Goal: Use online tool/utility: Utilize a website feature to perform a specific function

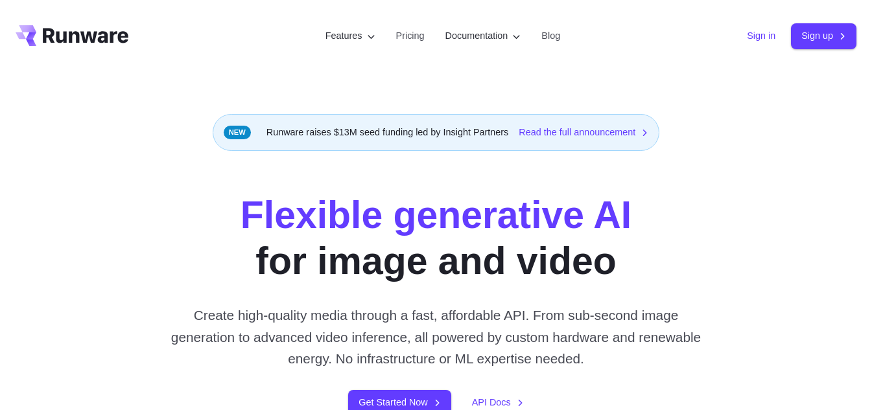
click at [755, 39] on link "Sign in" at bounding box center [761, 36] width 29 height 15
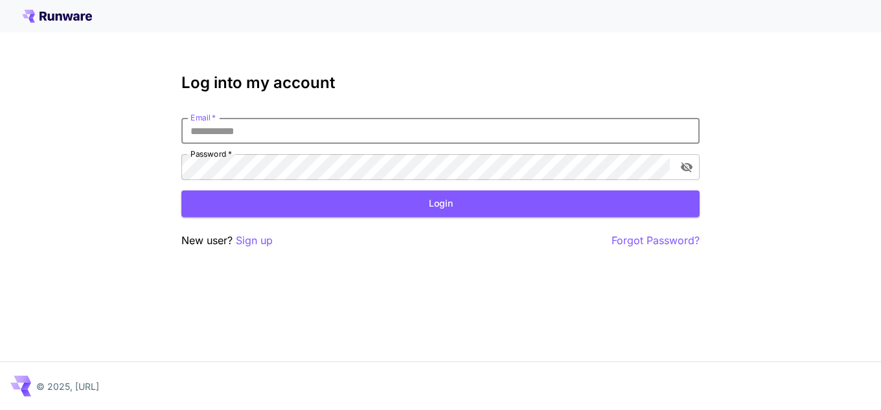
click at [288, 143] on input "Email   *" at bounding box center [440, 131] width 518 height 26
type input "**********"
click at [301, 132] on input "**********" at bounding box center [440, 131] width 518 height 26
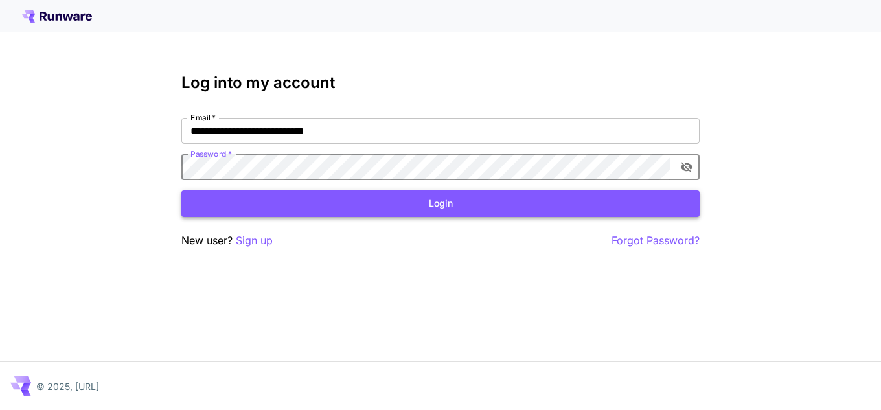
click at [364, 211] on button "Login" at bounding box center [440, 204] width 518 height 27
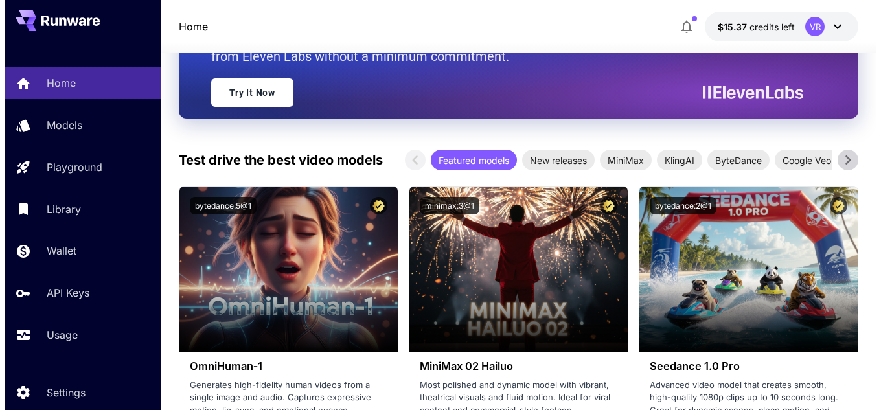
scroll to position [194, 0]
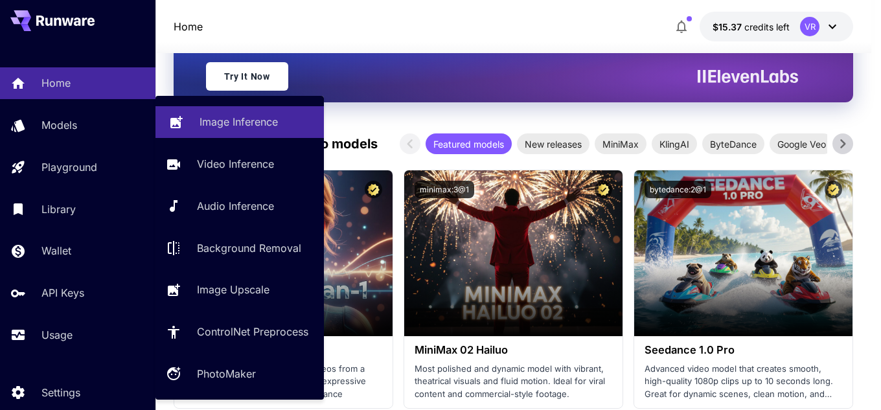
click at [248, 115] on p "Image Inference" at bounding box center [239, 122] width 78 height 16
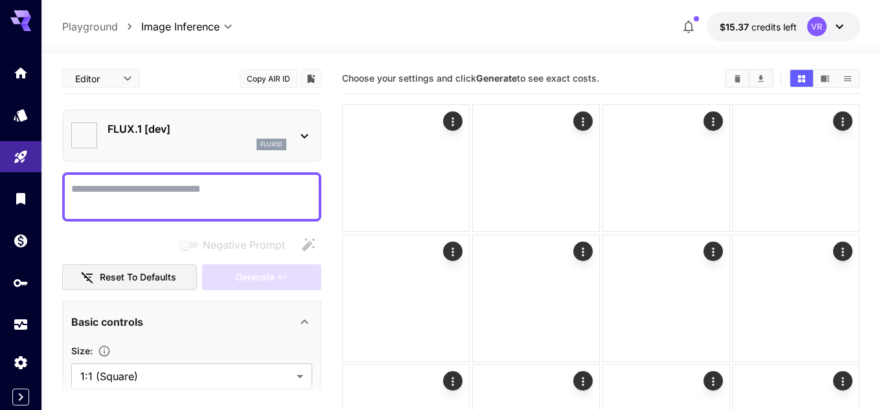
type input "**********"
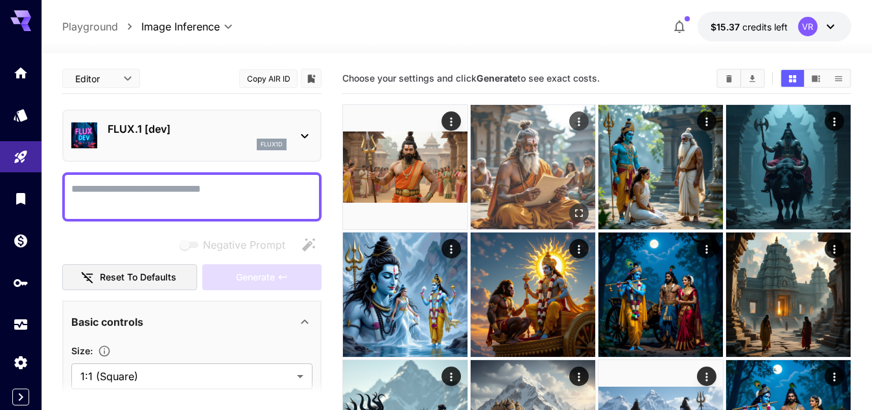
click at [526, 147] on img at bounding box center [532, 167] width 124 height 124
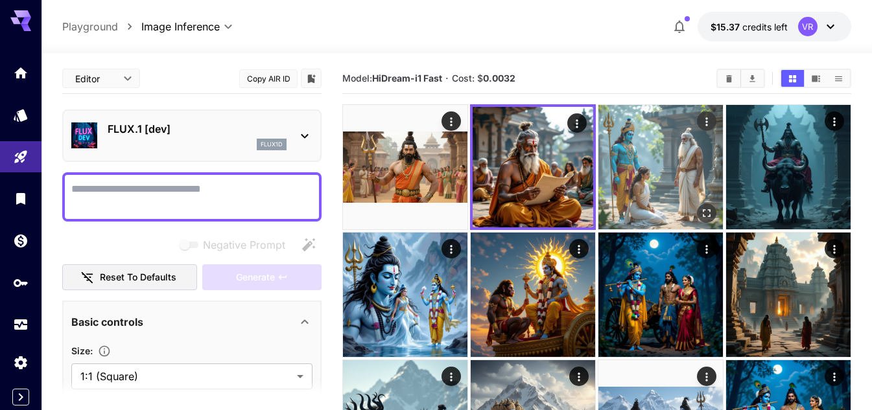
click at [653, 144] on img at bounding box center [660, 167] width 124 height 124
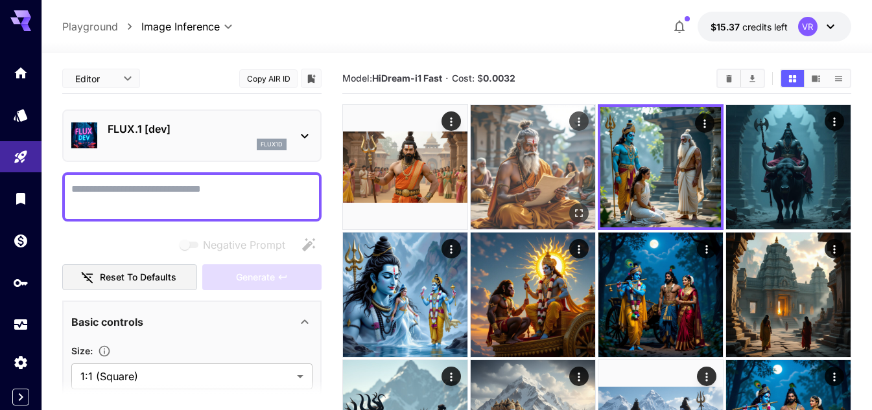
click at [522, 157] on img at bounding box center [532, 167] width 124 height 124
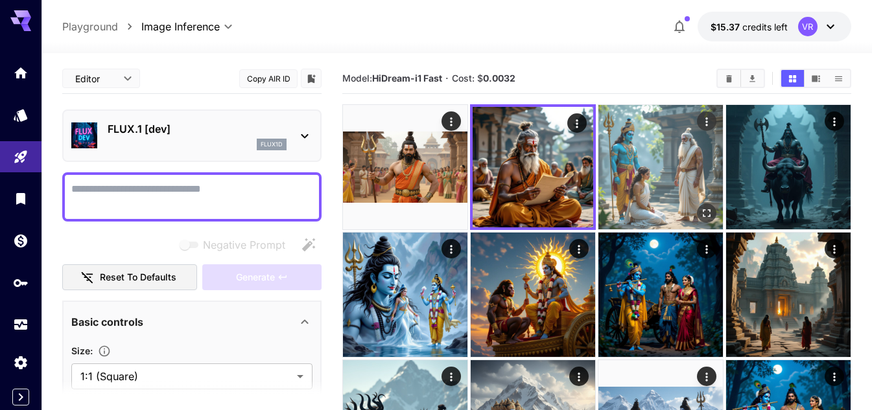
click at [647, 163] on img at bounding box center [660, 167] width 124 height 124
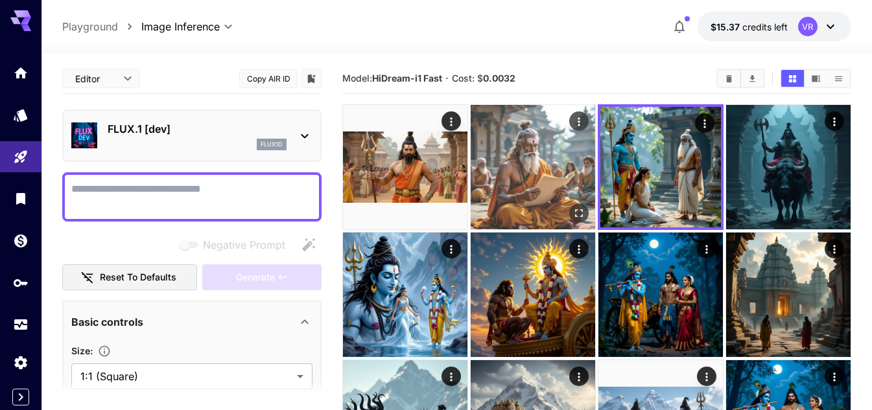
click at [531, 170] on img at bounding box center [532, 167] width 124 height 124
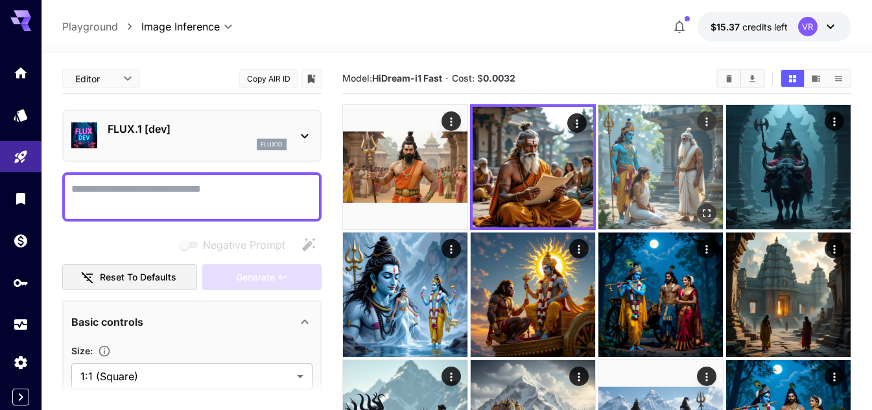
click at [678, 172] on img at bounding box center [660, 167] width 124 height 124
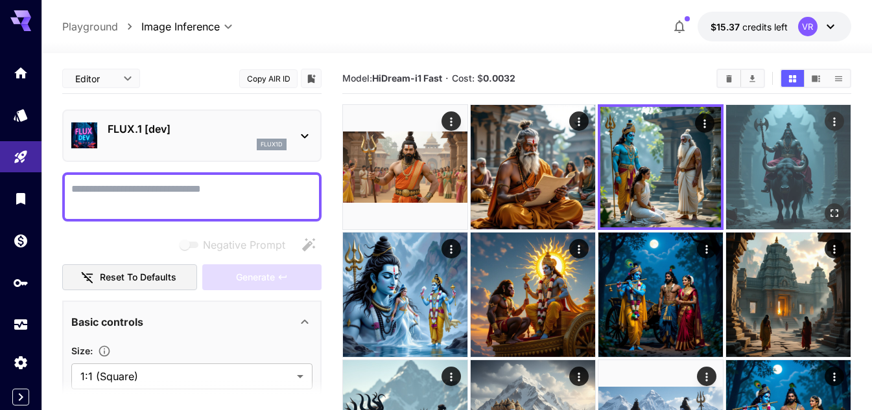
click at [780, 175] on img at bounding box center [788, 167] width 124 height 124
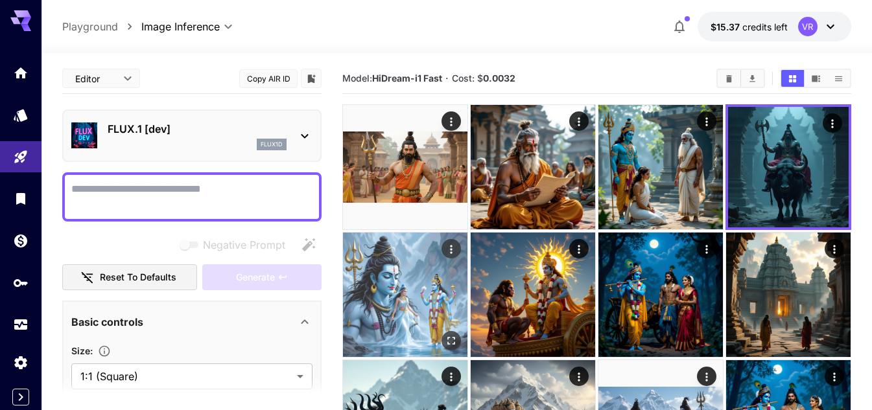
click at [413, 281] on img at bounding box center [405, 295] width 124 height 124
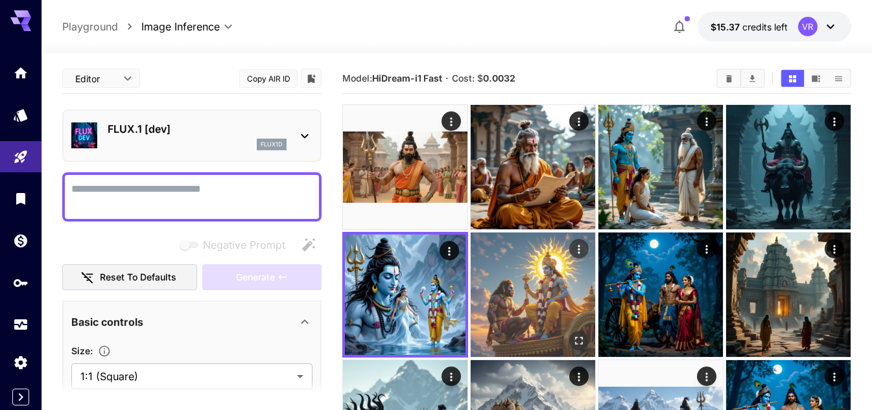
click at [525, 281] on img at bounding box center [532, 295] width 124 height 124
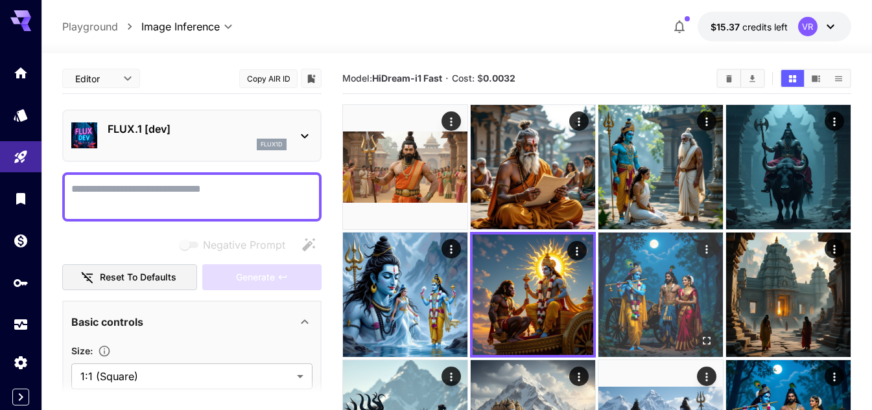
click at [654, 290] on img at bounding box center [660, 295] width 124 height 124
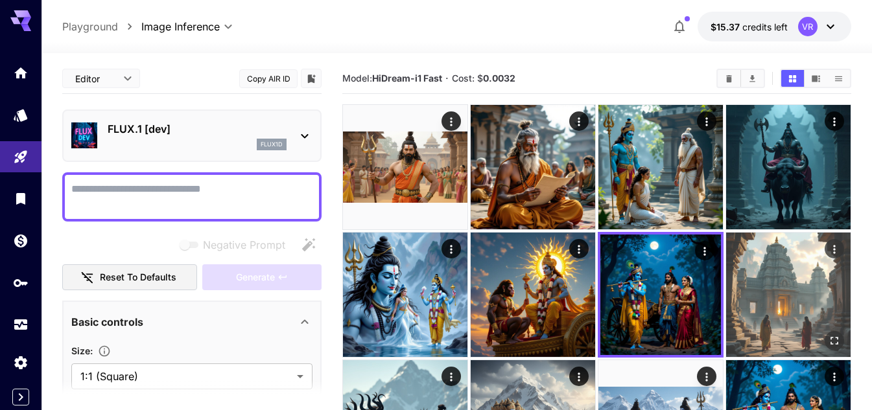
click at [766, 292] on img at bounding box center [788, 295] width 124 height 124
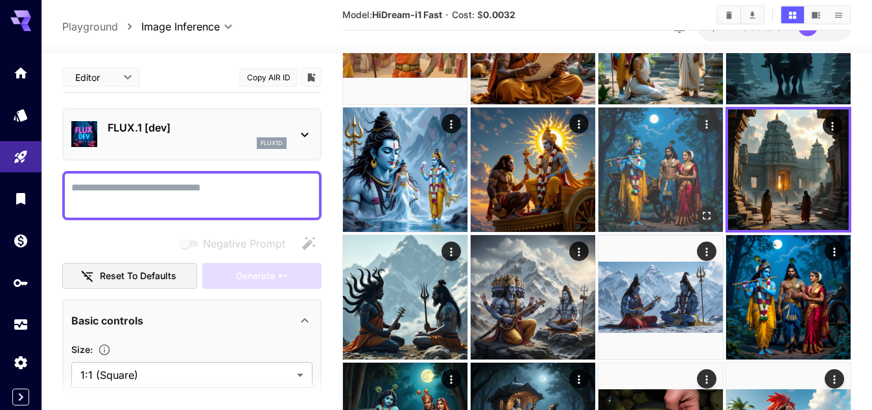
scroll to position [130, 0]
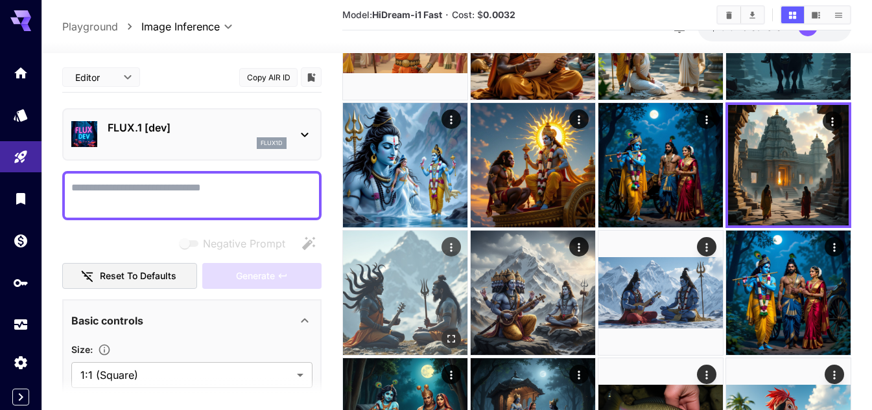
click at [370, 284] on img at bounding box center [405, 293] width 124 height 124
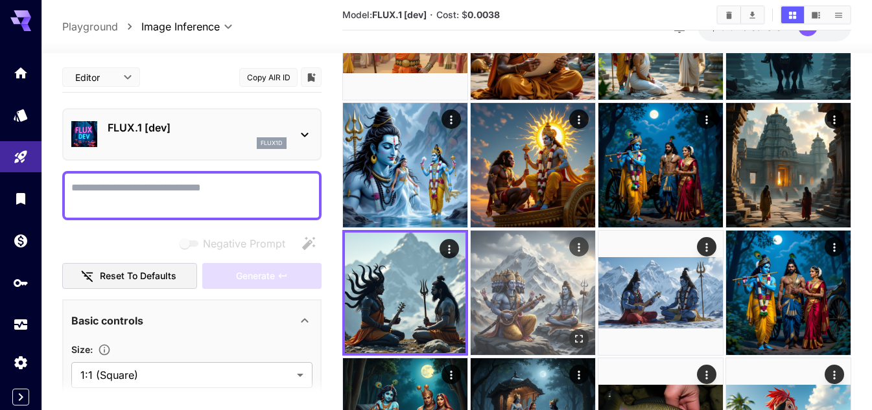
click at [537, 299] on img at bounding box center [532, 293] width 124 height 124
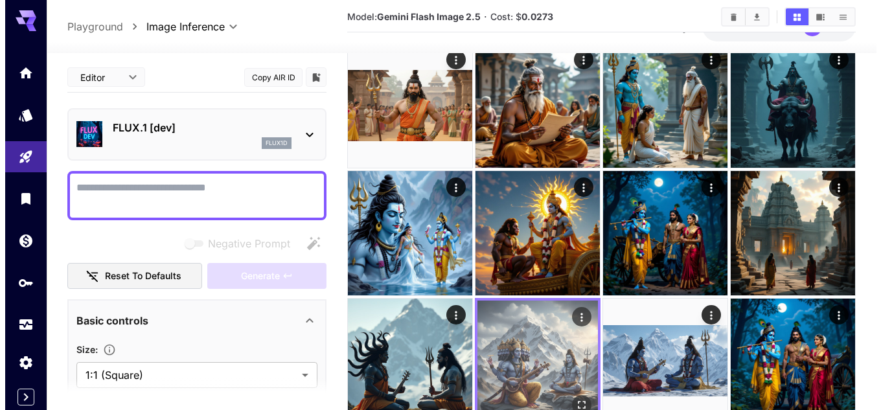
scroll to position [0, 0]
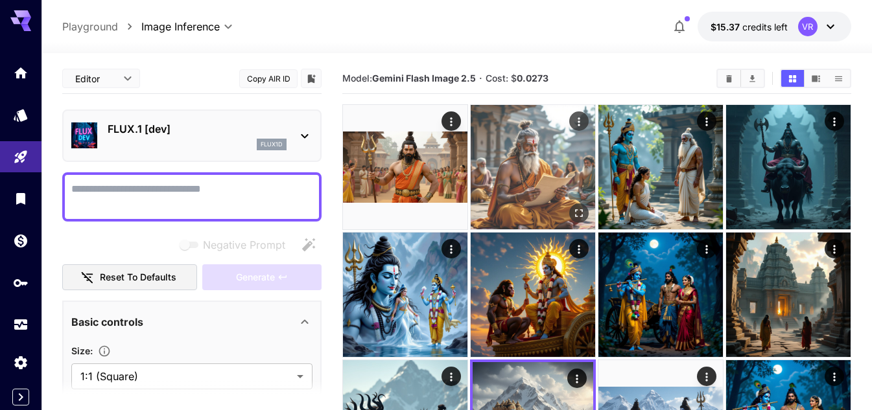
click at [526, 174] on img at bounding box center [532, 167] width 124 height 124
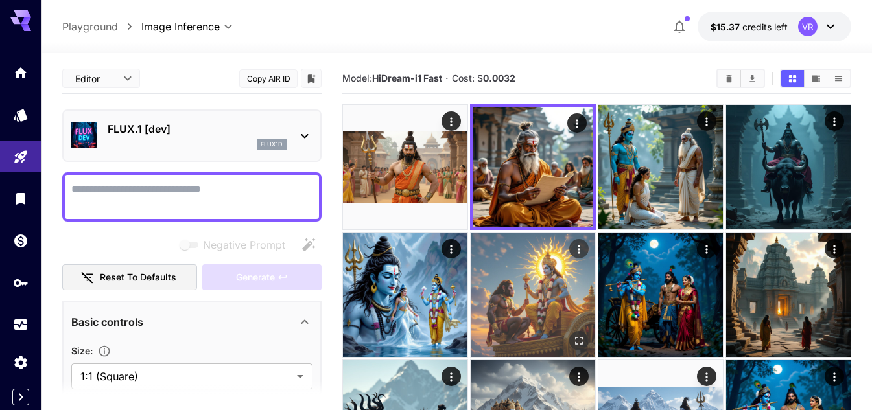
click at [517, 268] on img at bounding box center [532, 295] width 124 height 124
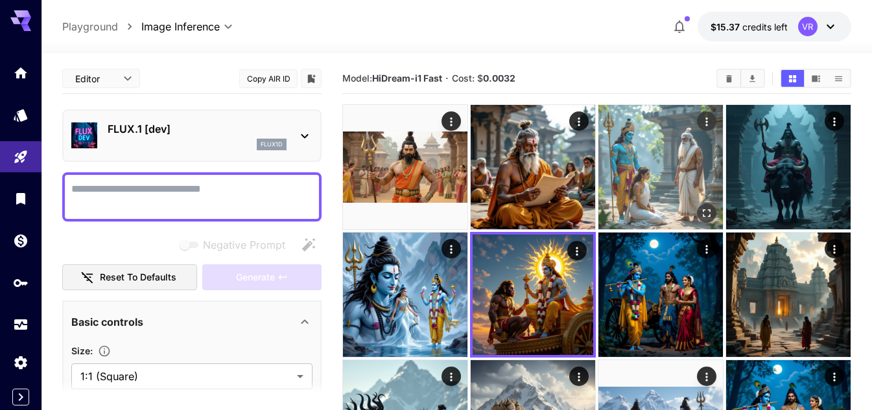
click at [659, 191] on img at bounding box center [660, 167] width 124 height 124
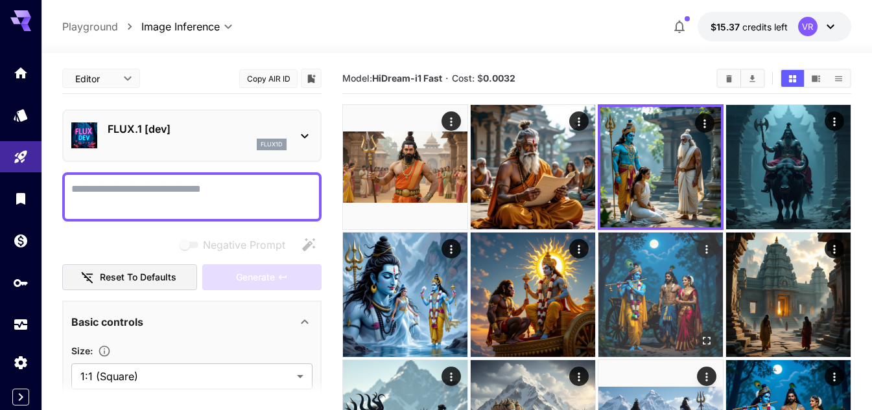
click at [660, 282] on img at bounding box center [660, 295] width 124 height 124
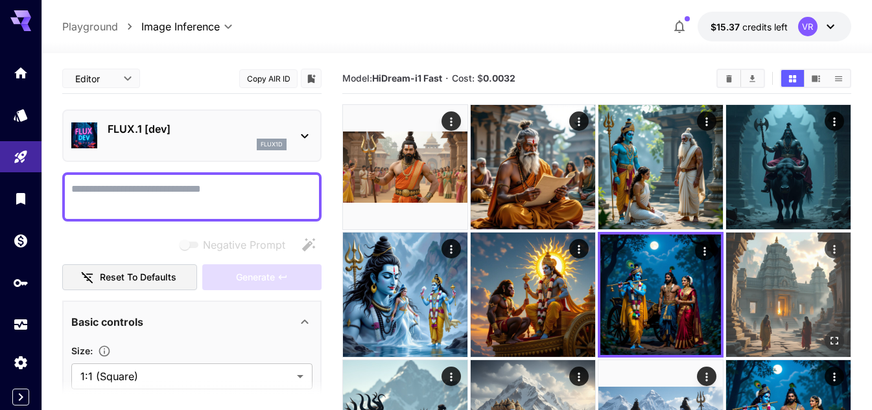
click at [770, 277] on img at bounding box center [788, 295] width 124 height 124
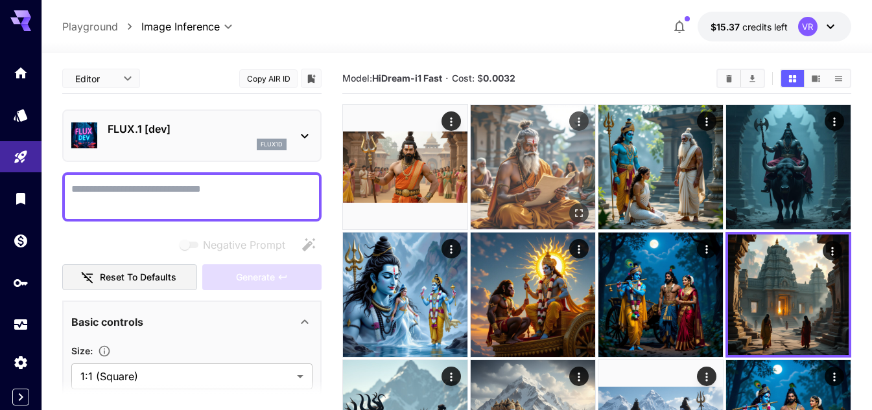
click at [539, 149] on img at bounding box center [532, 167] width 124 height 124
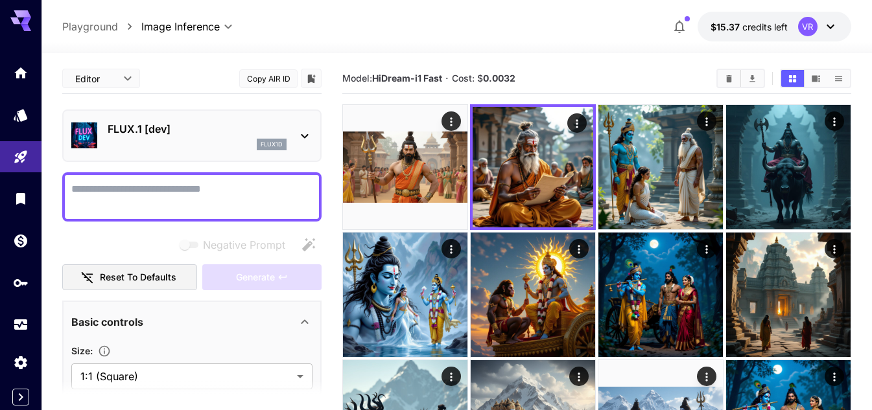
click at [188, 135] on p "FLUX.1 [dev]" at bounding box center [197, 129] width 179 height 16
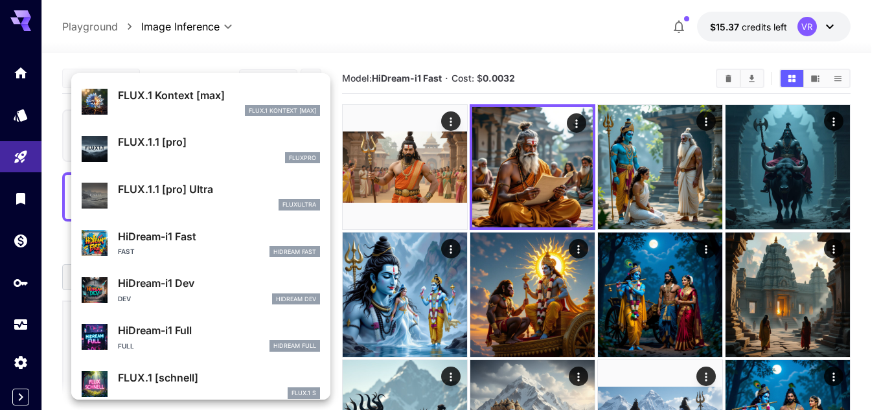
scroll to position [972, 0]
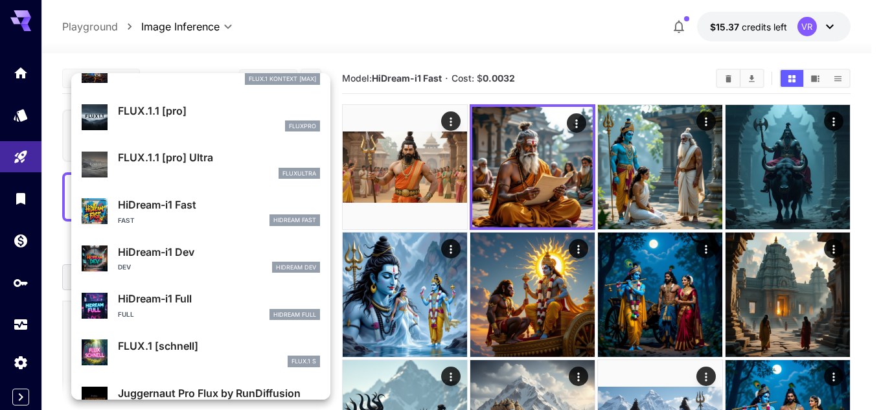
click at [193, 209] on p "HiDream-i1 Fast" at bounding box center [219, 205] width 202 height 16
type input "**"
type input "*"
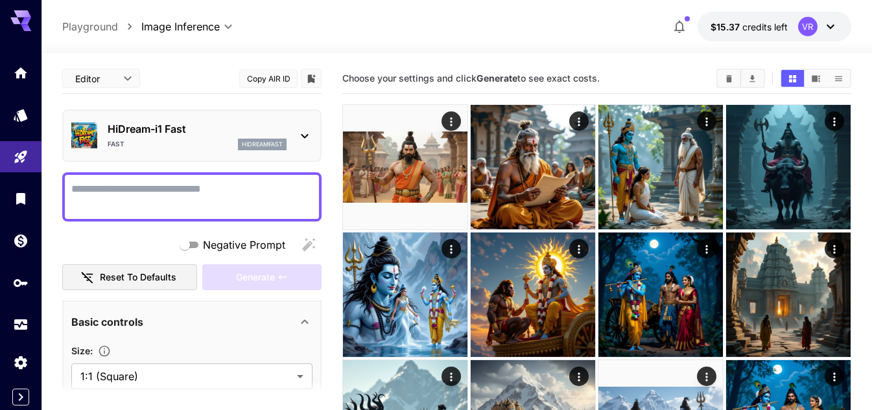
click at [125, 75] on body "**********" at bounding box center [436, 390] width 872 height 780
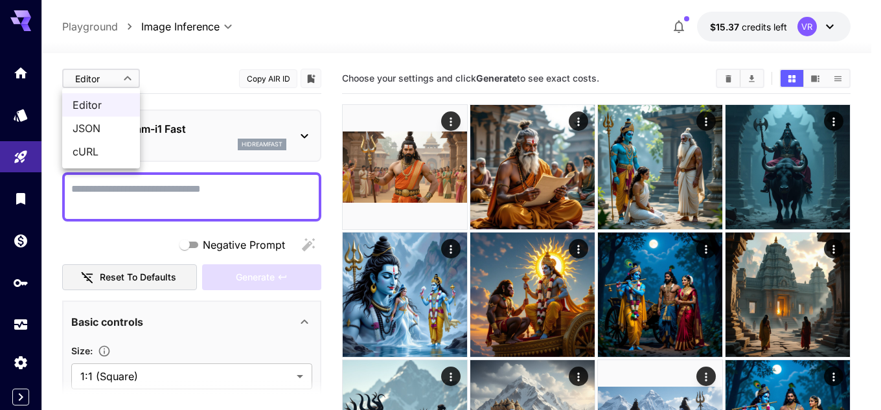
click at [99, 101] on span "Editor" at bounding box center [101, 105] width 57 height 16
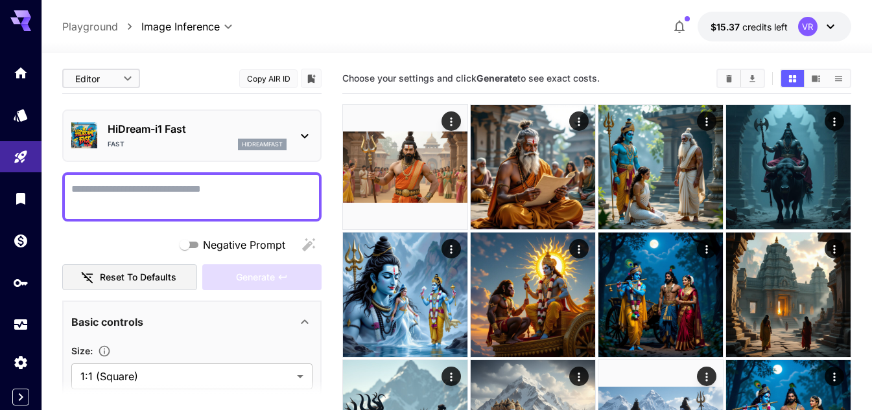
click at [132, 79] on body "**********" at bounding box center [436, 390] width 872 height 780
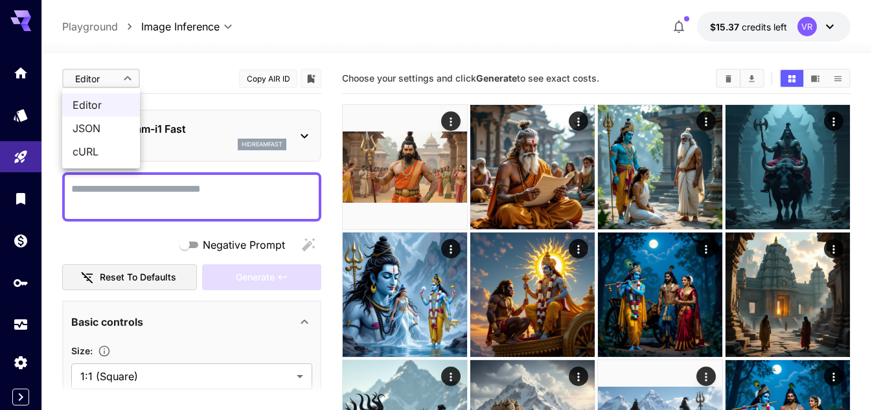
click at [111, 133] on span "JSON" at bounding box center [101, 129] width 57 height 16
type input "****"
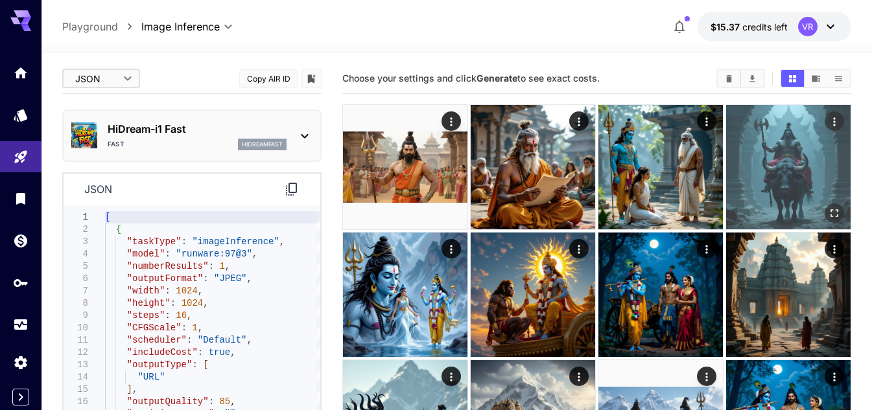
click at [789, 173] on img at bounding box center [788, 167] width 124 height 124
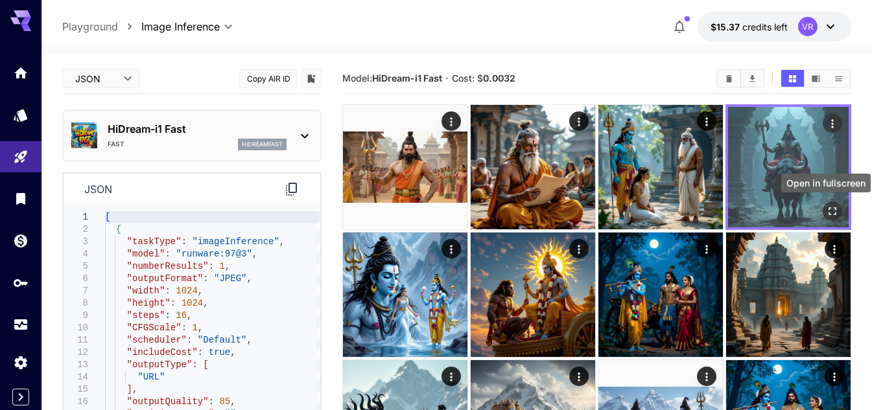
click at [830, 211] on icon "Open in fullscreen" at bounding box center [832, 211] width 13 height 13
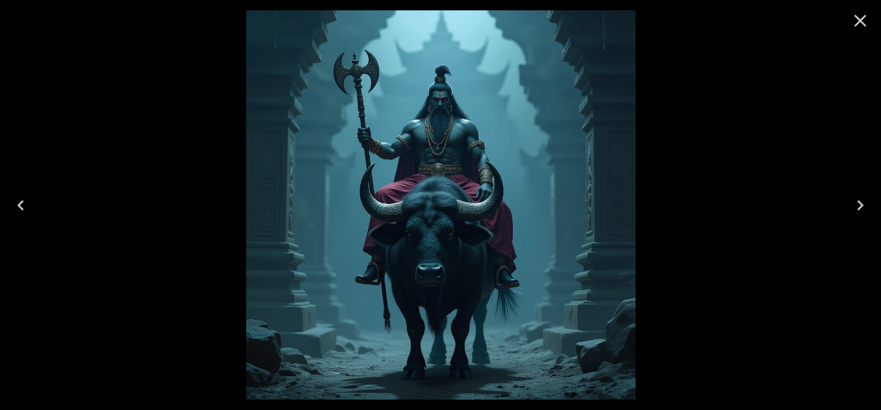
click at [860, 22] on icon "Close" at bounding box center [861, 21] width 12 height 12
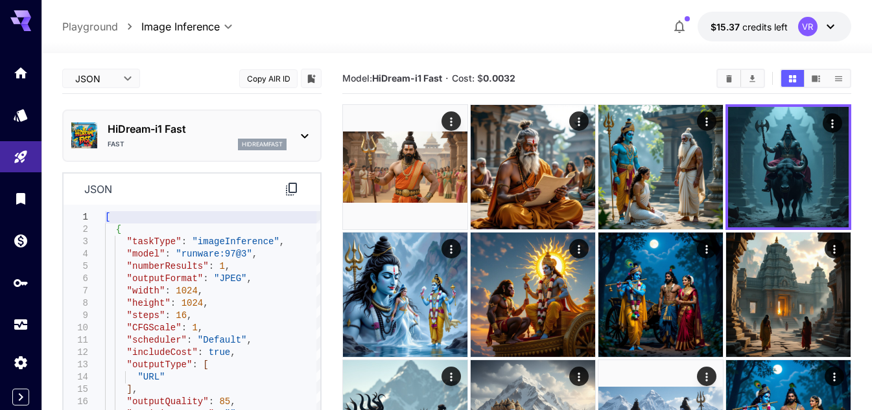
click at [303, 139] on icon at bounding box center [305, 136] width 16 height 16
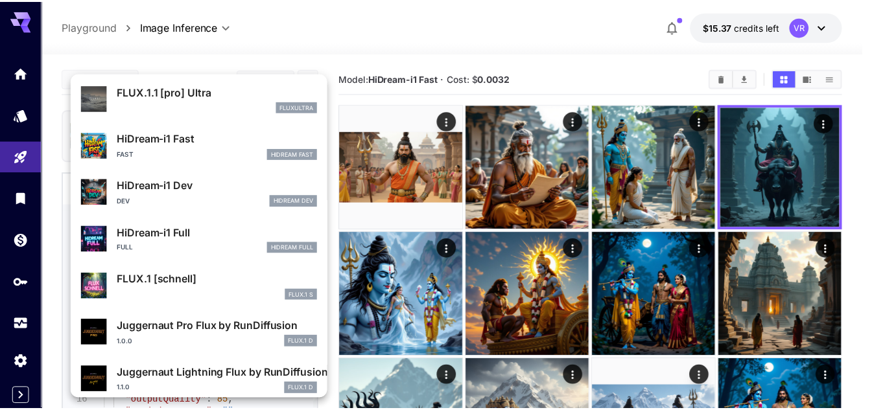
scroll to position [1049, 0]
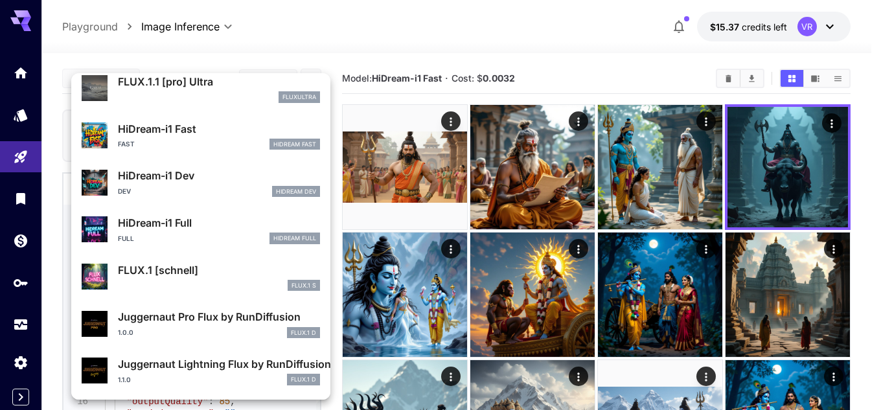
click at [422, 281] on div at bounding box center [440, 205] width 881 height 410
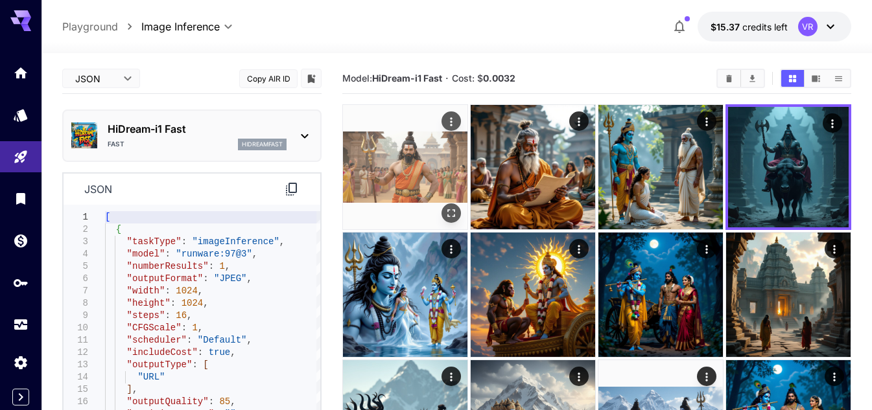
click at [432, 192] on img at bounding box center [405, 167] width 124 height 124
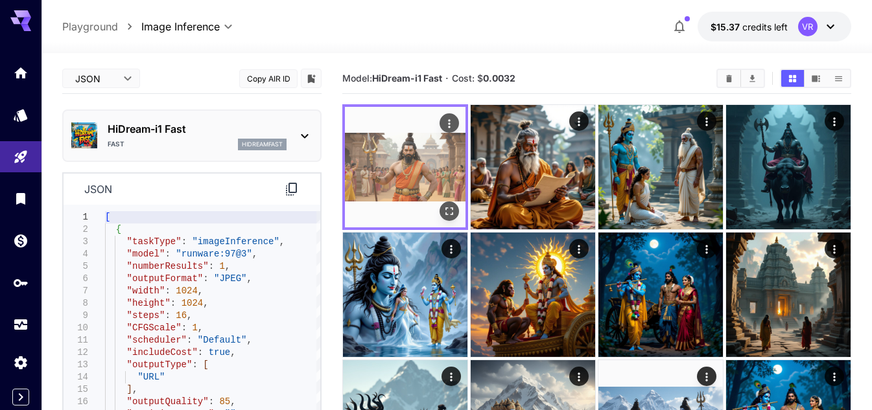
click at [423, 168] on img at bounding box center [405, 167] width 121 height 121
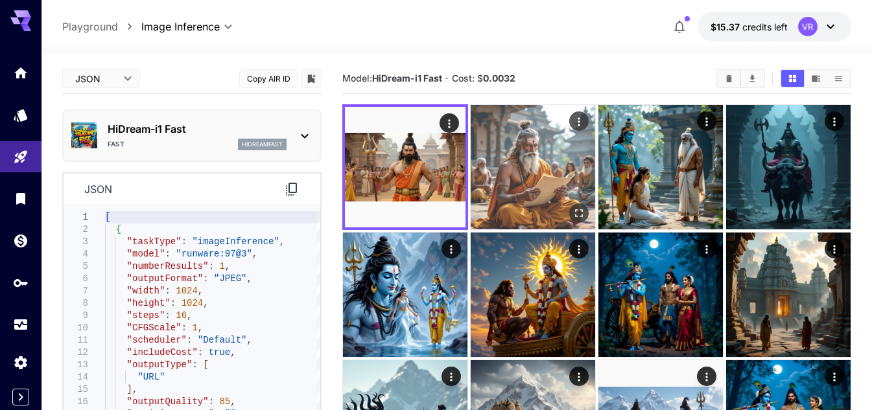
click at [507, 186] on img at bounding box center [532, 167] width 124 height 124
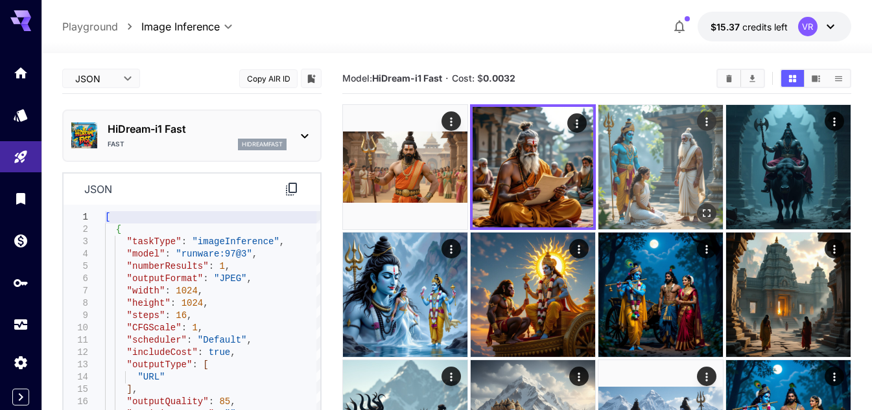
click at [627, 170] on img at bounding box center [660, 167] width 124 height 124
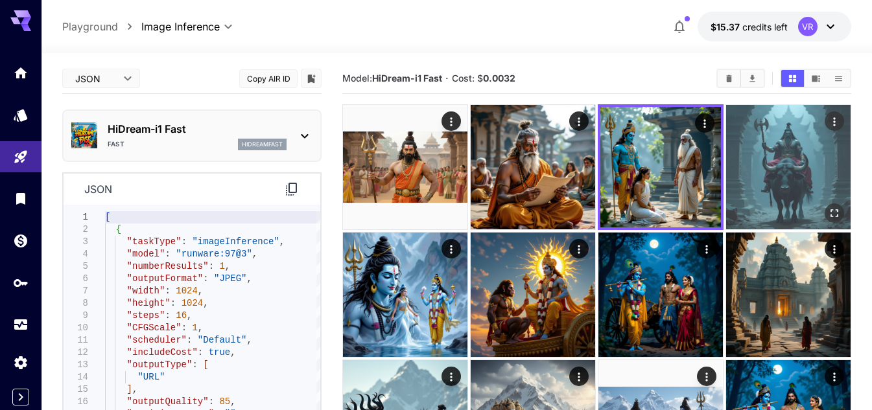
click at [803, 170] on img at bounding box center [788, 167] width 124 height 124
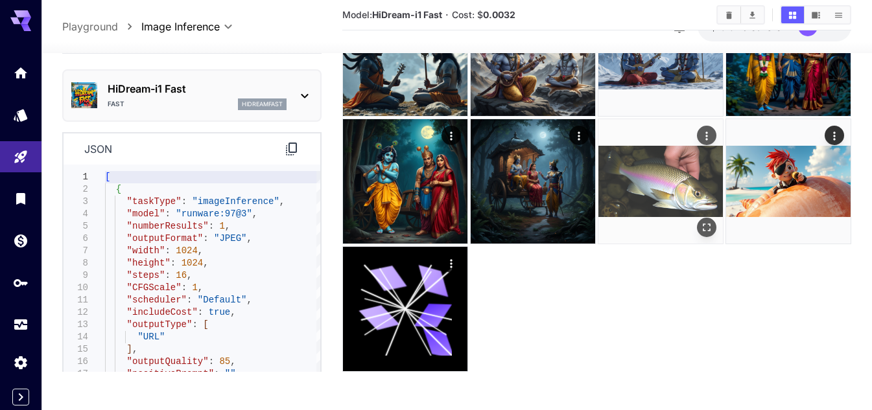
scroll to position [369, 0]
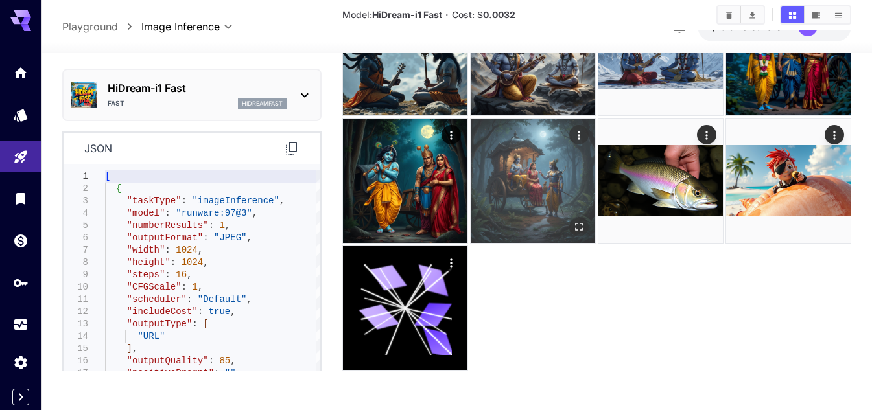
click at [535, 192] on img at bounding box center [532, 181] width 124 height 124
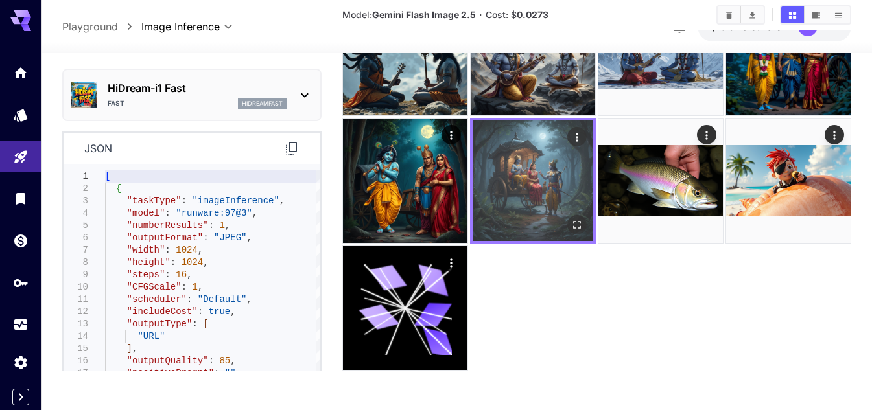
click at [574, 222] on icon "Open in fullscreen" at bounding box center [577, 225] width 8 height 8
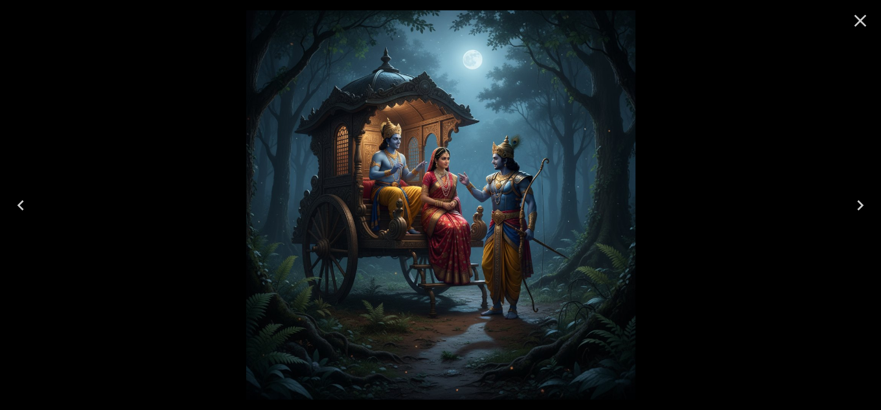
click at [864, 21] on icon "Close" at bounding box center [860, 20] width 21 height 21
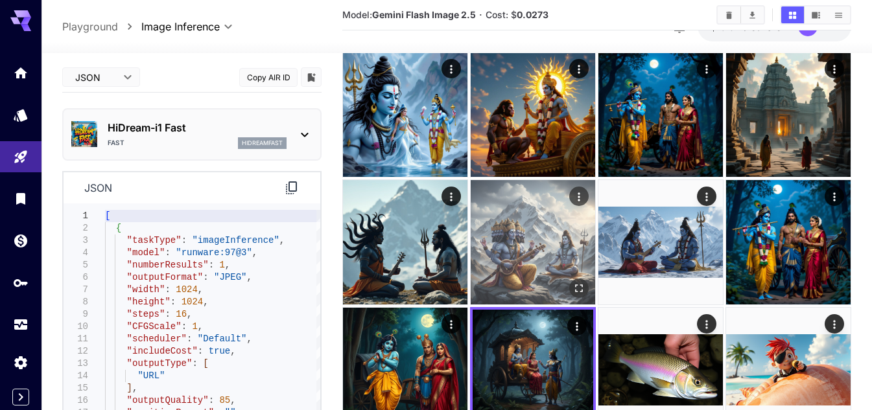
scroll to position [175, 0]
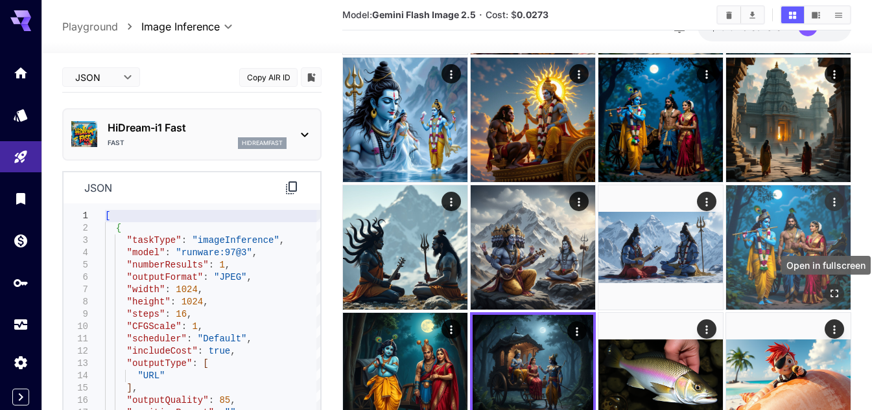
click at [828, 285] on button "Open in fullscreen" at bounding box center [833, 293] width 19 height 19
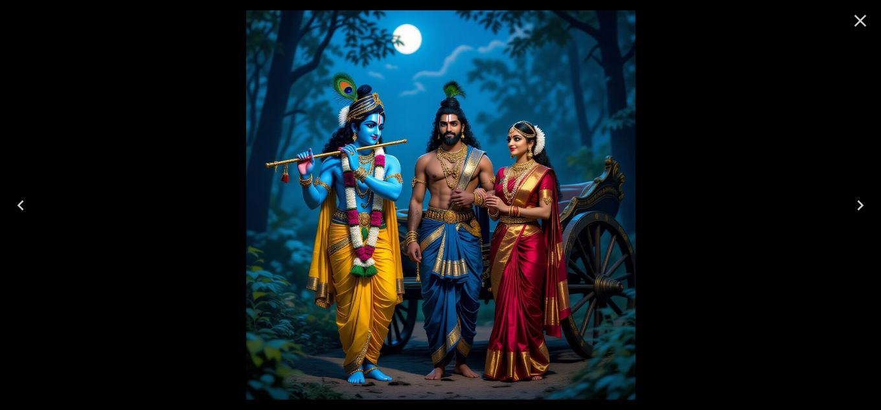
click at [866, 26] on icon "Close" at bounding box center [860, 20] width 21 height 21
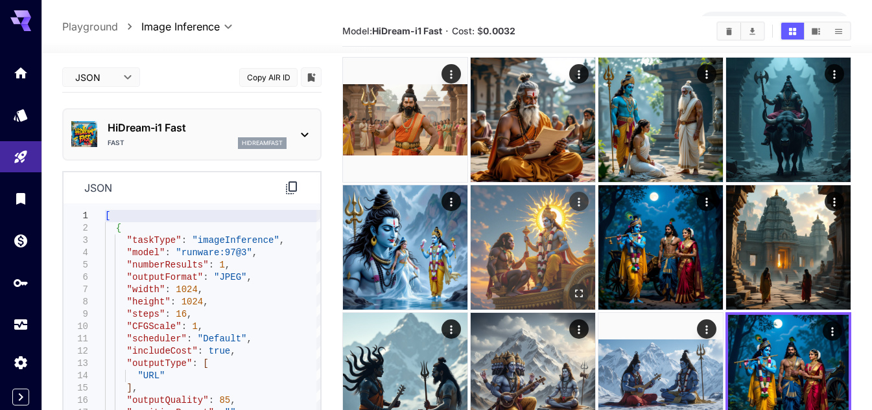
scroll to position [0, 0]
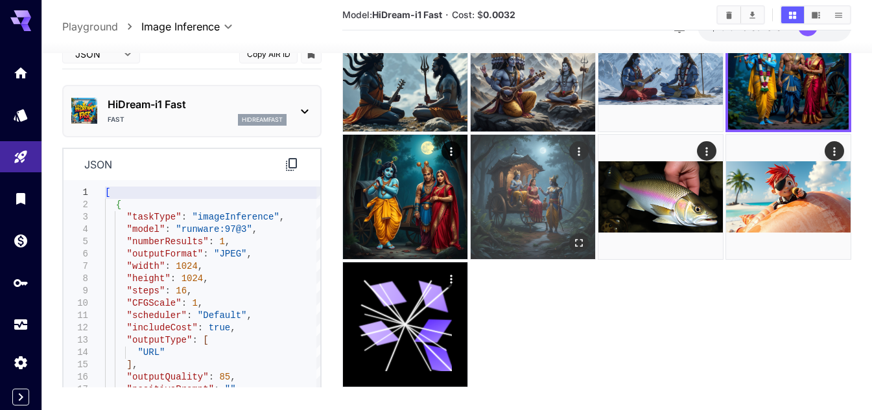
scroll to position [369, 0]
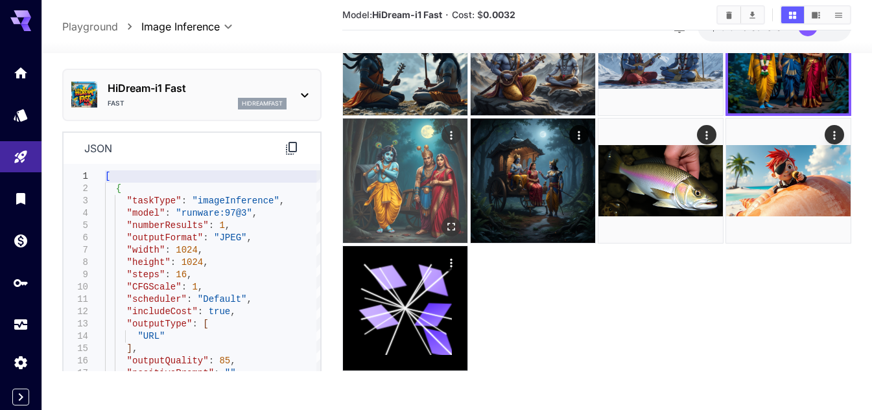
click at [406, 170] on img at bounding box center [405, 181] width 124 height 124
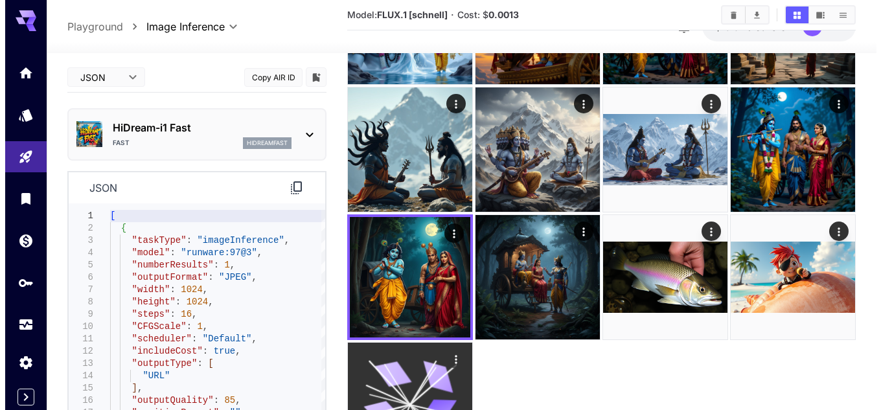
scroll to position [240, 0]
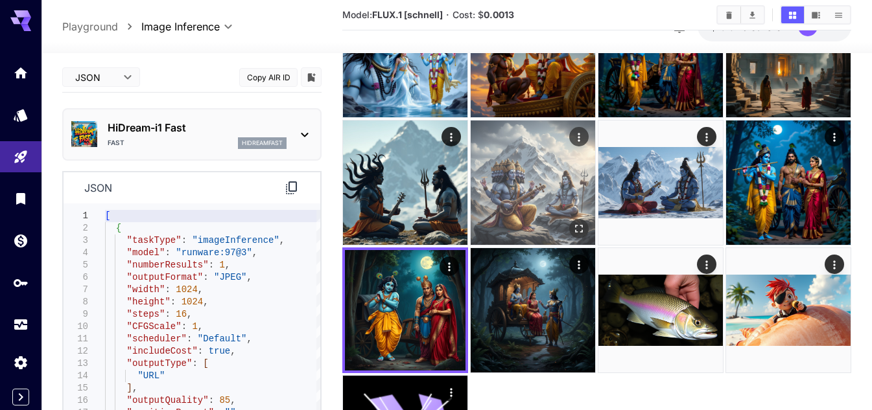
click at [539, 193] on img at bounding box center [532, 183] width 124 height 124
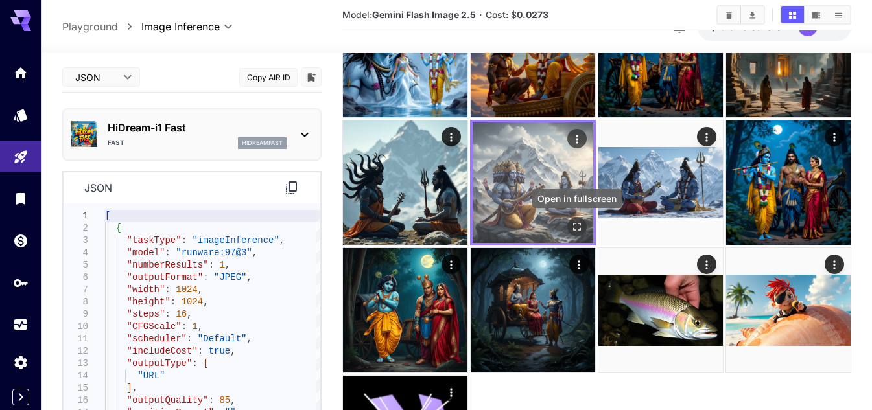
click at [576, 221] on icon "Open in fullscreen" at bounding box center [576, 226] width 13 height 13
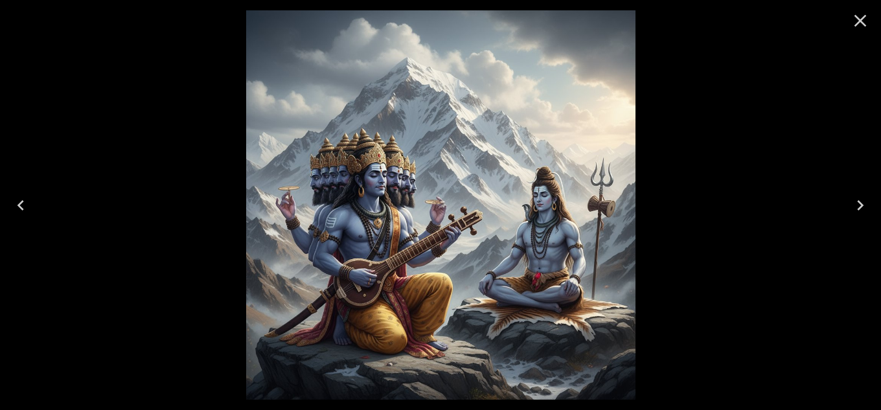
drag, startPoint x: 868, startPoint y: 21, endPoint x: 862, endPoint y: 28, distance: 9.2
click at [867, 23] on icon "Close" at bounding box center [860, 20] width 21 height 21
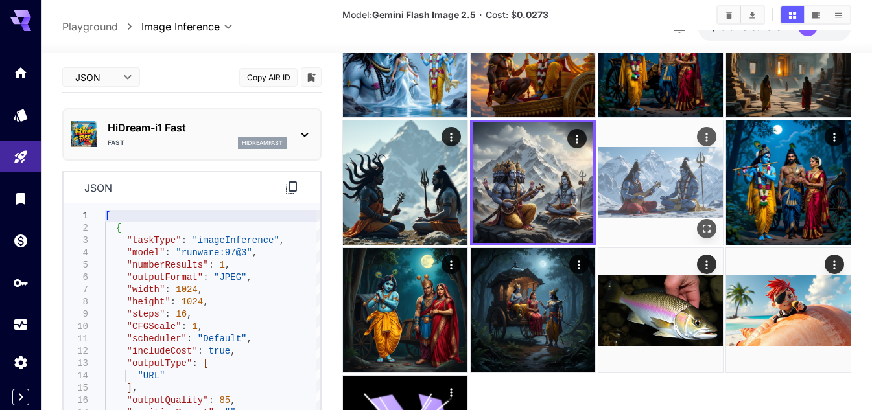
click at [653, 189] on img at bounding box center [660, 183] width 124 height 124
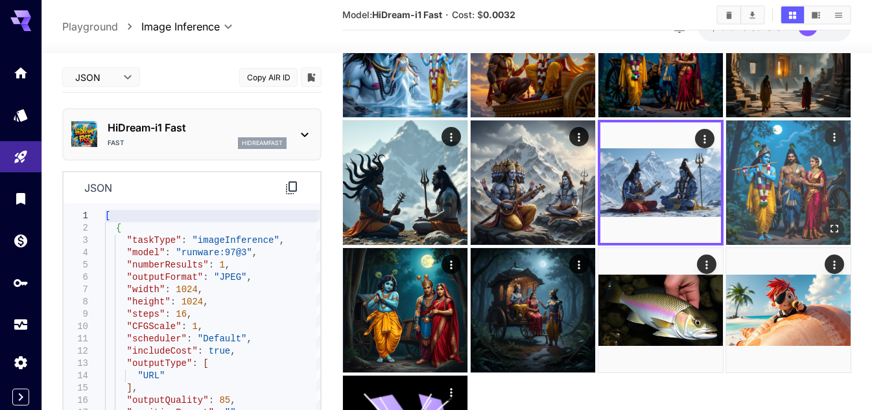
click at [762, 176] on img at bounding box center [788, 183] width 124 height 124
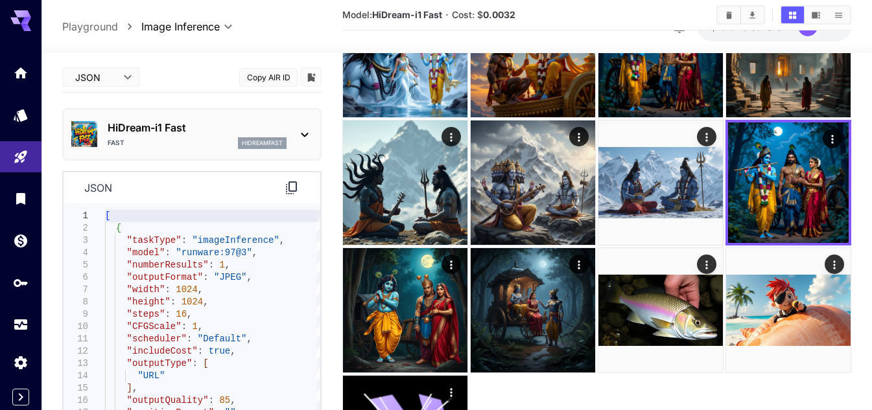
click at [215, 133] on p "HiDream-i1 Fast" at bounding box center [197, 128] width 179 height 16
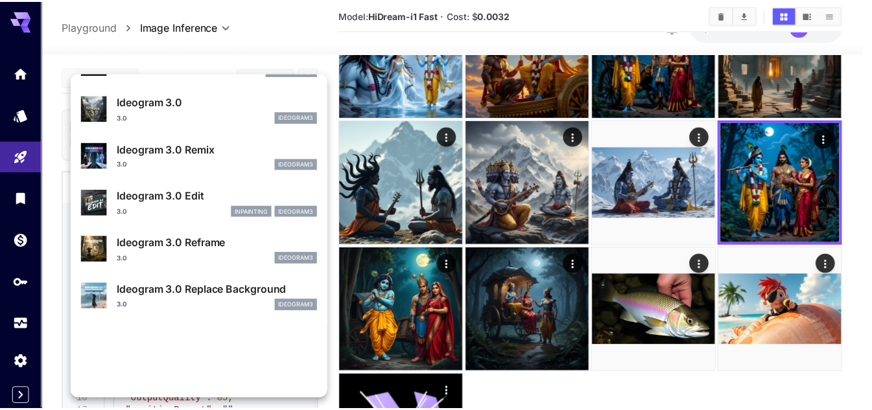
scroll to position [454, 0]
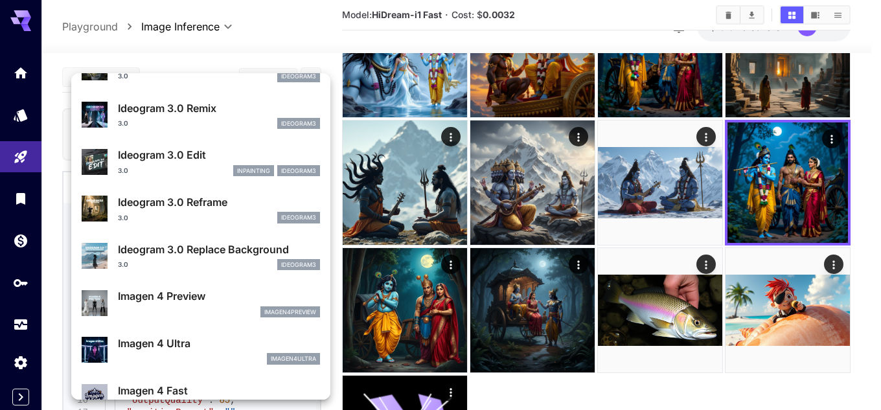
click at [551, 16] on div at bounding box center [440, 205] width 881 height 410
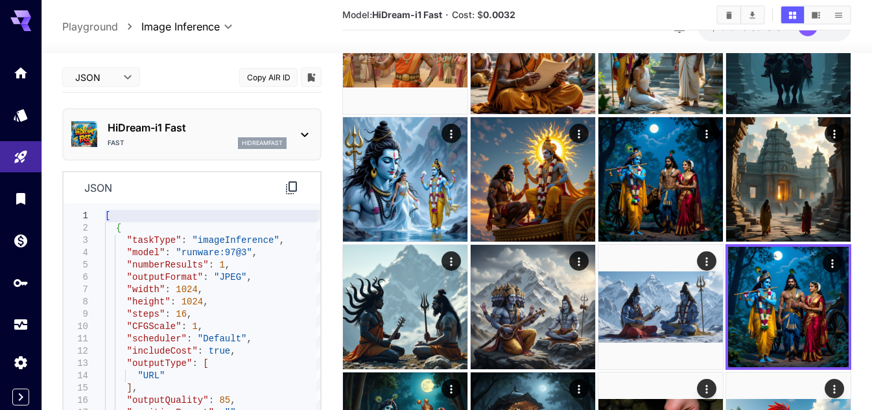
scroll to position [0, 0]
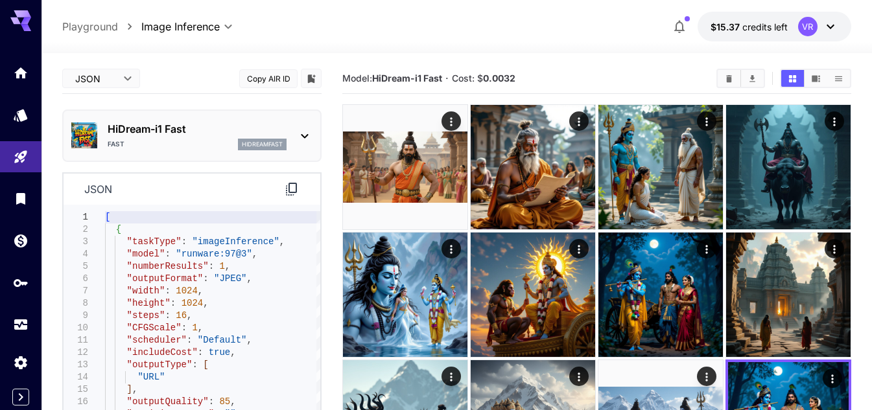
click at [121, 86] on body "**********" at bounding box center [436, 390] width 872 height 780
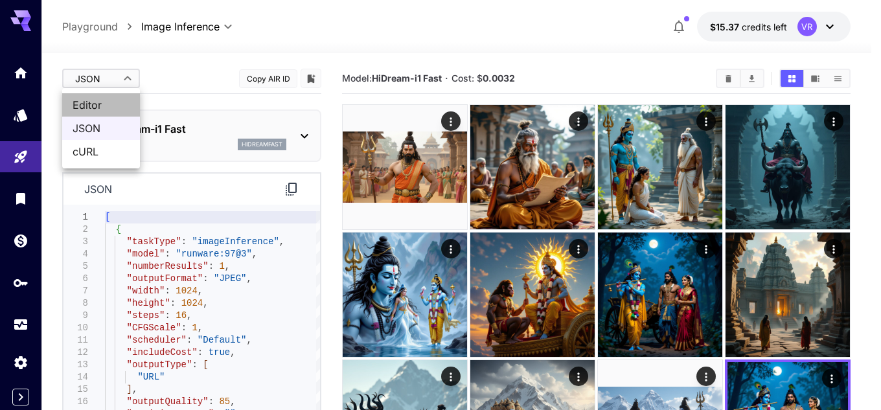
click at [108, 104] on span "Editor" at bounding box center [101, 105] width 57 height 16
type input "****"
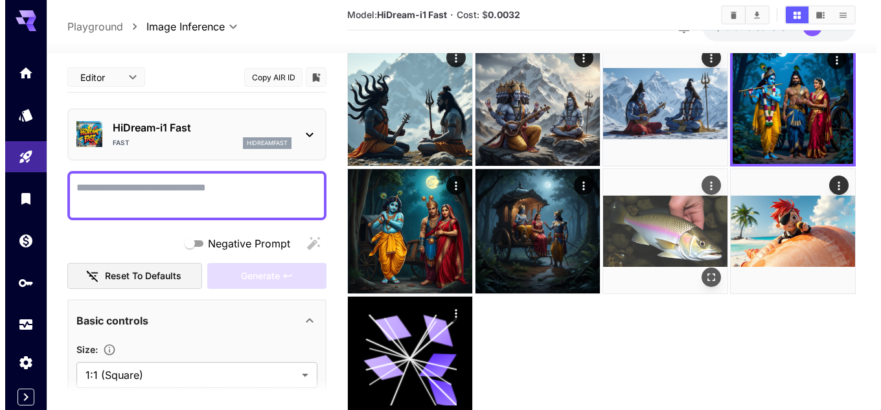
scroll to position [324, 0]
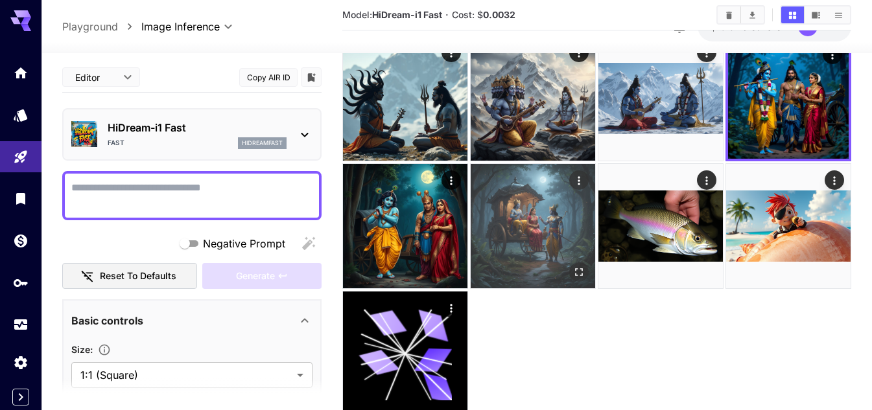
click at [571, 261] on img at bounding box center [532, 226] width 124 height 124
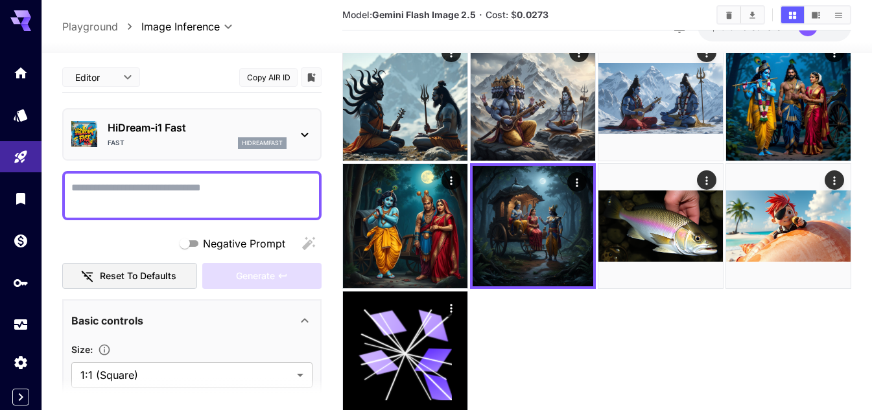
click at [551, 344] on div at bounding box center [596, 98] width 509 height 636
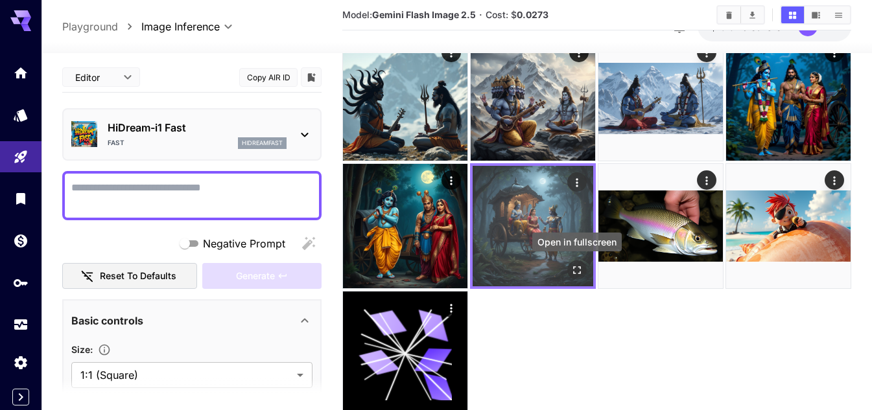
click at [575, 270] on icon "Open in fullscreen" at bounding box center [576, 270] width 13 height 13
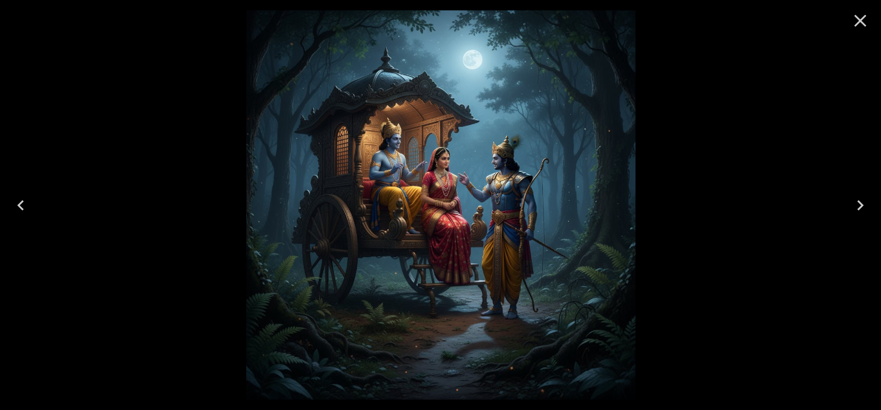
click at [855, 22] on icon "Close" at bounding box center [860, 20] width 21 height 21
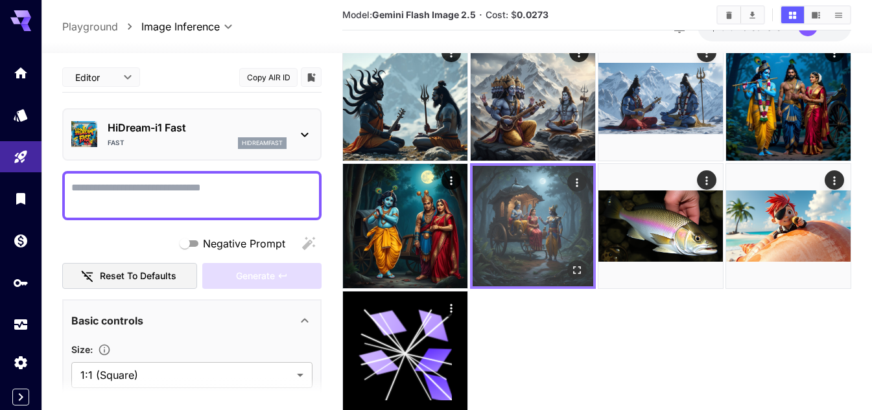
click at [541, 203] on img at bounding box center [532, 226] width 121 height 121
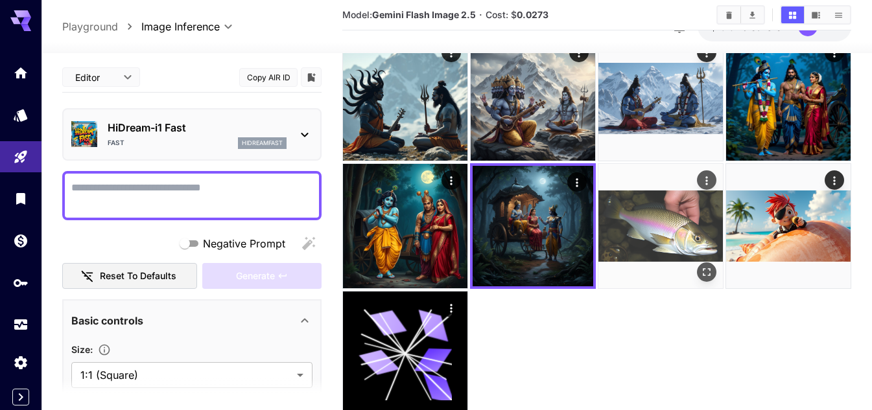
click at [643, 214] on img at bounding box center [660, 226] width 124 height 124
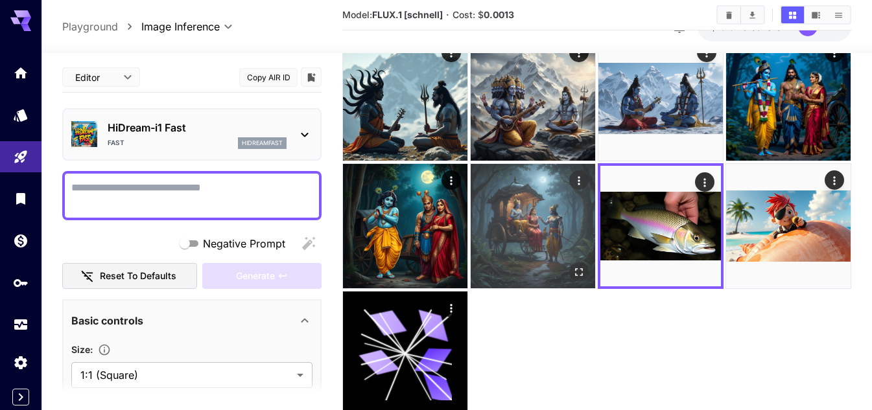
click at [532, 200] on img at bounding box center [532, 226] width 124 height 124
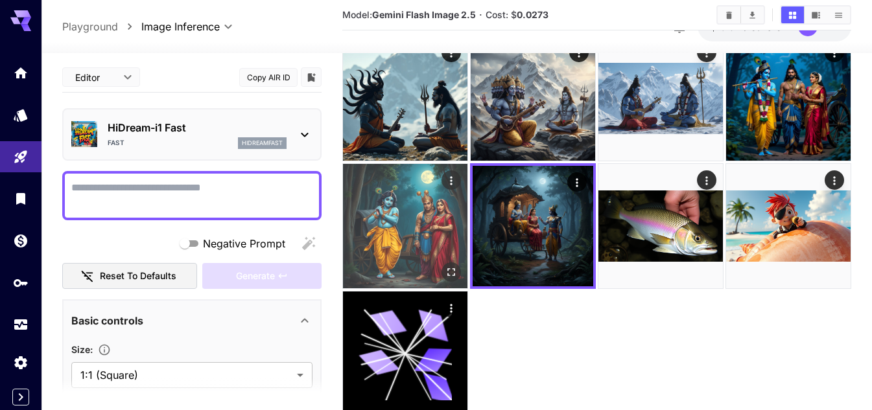
click at [415, 206] on img at bounding box center [405, 226] width 124 height 124
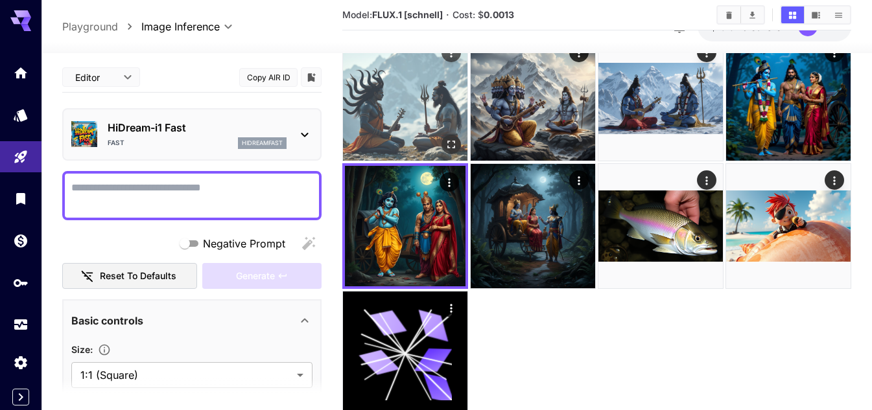
click at [408, 98] on img at bounding box center [405, 98] width 124 height 124
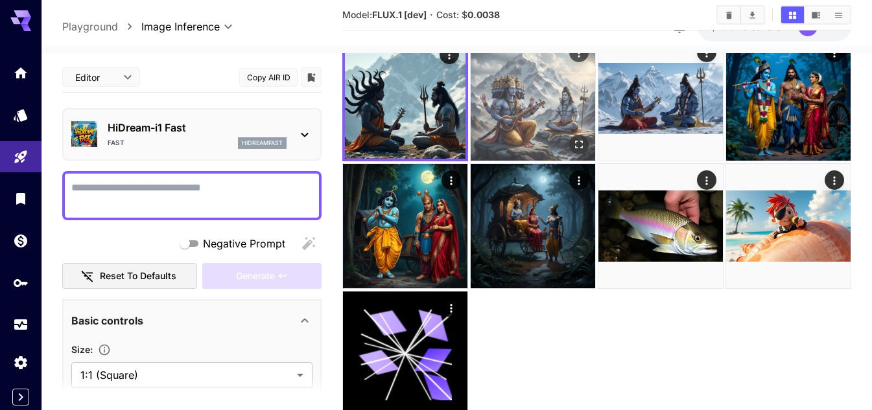
click at [544, 111] on img at bounding box center [532, 98] width 124 height 124
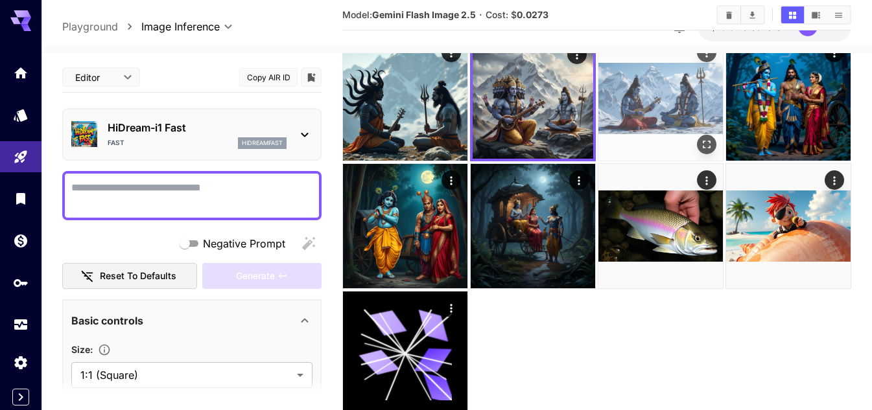
click at [643, 91] on img at bounding box center [660, 98] width 124 height 124
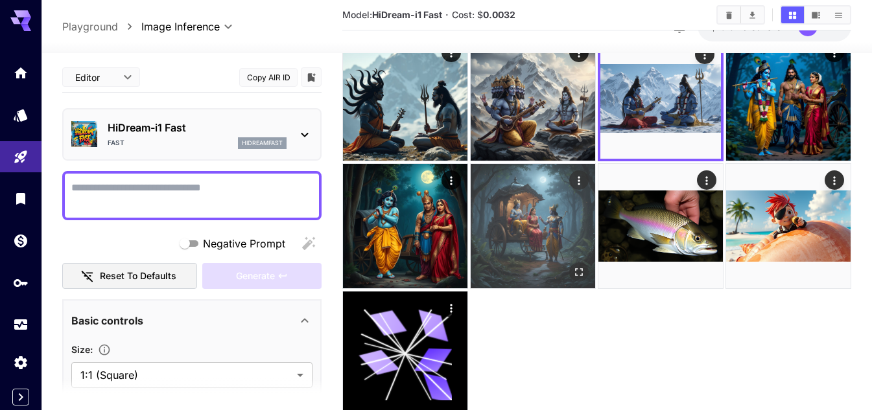
click at [551, 224] on img at bounding box center [532, 226] width 124 height 124
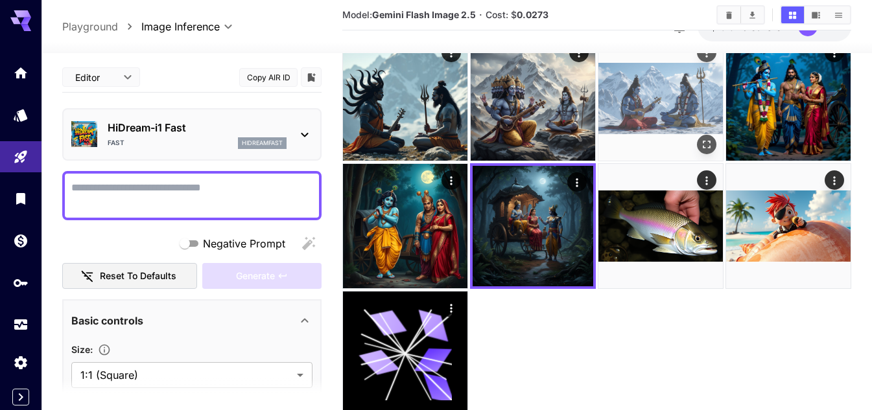
click at [661, 110] on img at bounding box center [660, 98] width 124 height 124
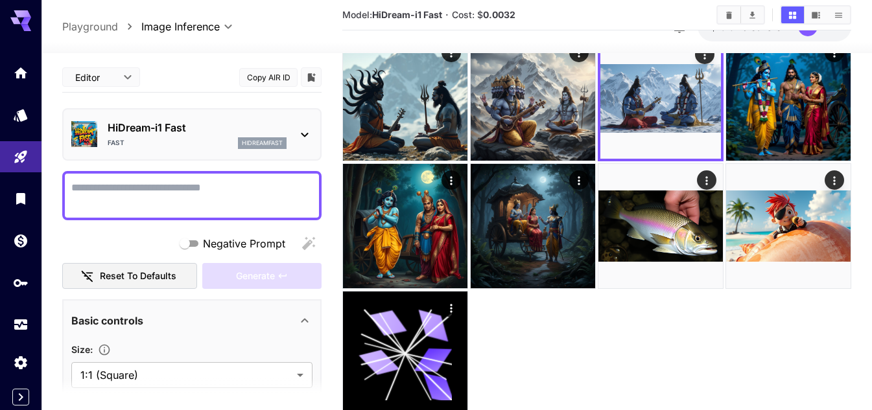
click at [153, 148] on div "Fast hidreamfast" at bounding box center [197, 143] width 179 height 12
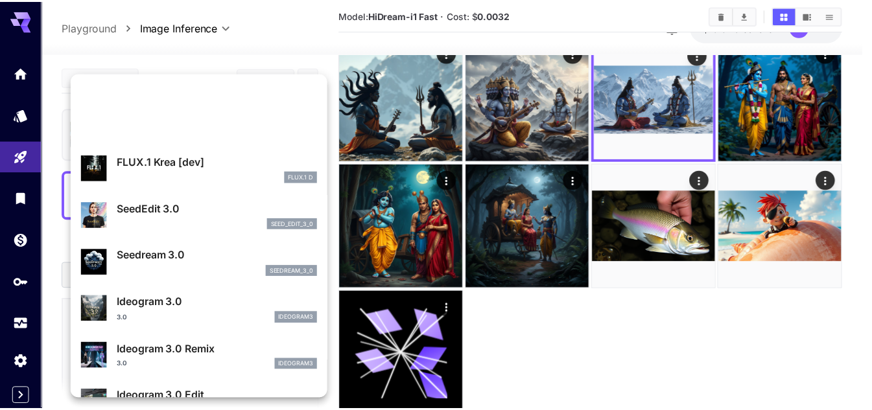
scroll to position [195, 0]
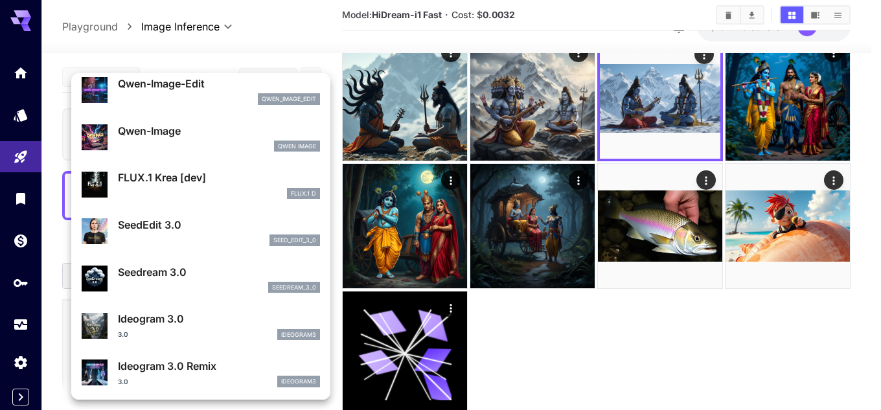
click at [541, 217] on div at bounding box center [440, 205] width 881 height 410
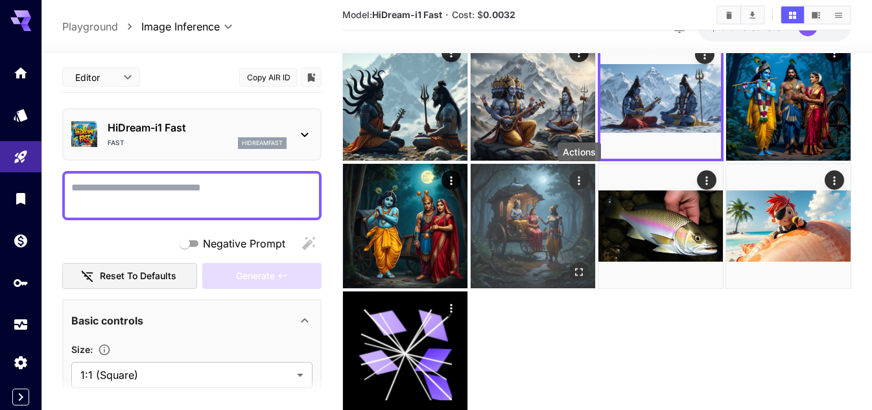
click at [577, 187] on div "Actions" at bounding box center [578, 180] width 13 height 16
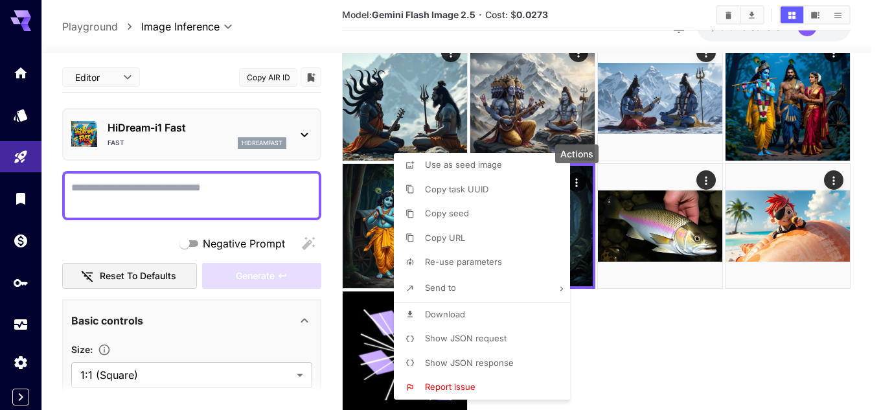
click at [550, 222] on div "Use as seed image Copy task UUID Copy seed Copy URL Re-use parameters Send to D…" at bounding box center [482, 276] width 176 height 247
click at [485, 263] on span "Re-use parameters" at bounding box center [463, 262] width 77 height 10
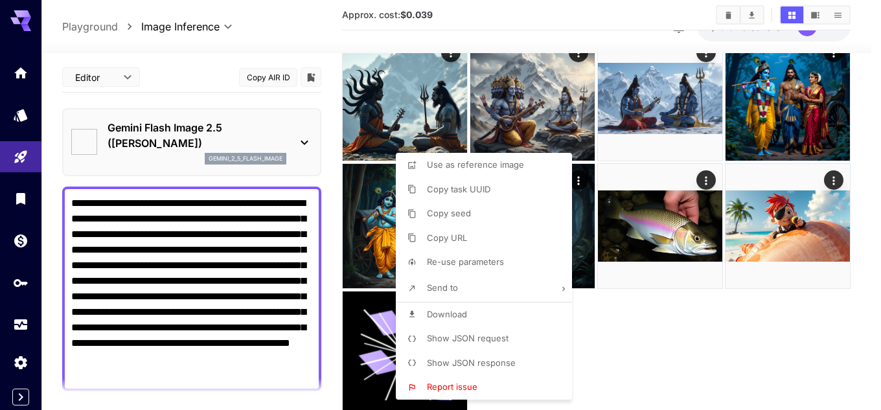
type input "**********"
type textarea "**********"
click at [724, 311] on div at bounding box center [440, 205] width 881 height 410
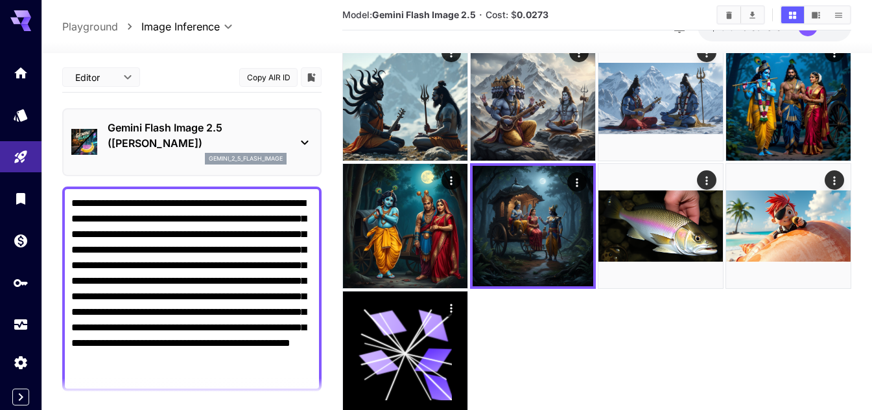
click at [270, 133] on p "Gemini Flash Image 2.5 ([PERSON_NAME])" at bounding box center [197, 135] width 179 height 31
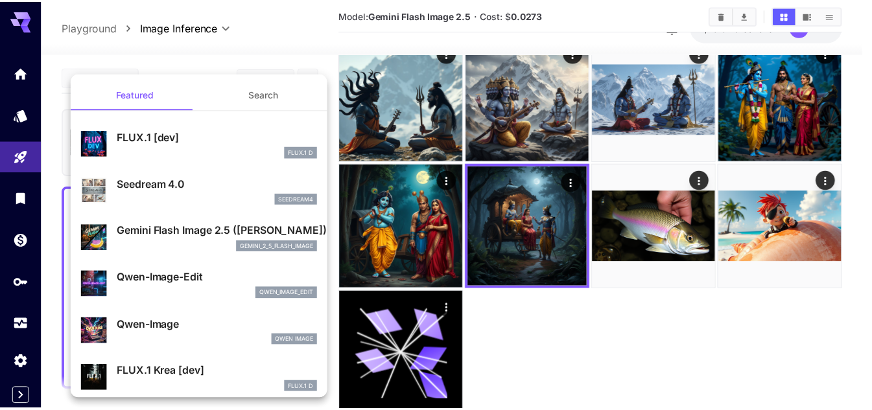
scroll to position [130, 0]
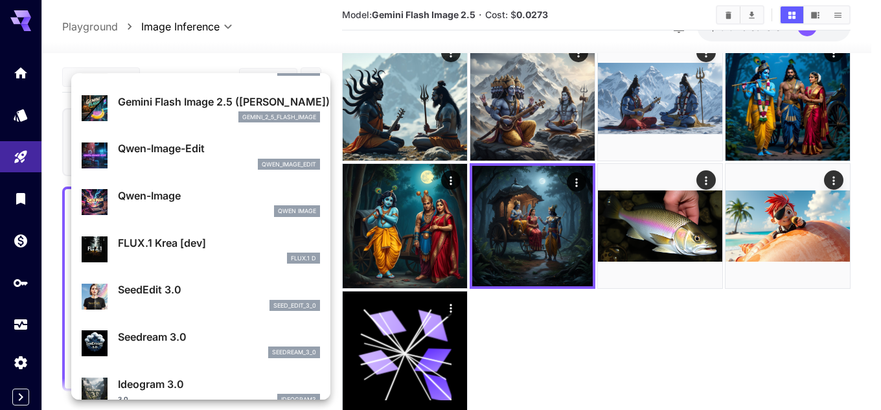
click at [555, 233] on div at bounding box center [440, 205] width 881 height 410
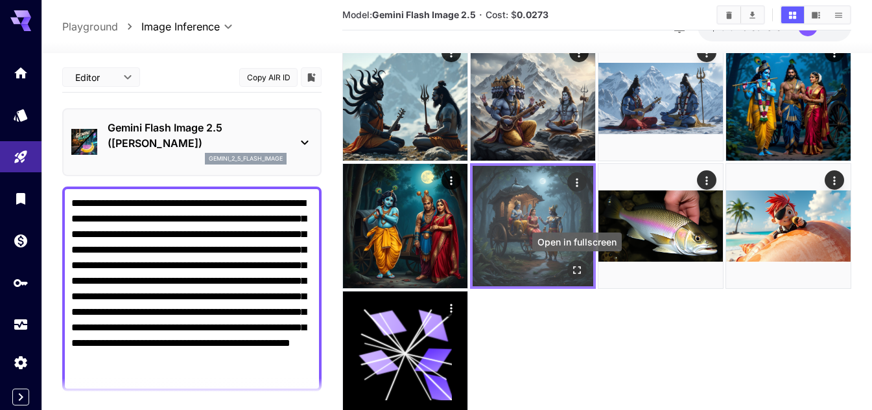
click at [574, 264] on icon "Open in fullscreen" at bounding box center [576, 270] width 13 height 13
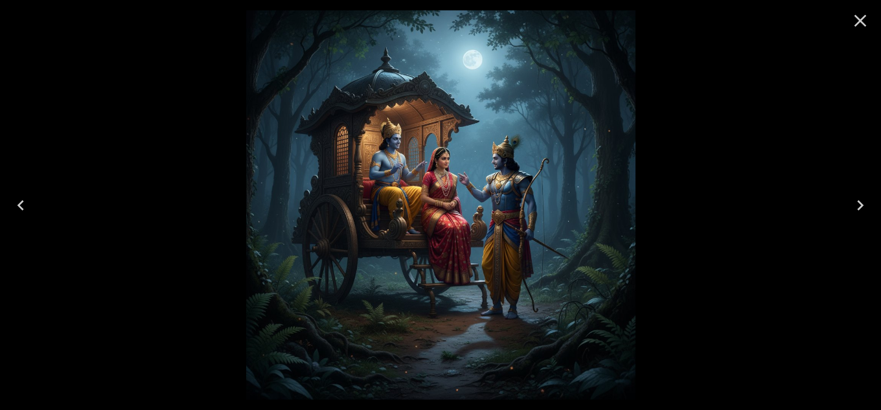
drag, startPoint x: 859, startPoint y: 25, endPoint x: 845, endPoint y: 25, distance: 14.3
click at [859, 25] on icon "Close" at bounding box center [860, 20] width 21 height 21
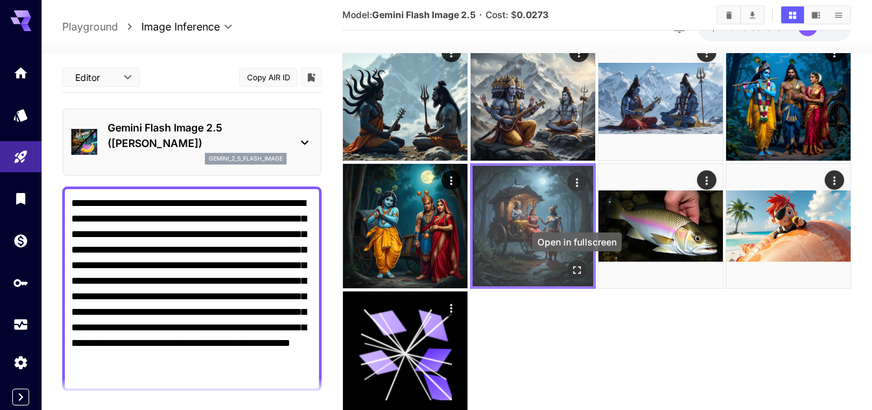
click at [577, 273] on icon "Open in fullscreen" at bounding box center [576, 270] width 13 height 13
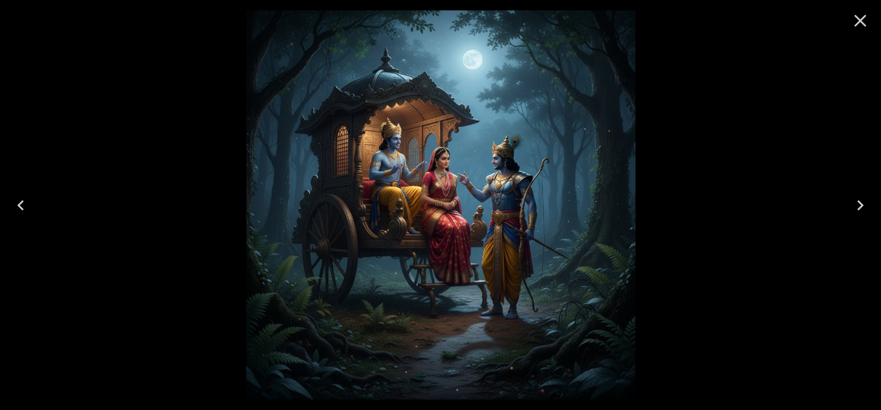
click at [861, 23] on icon "Close" at bounding box center [860, 20] width 21 height 21
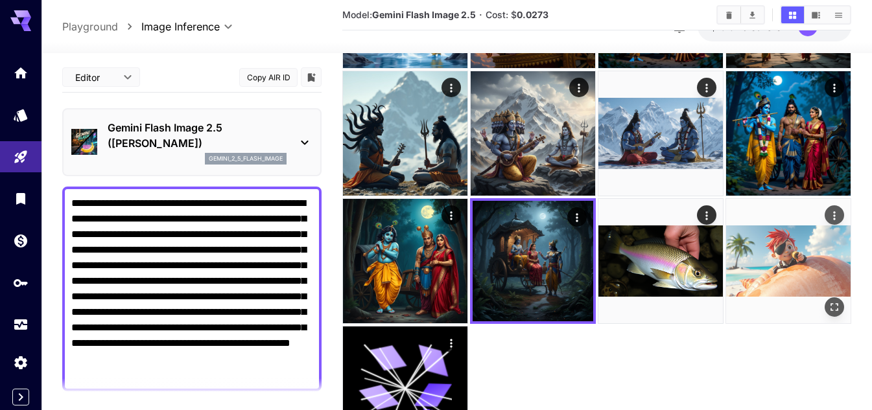
scroll to position [324, 0]
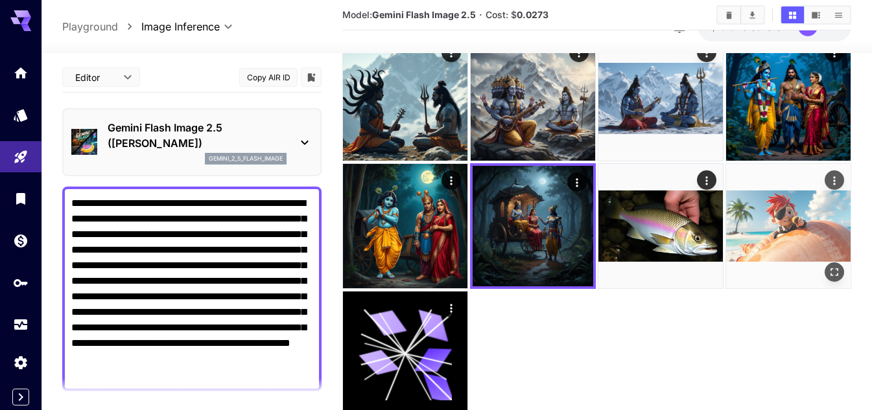
click at [802, 227] on img at bounding box center [788, 226] width 124 height 124
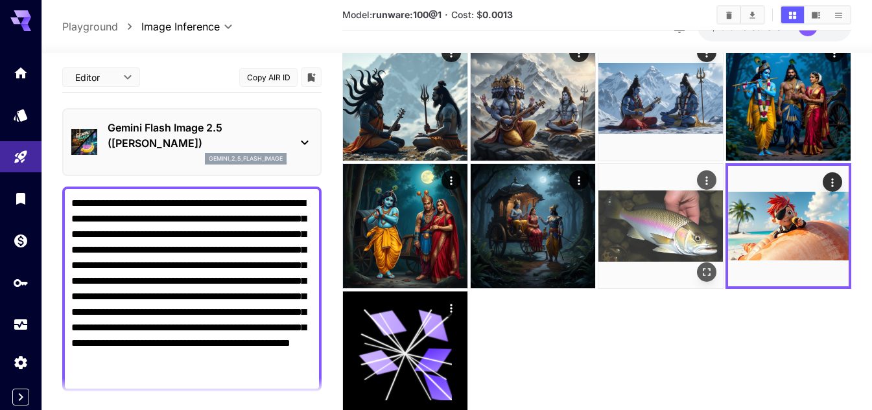
click at [643, 229] on img at bounding box center [660, 226] width 124 height 124
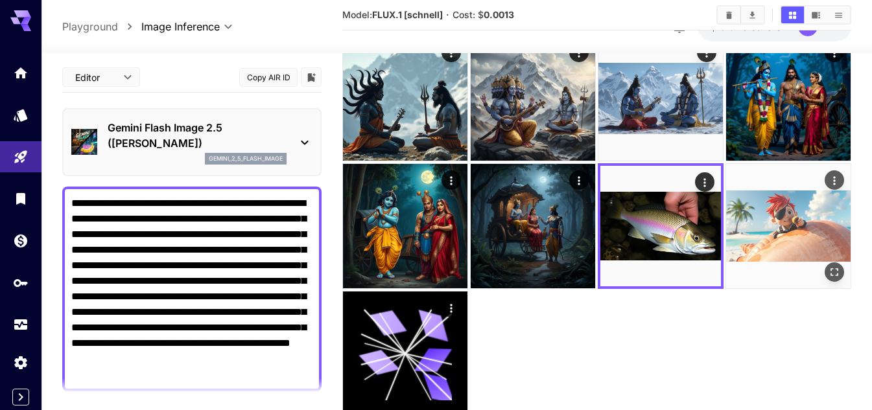
click at [772, 220] on img at bounding box center [788, 226] width 124 height 124
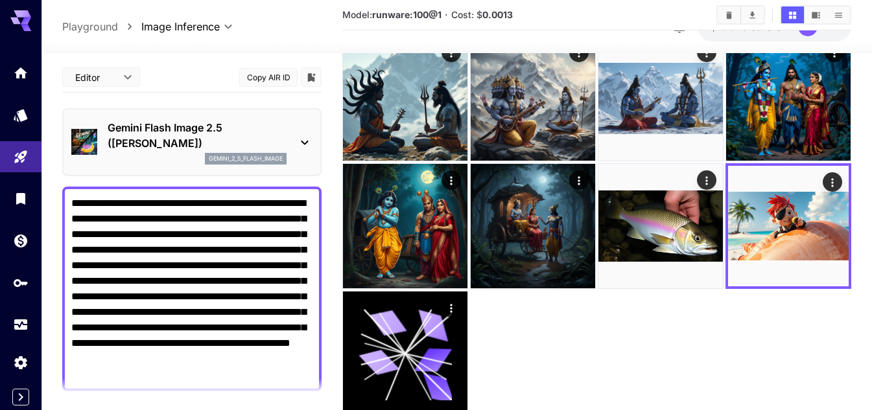
click at [196, 123] on p "Gemini Flash Image 2.5 ([PERSON_NAME])" at bounding box center [197, 135] width 179 height 31
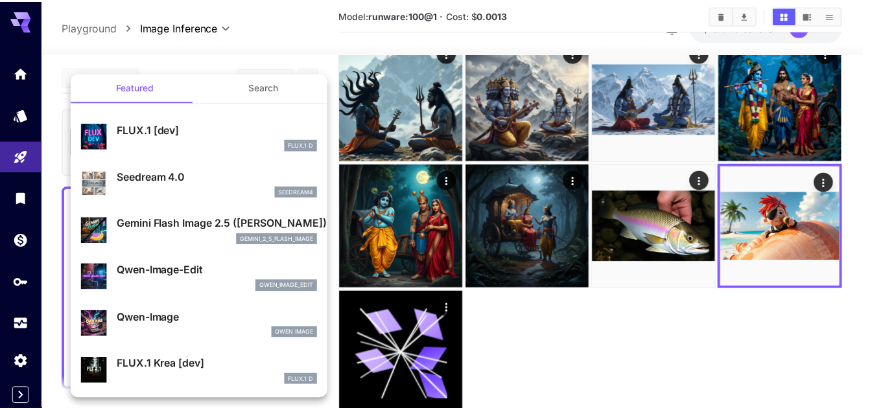
scroll to position [0, 0]
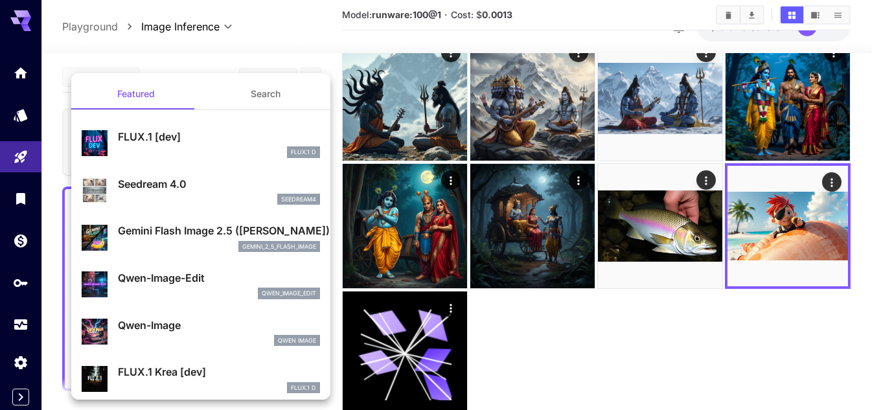
click at [195, 135] on p "FLUX.1 [dev]" at bounding box center [219, 137] width 202 height 16
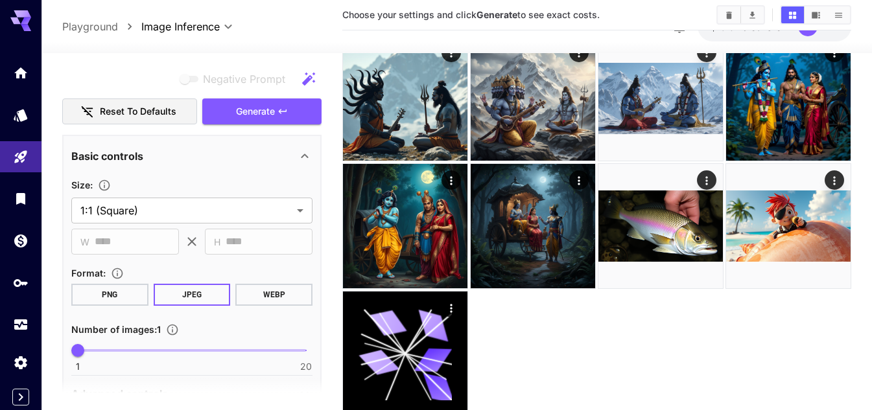
scroll to position [324, 0]
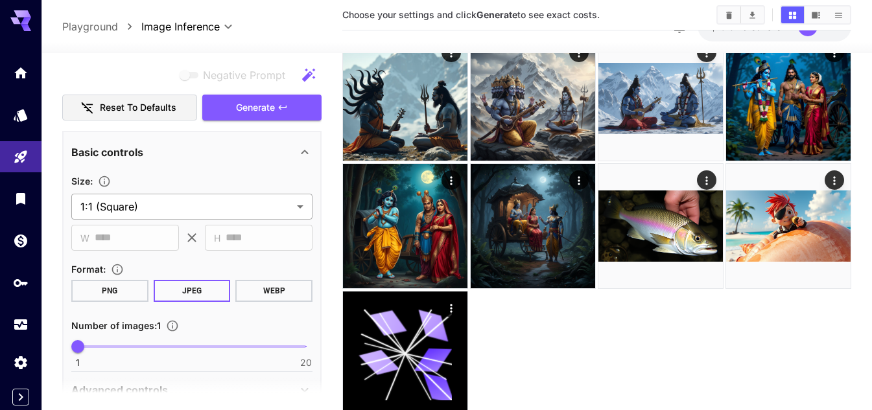
click at [221, 210] on body "**********" at bounding box center [436, 66] width 872 height 780
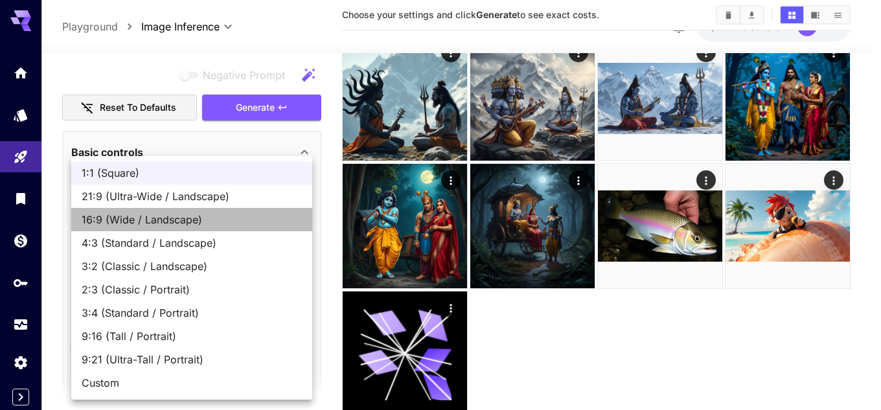
click at [172, 220] on span "16:9 (Wide / Landscape)" at bounding box center [192, 220] width 220 height 16
type input "**********"
type input "****"
type input "***"
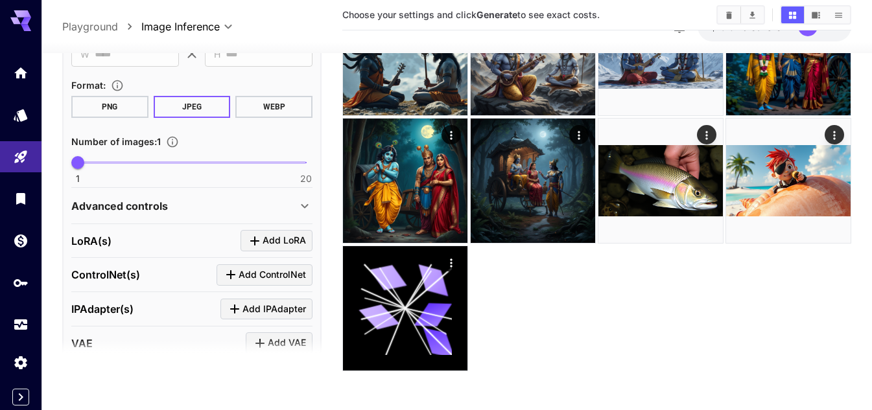
scroll to position [340, 0]
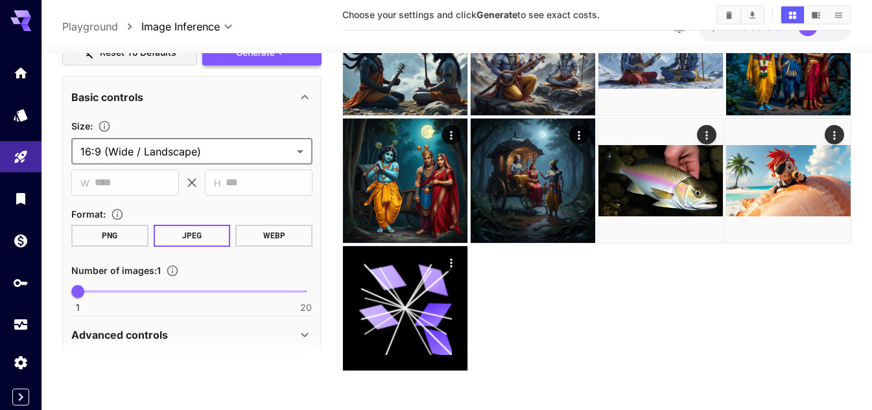
click at [266, 60] on span "Generate" at bounding box center [255, 53] width 39 height 16
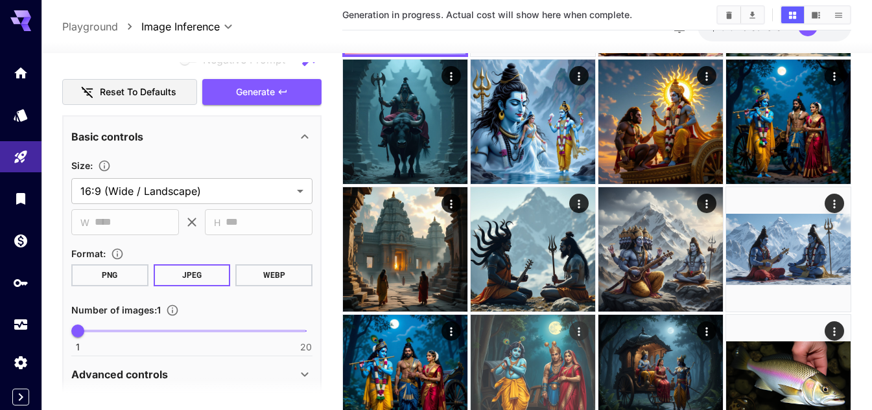
scroll to position [0, 0]
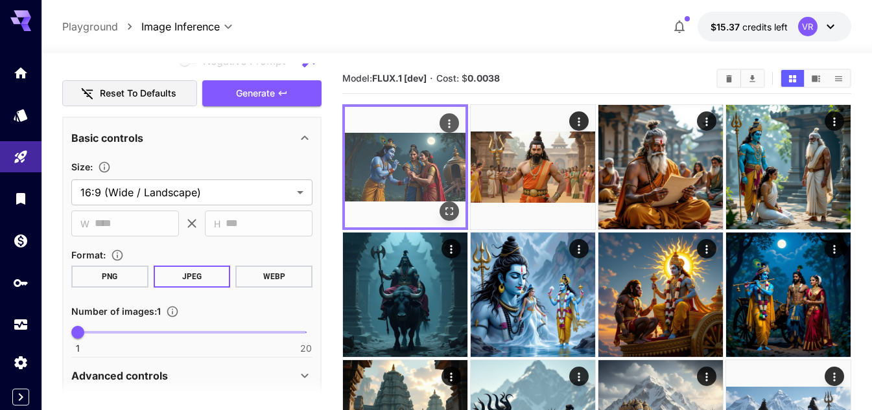
click at [450, 208] on icon "Open in fullscreen" at bounding box center [449, 211] width 8 height 8
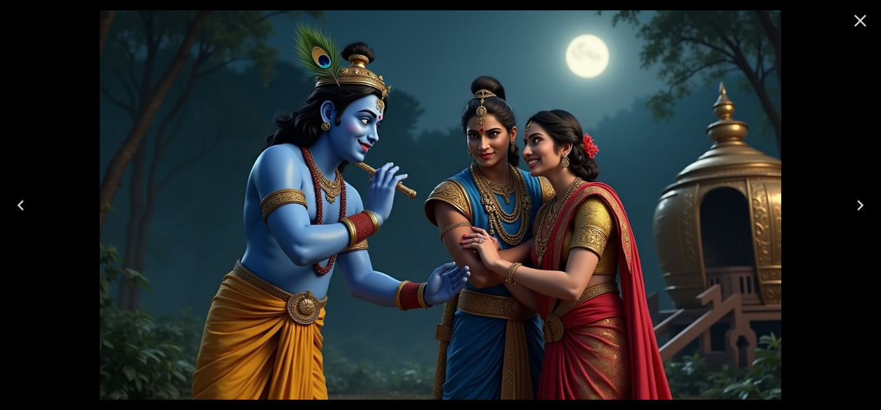
click at [856, 205] on icon "Next" at bounding box center [860, 205] width 21 height 21
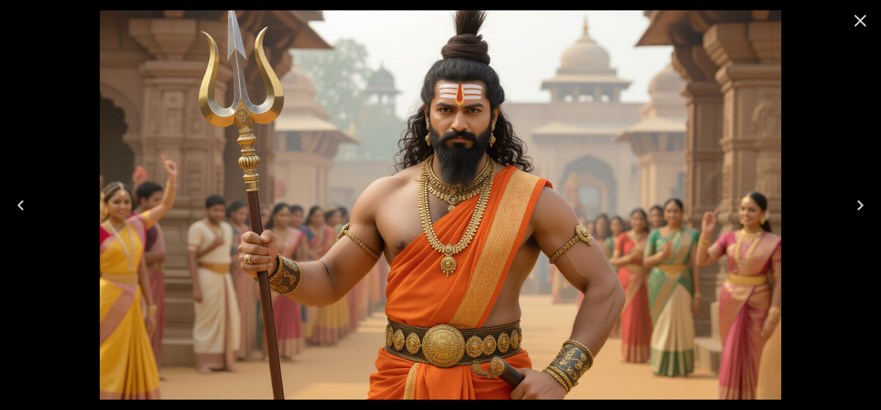
click at [16, 203] on icon "Previous" at bounding box center [20, 205] width 21 height 21
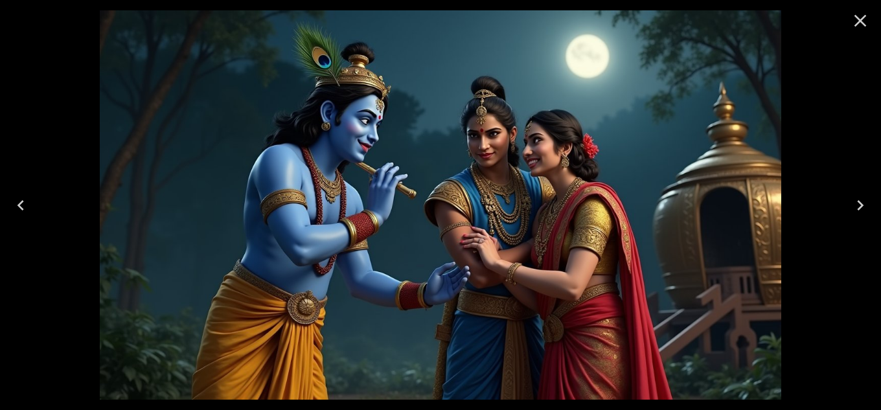
click at [857, 16] on icon "Close" at bounding box center [861, 21] width 12 height 12
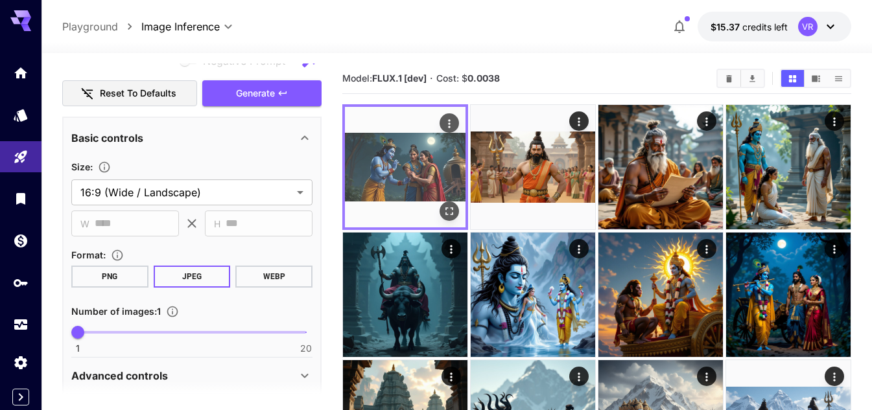
click at [389, 157] on img at bounding box center [405, 167] width 121 height 121
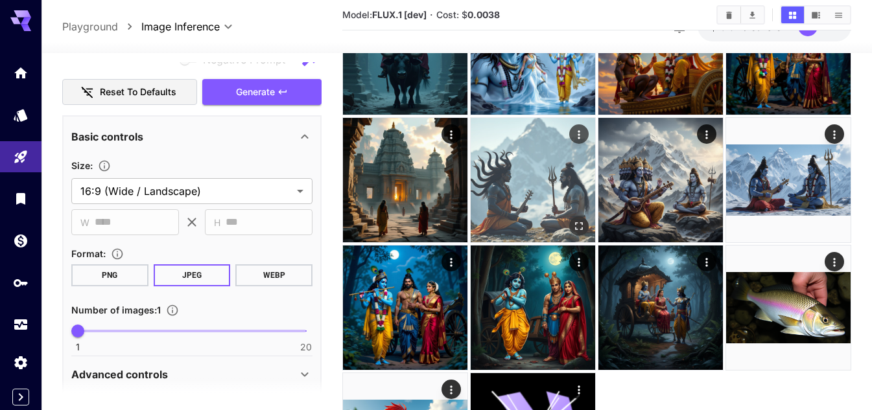
scroll to position [324, 0]
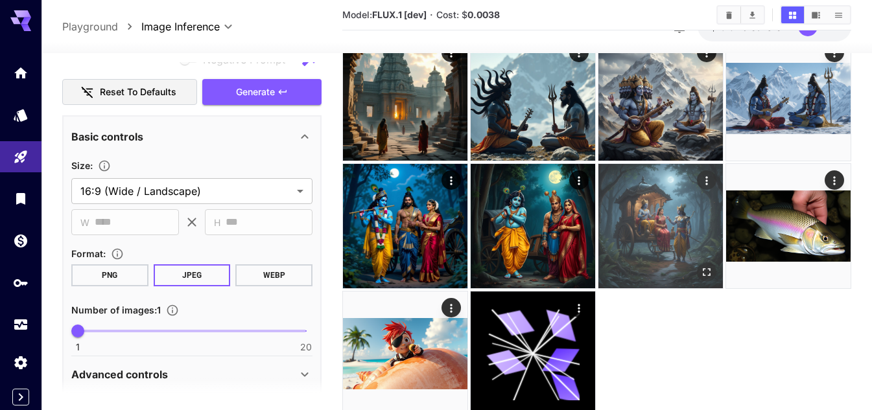
click at [650, 216] on img at bounding box center [660, 226] width 124 height 124
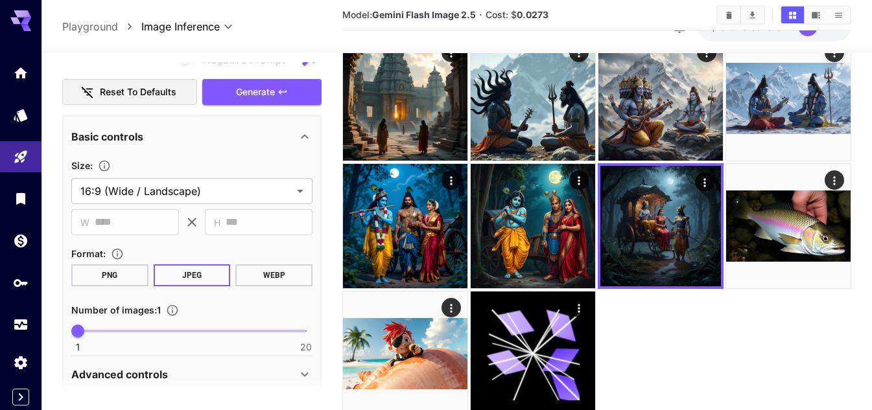
scroll to position [0, 0]
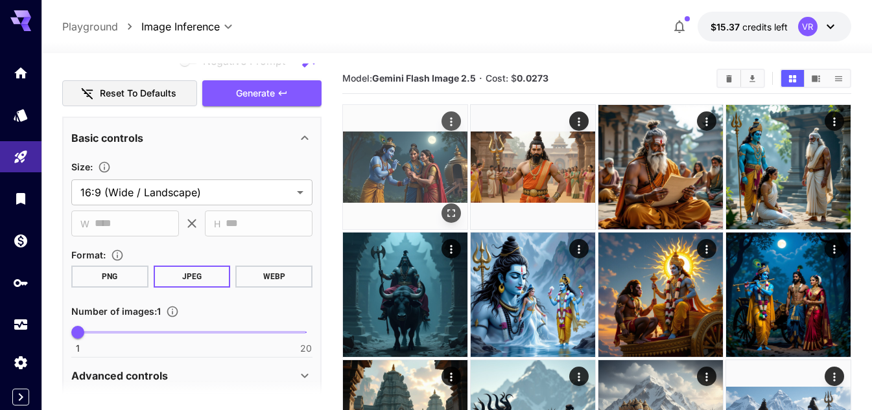
click at [411, 161] on img at bounding box center [405, 167] width 124 height 124
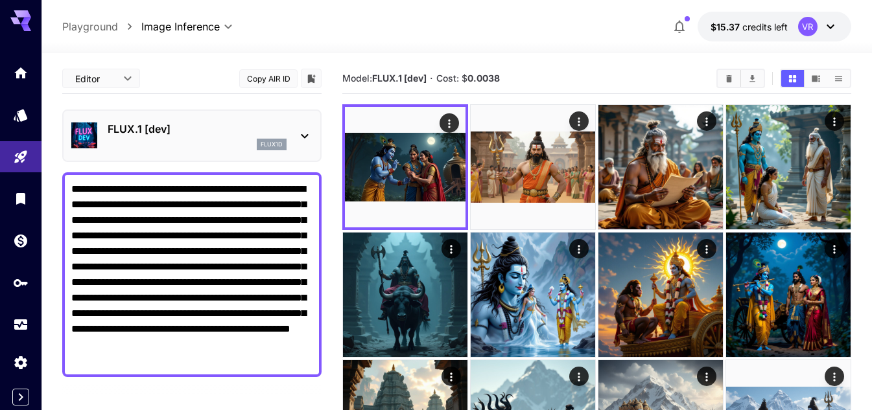
click at [203, 132] on p "FLUX.1 [dev]" at bounding box center [197, 129] width 179 height 16
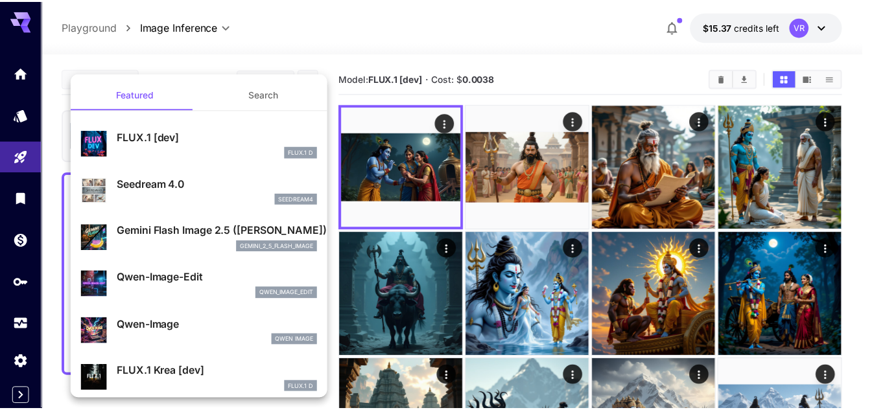
scroll to position [65, 0]
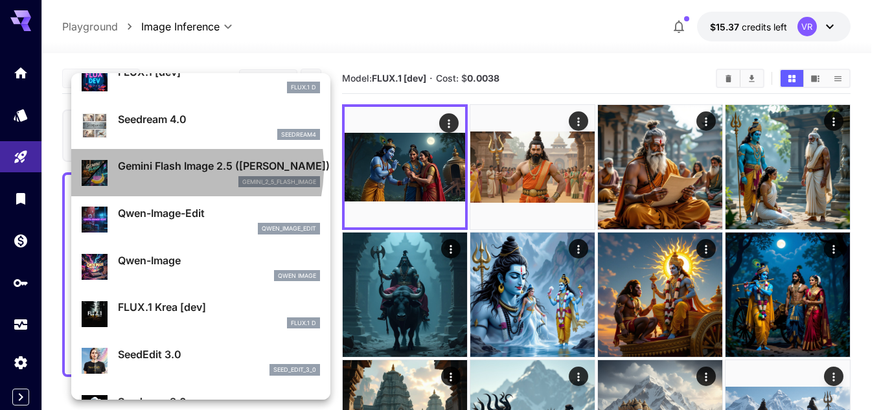
click at [169, 167] on p "Gemini Flash Image 2.5 ([PERSON_NAME])" at bounding box center [219, 166] width 202 height 16
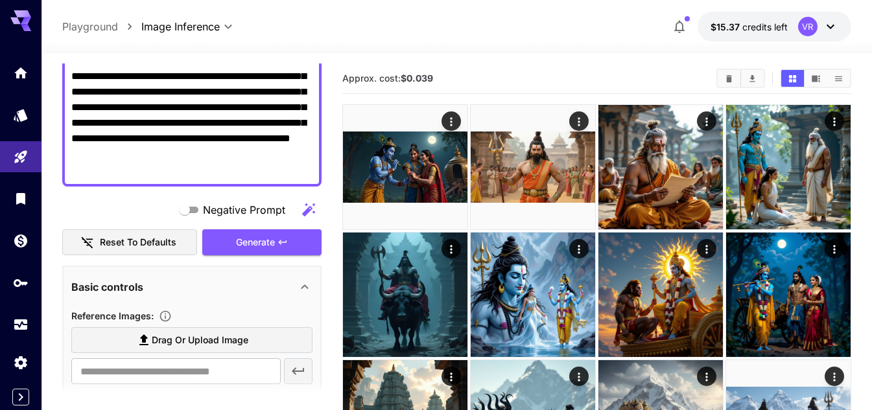
scroll to position [259, 0]
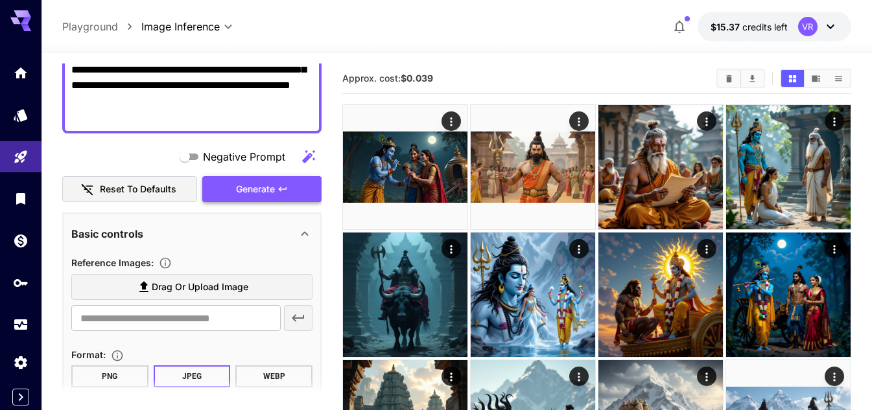
click at [269, 178] on button "Generate" at bounding box center [261, 189] width 119 height 27
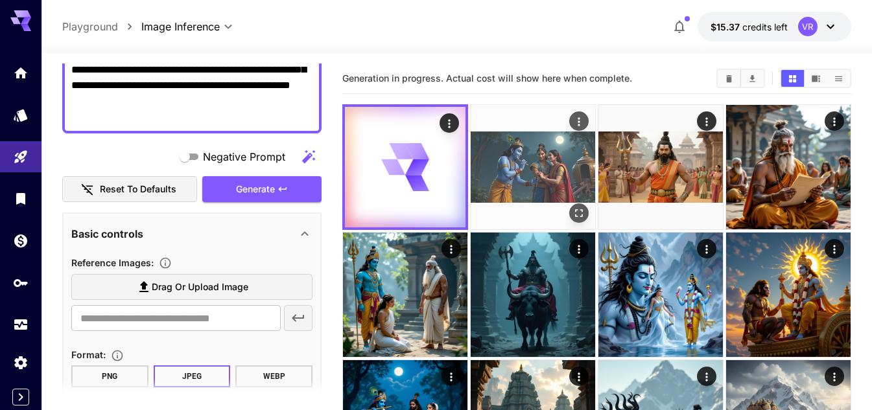
click at [542, 164] on img at bounding box center [532, 167] width 124 height 124
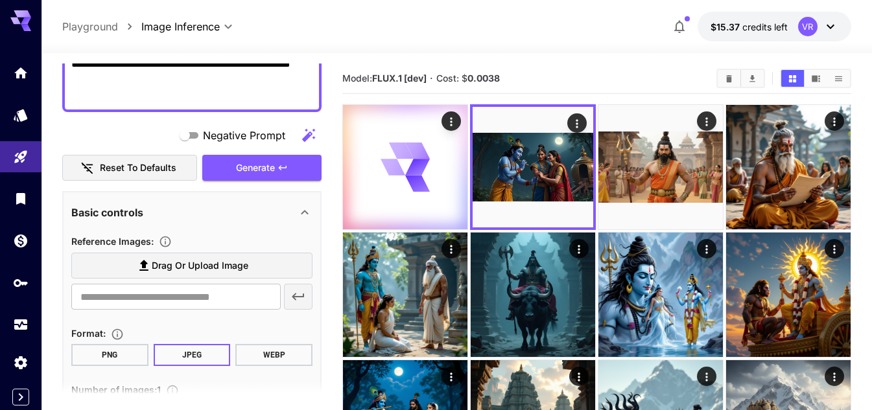
scroll to position [0, 0]
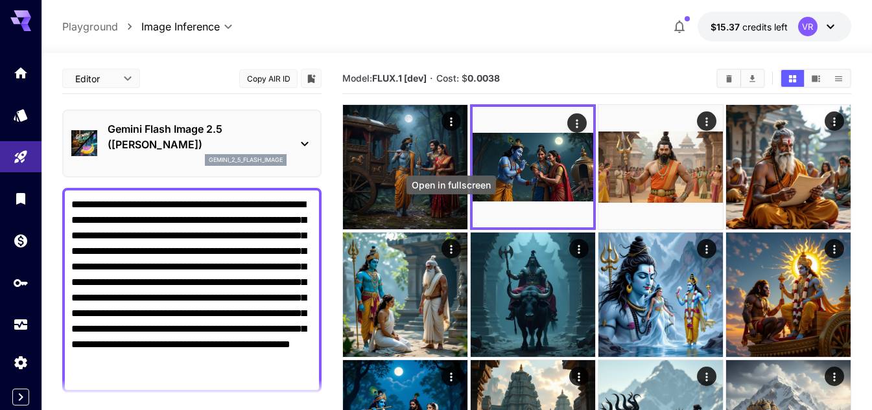
click at [421, 174] on div "Open in fullscreen" at bounding box center [451, 188] width 92 height 29
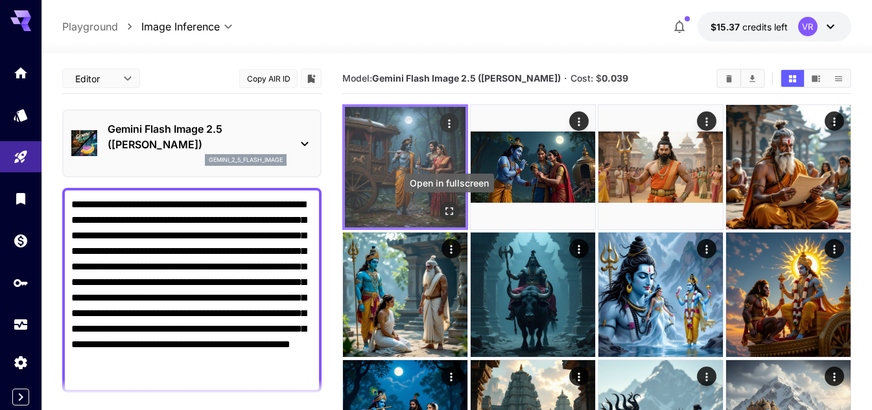
click at [450, 206] on icon "Open in fullscreen" at bounding box center [449, 211] width 13 height 13
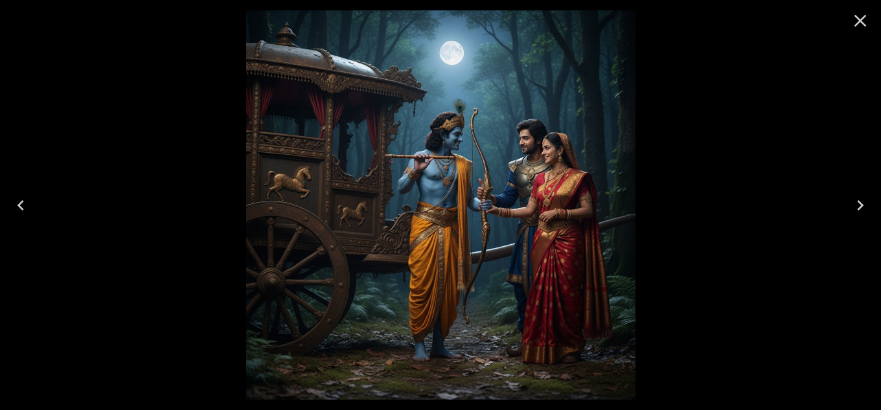
click at [853, 205] on icon "Next" at bounding box center [860, 205] width 21 height 21
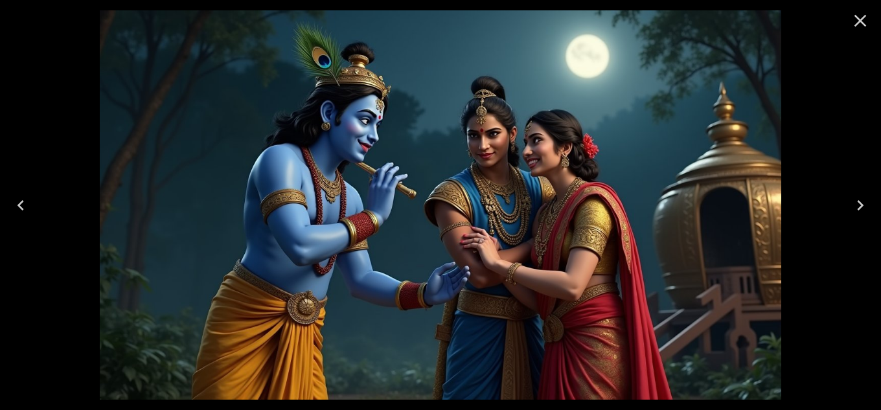
click at [19, 210] on icon "Previous" at bounding box center [20, 205] width 21 height 21
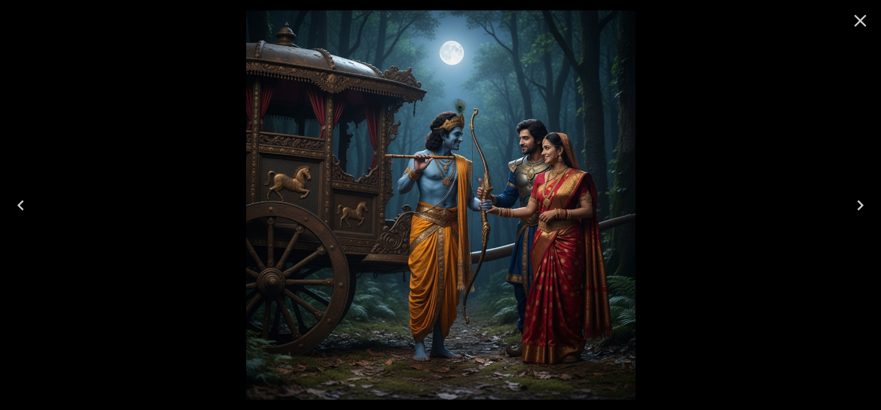
click at [864, 204] on icon "Next" at bounding box center [860, 205] width 21 height 21
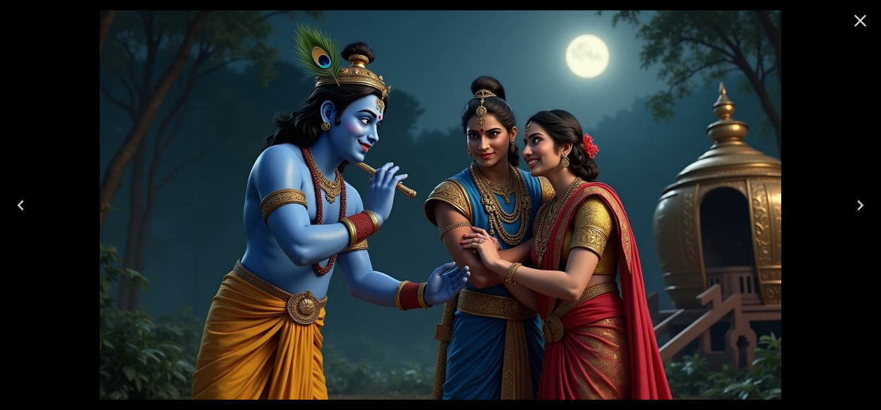
click at [862, 21] on icon "Close" at bounding box center [860, 20] width 21 height 21
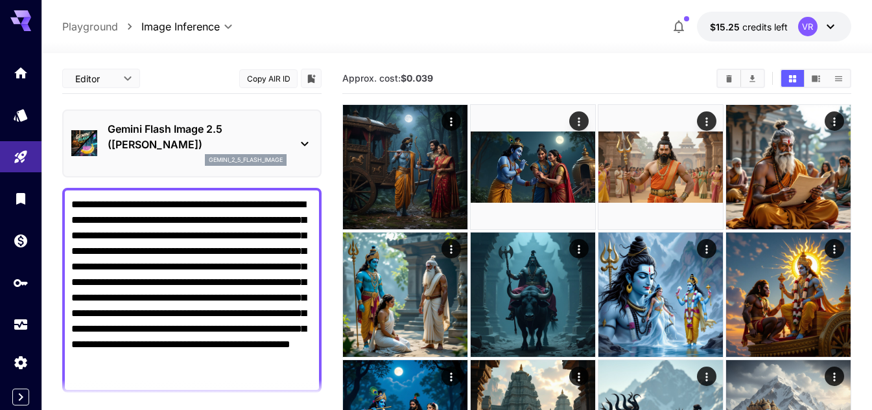
click at [191, 123] on p "Gemini Flash Image 2.5 ([PERSON_NAME])" at bounding box center [197, 136] width 179 height 31
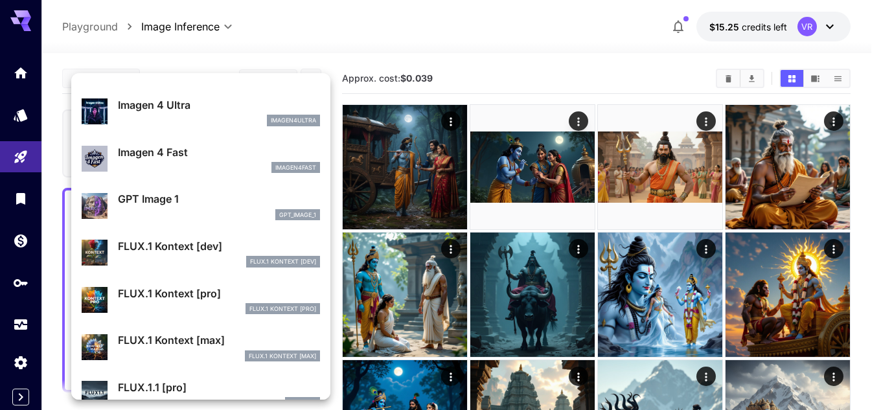
scroll to position [713, 0]
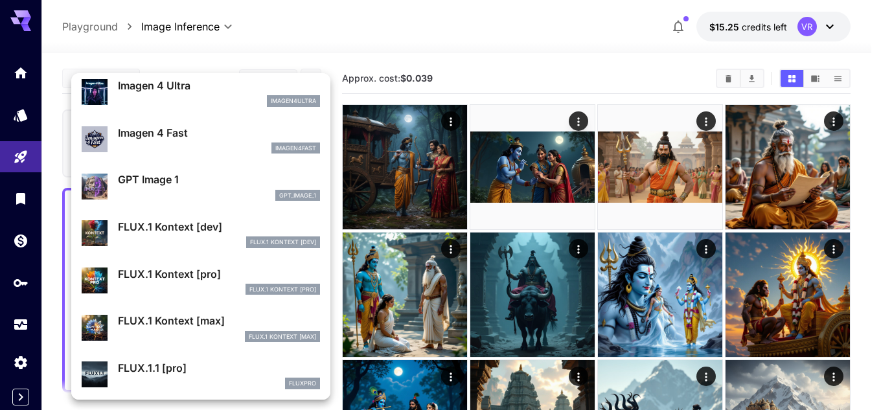
click at [177, 188] on div "GPT Image 1 gpt_image_1" at bounding box center [219, 186] width 202 height 29
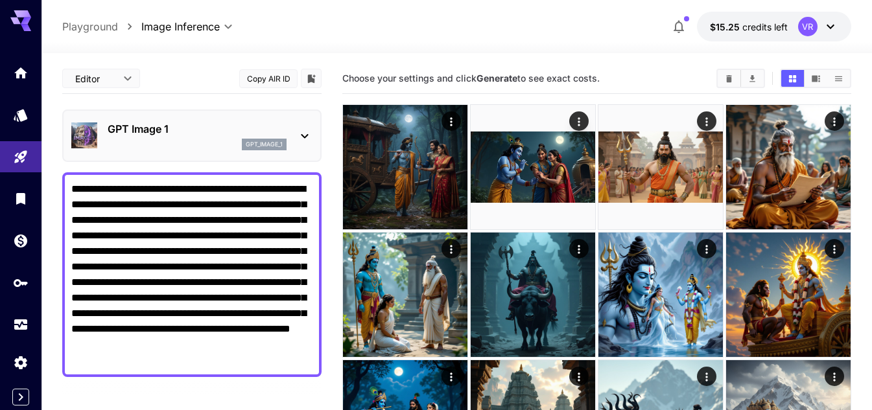
click at [167, 137] on div "GPT Image 1 gpt_image_1" at bounding box center [197, 135] width 179 height 29
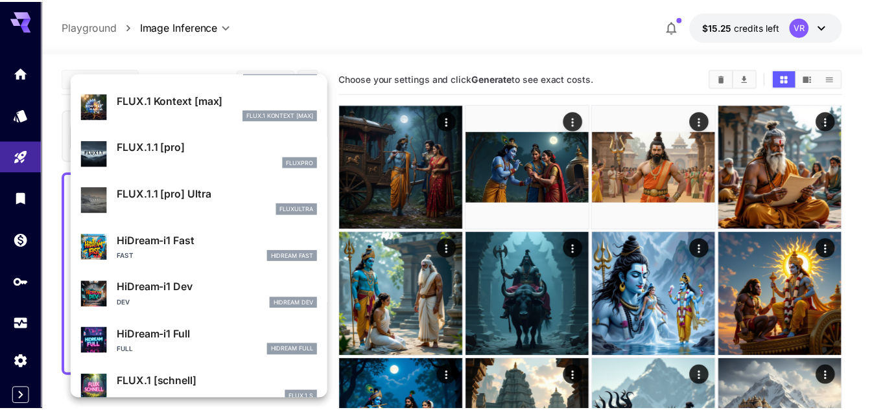
scroll to position [919, 0]
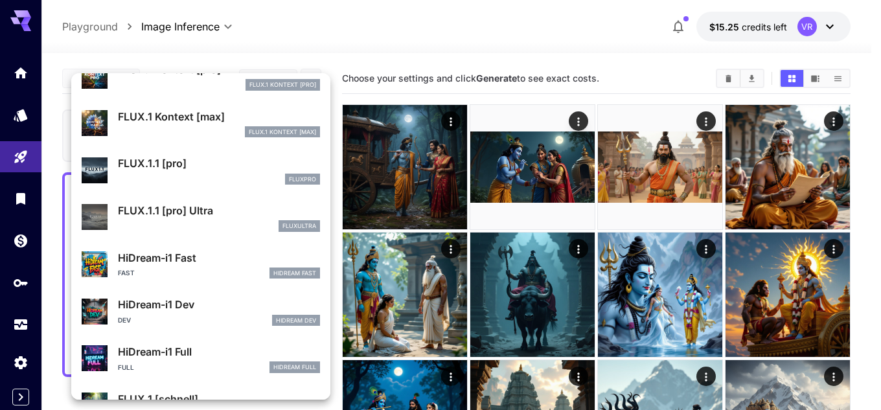
click at [193, 309] on p "HiDream-i1 Dev" at bounding box center [219, 305] width 202 height 16
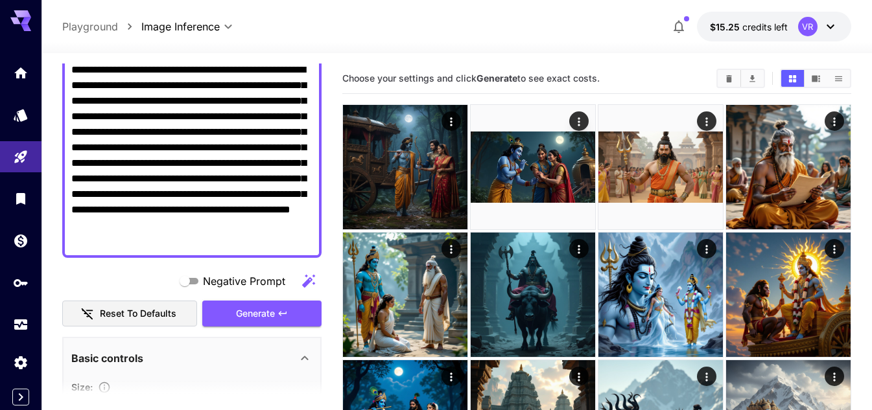
scroll to position [130, 0]
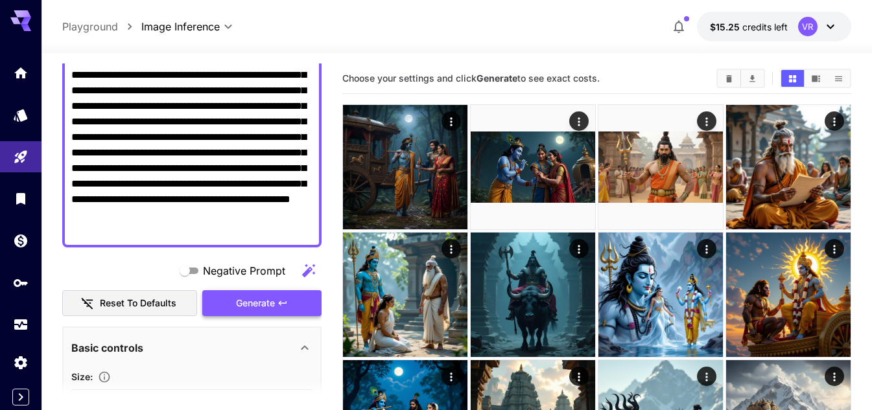
click at [272, 310] on span "Generate" at bounding box center [255, 304] width 39 height 16
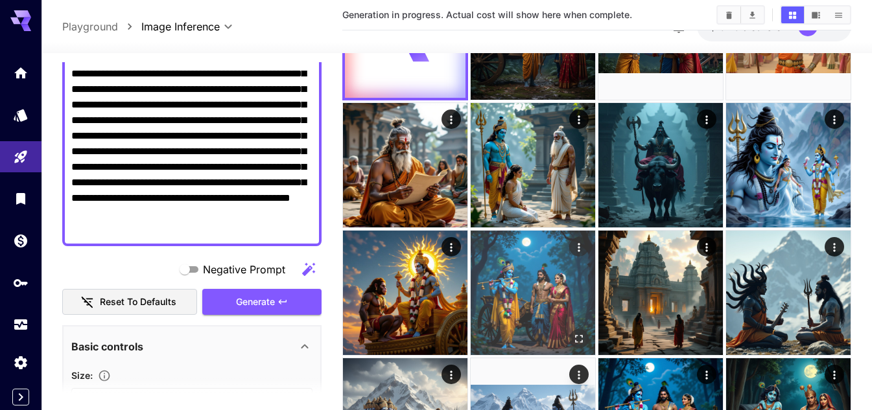
click at [528, 294] on img at bounding box center [532, 293] width 124 height 124
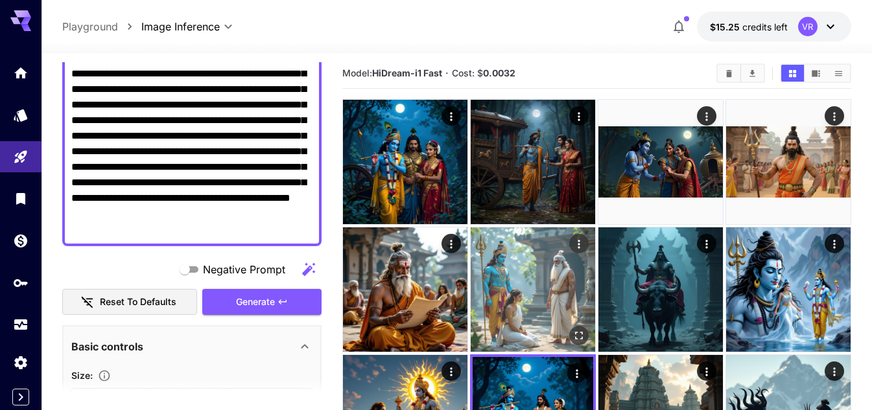
scroll to position [0, 0]
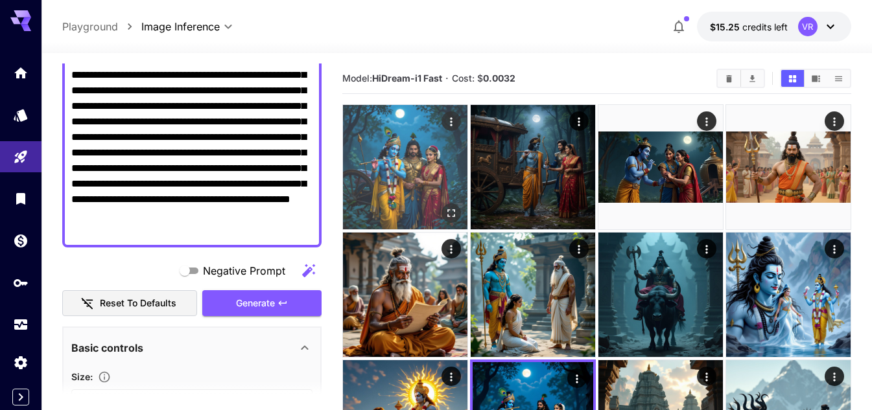
click at [439, 203] on img at bounding box center [405, 167] width 124 height 124
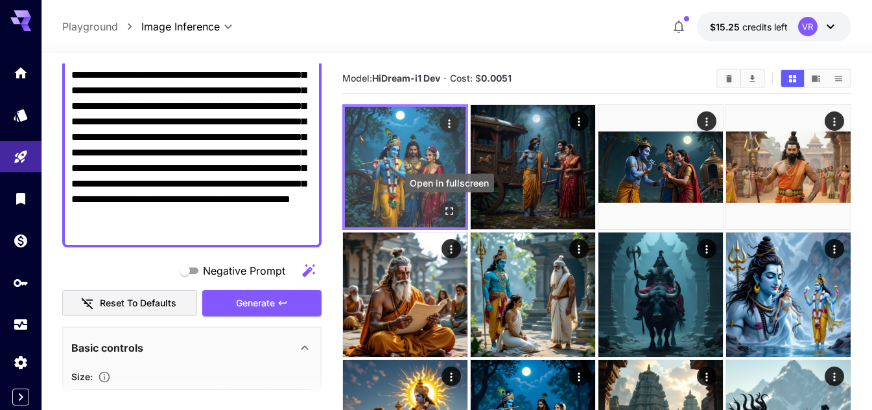
click at [448, 213] on icon "Open in fullscreen" at bounding box center [449, 211] width 13 height 13
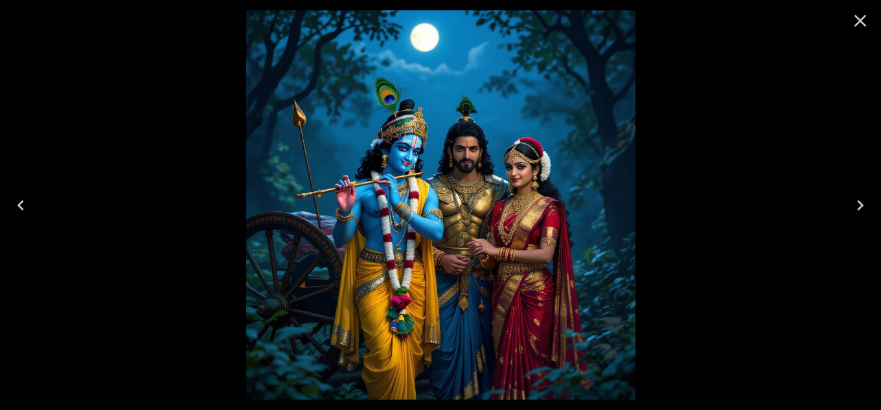
click at [864, 23] on icon "Close" at bounding box center [860, 20] width 21 height 21
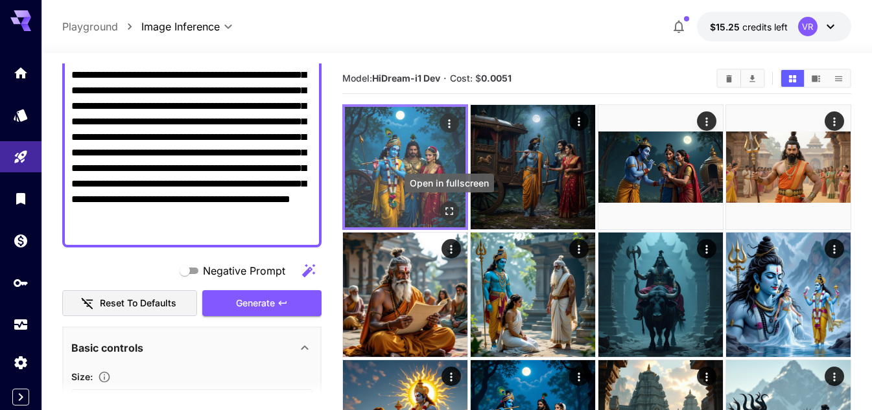
click at [443, 209] on icon "Open in fullscreen" at bounding box center [449, 211] width 13 height 13
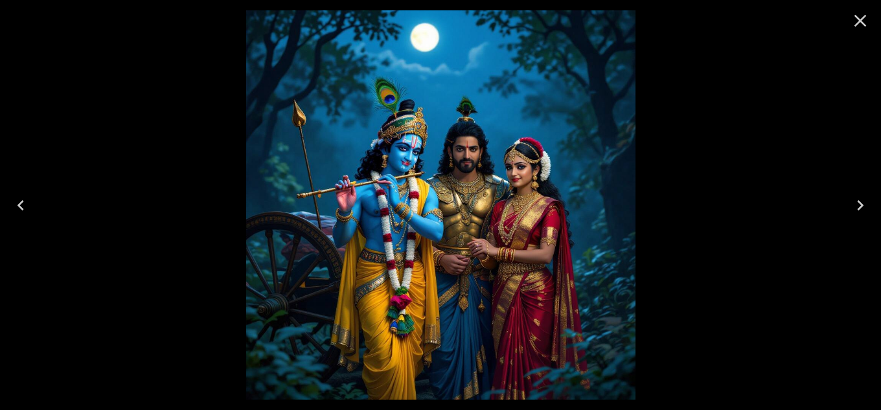
click at [860, 19] on icon "Close" at bounding box center [860, 20] width 21 height 21
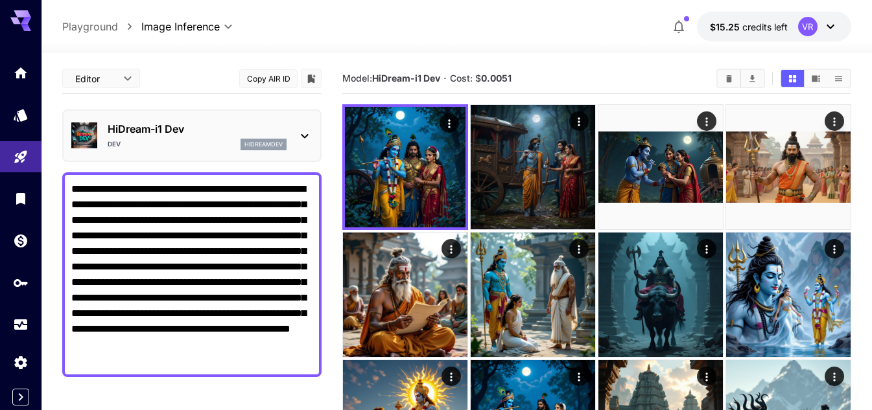
click at [173, 124] on p "HiDream-i1 Dev" at bounding box center [197, 129] width 179 height 16
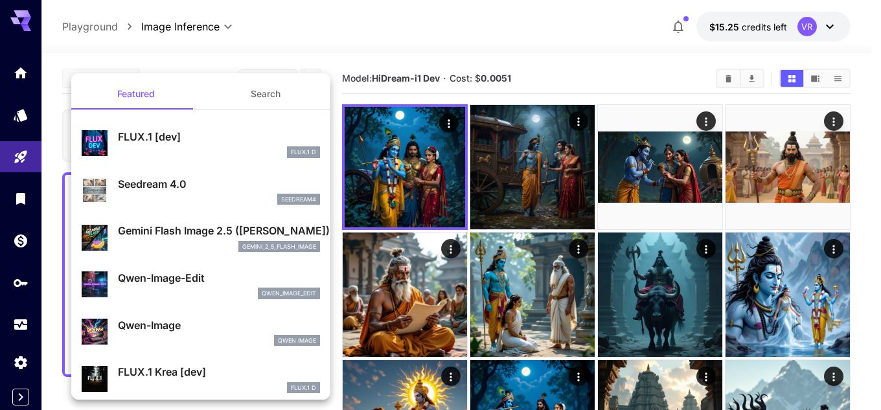
click at [791, 159] on div at bounding box center [440, 205] width 881 height 410
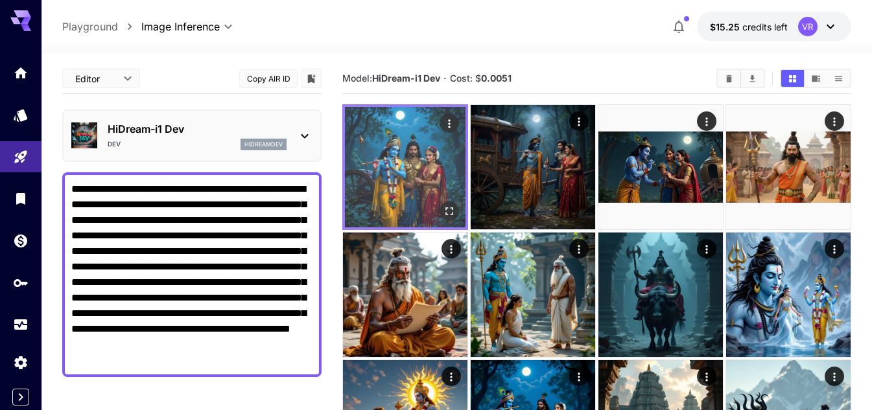
click at [388, 166] on img at bounding box center [405, 167] width 121 height 121
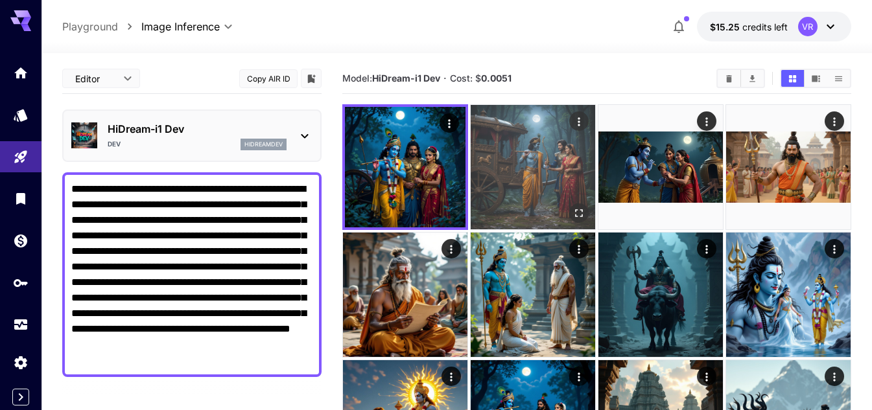
click at [540, 161] on img at bounding box center [532, 167] width 124 height 124
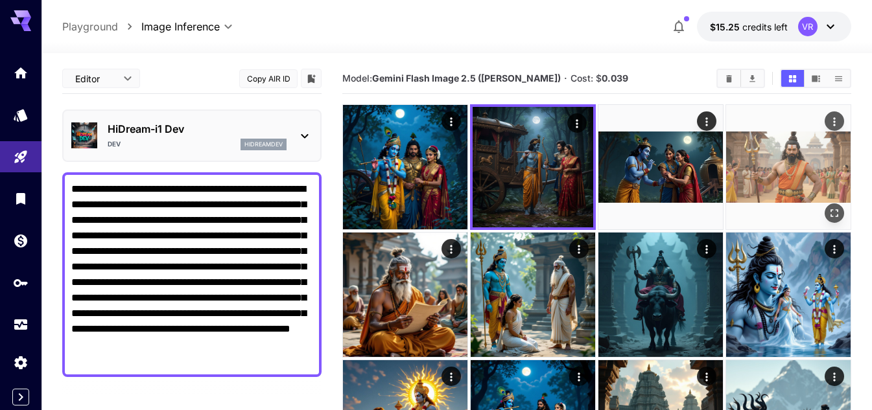
click at [788, 171] on img at bounding box center [788, 167] width 124 height 124
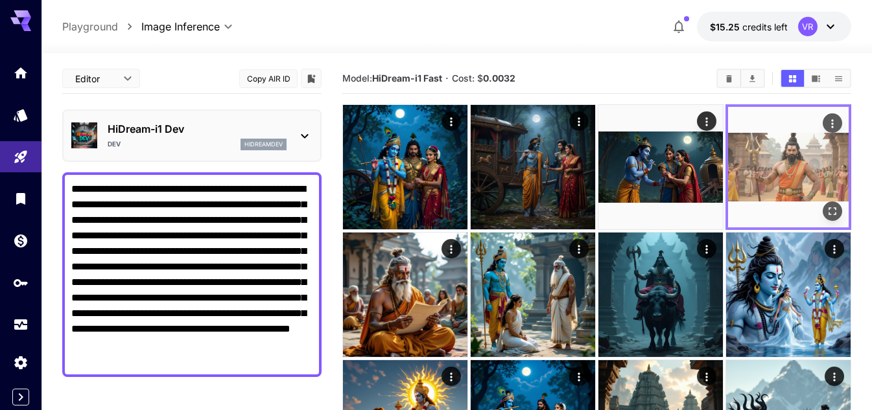
click at [787, 168] on img at bounding box center [788, 167] width 121 height 121
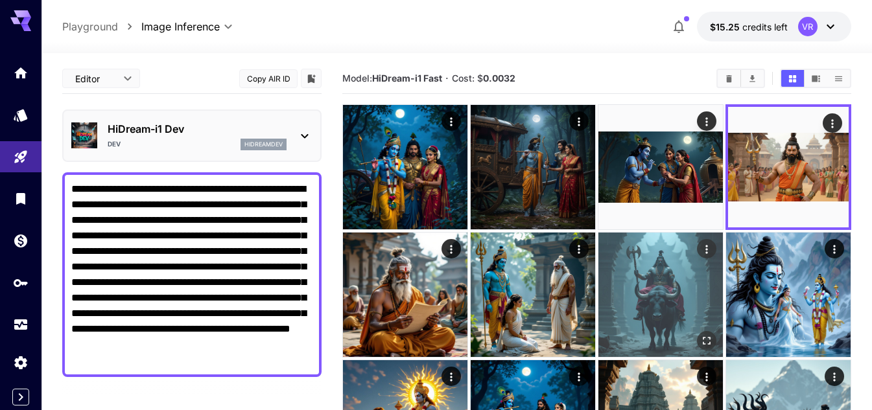
click at [671, 296] on img at bounding box center [660, 295] width 124 height 124
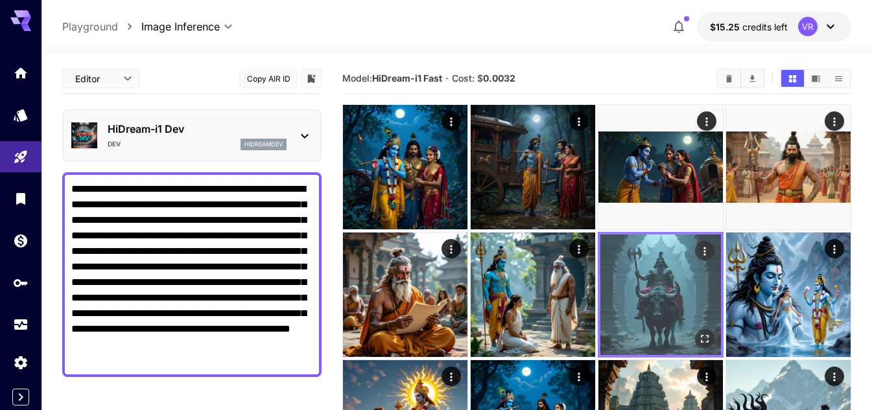
click at [670, 295] on img at bounding box center [660, 295] width 121 height 121
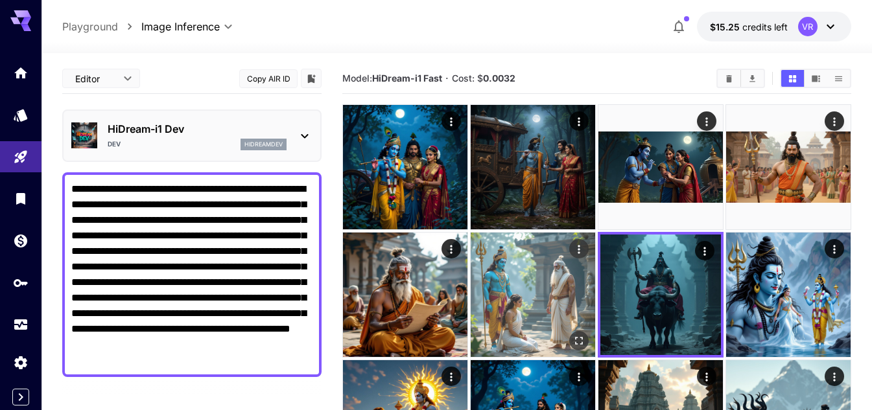
click at [551, 285] on img at bounding box center [532, 295] width 124 height 124
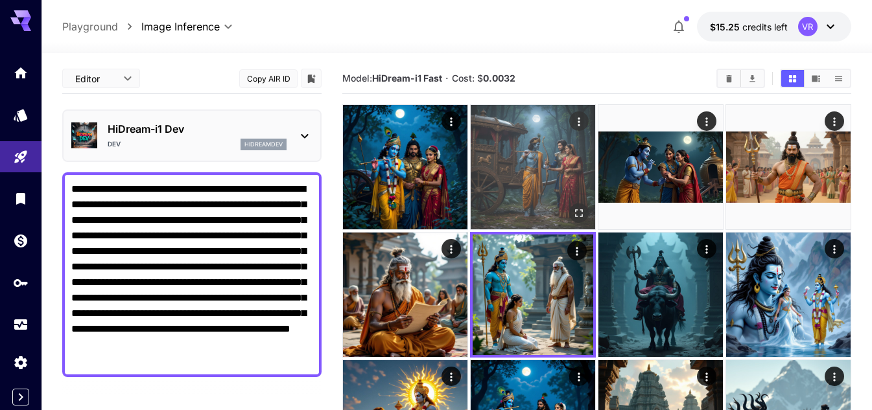
click at [528, 181] on img at bounding box center [532, 167] width 124 height 124
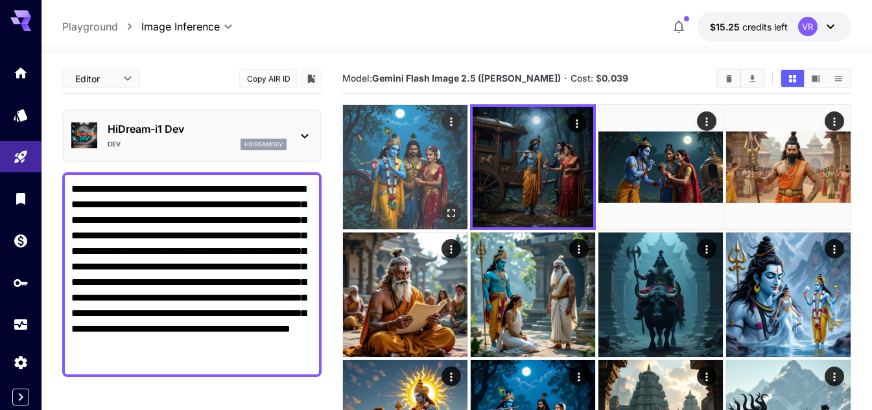
click at [428, 178] on img at bounding box center [405, 167] width 124 height 124
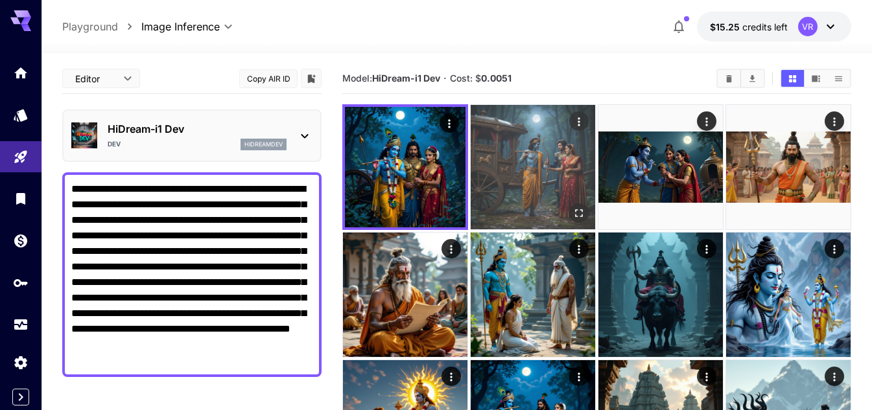
click at [509, 168] on img at bounding box center [532, 167] width 124 height 124
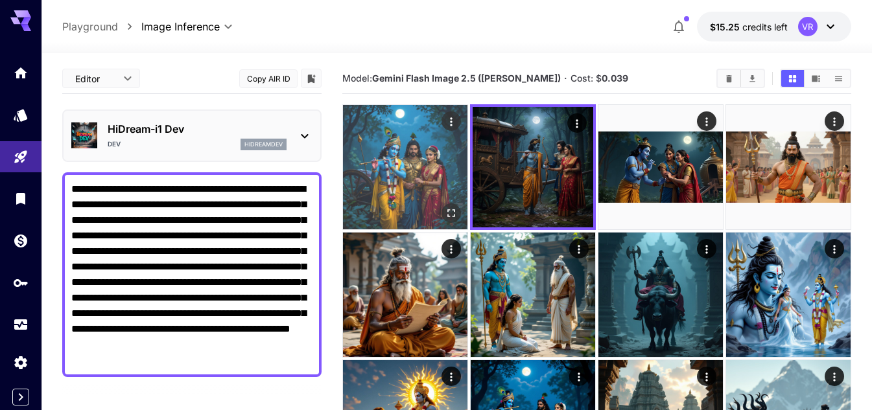
click at [434, 162] on img at bounding box center [405, 167] width 124 height 124
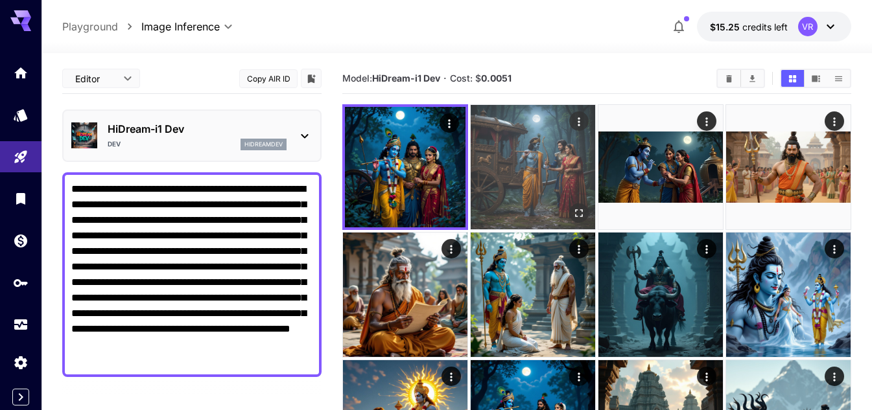
click at [493, 156] on img at bounding box center [532, 167] width 124 height 124
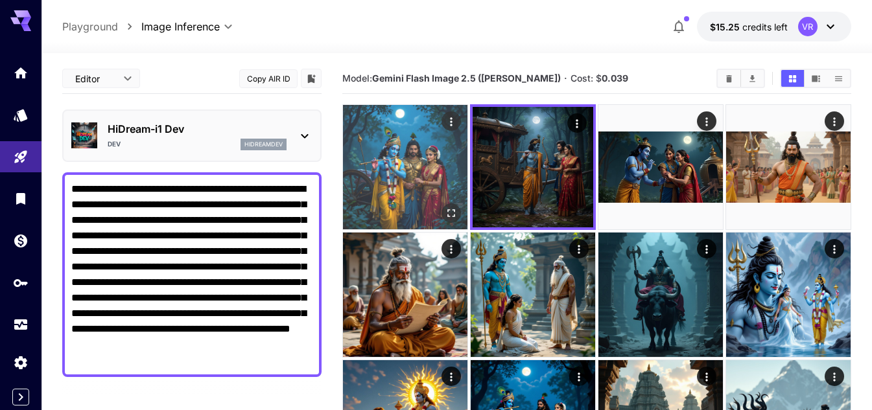
click at [398, 156] on img at bounding box center [405, 167] width 124 height 124
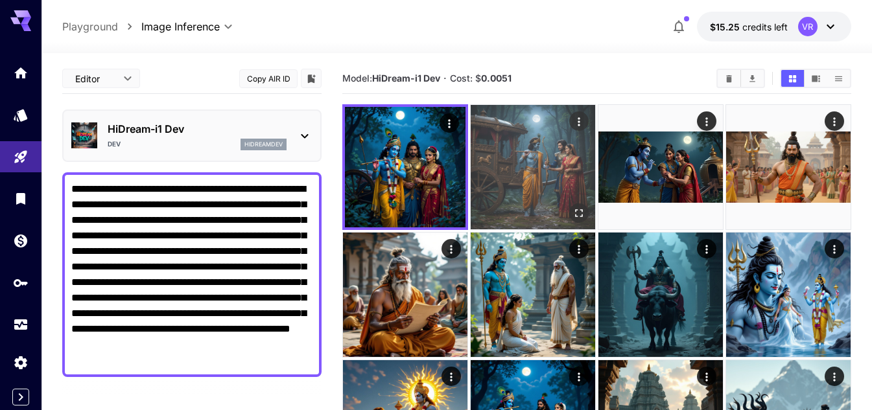
click at [484, 154] on img at bounding box center [532, 167] width 124 height 124
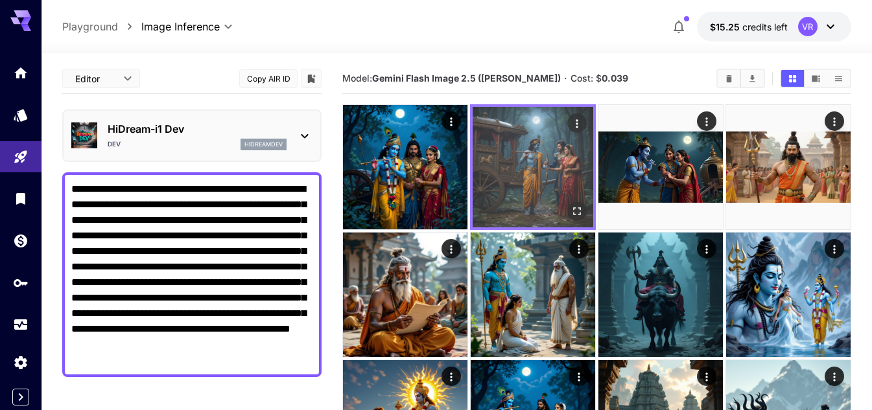
click at [512, 159] on img at bounding box center [532, 167] width 121 height 121
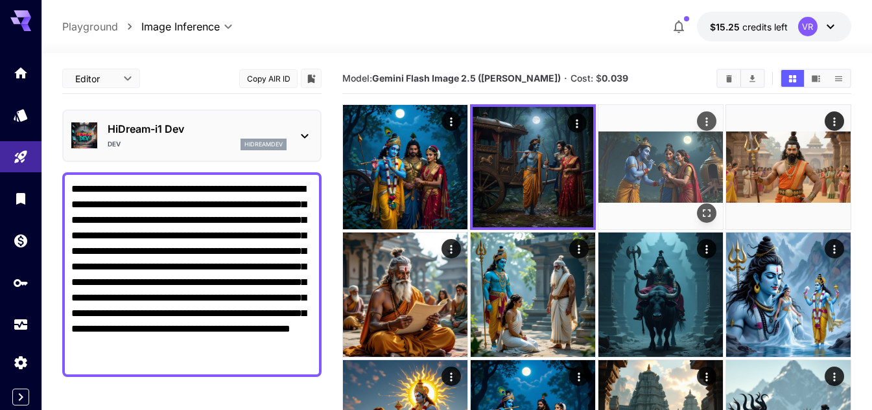
click at [625, 163] on img at bounding box center [660, 167] width 124 height 124
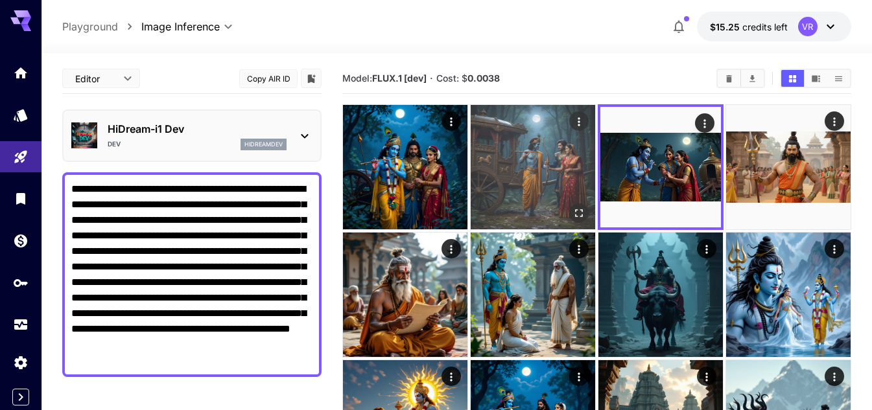
click at [534, 160] on img at bounding box center [532, 167] width 124 height 124
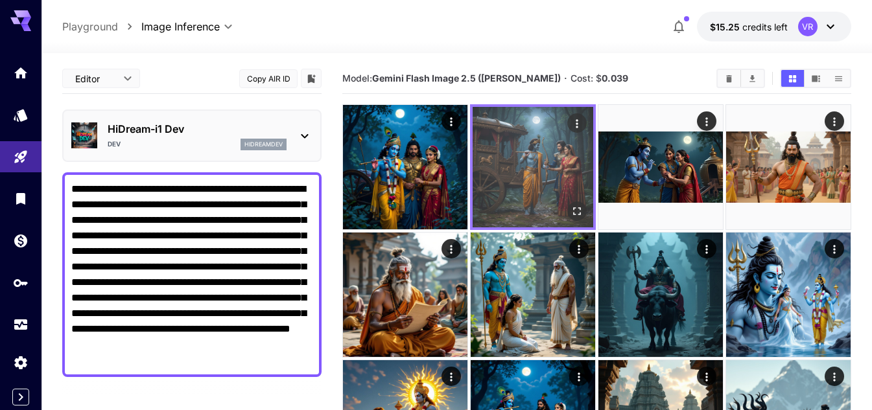
click at [534, 160] on img at bounding box center [532, 167] width 121 height 121
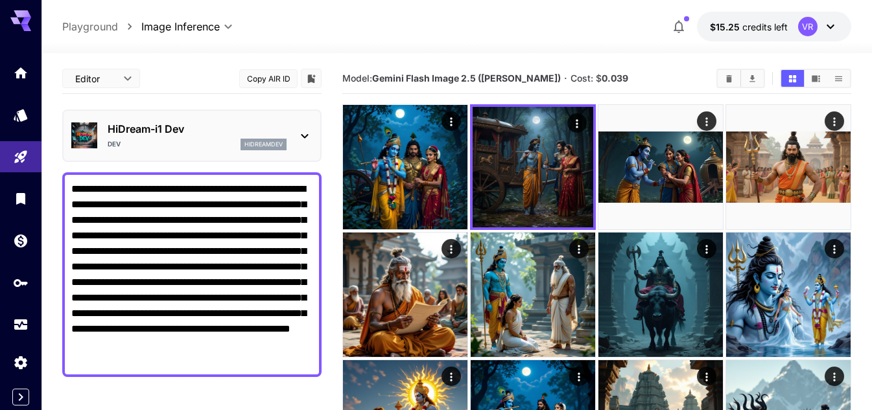
click at [202, 133] on p "HiDream-i1 Dev" at bounding box center [197, 129] width 179 height 16
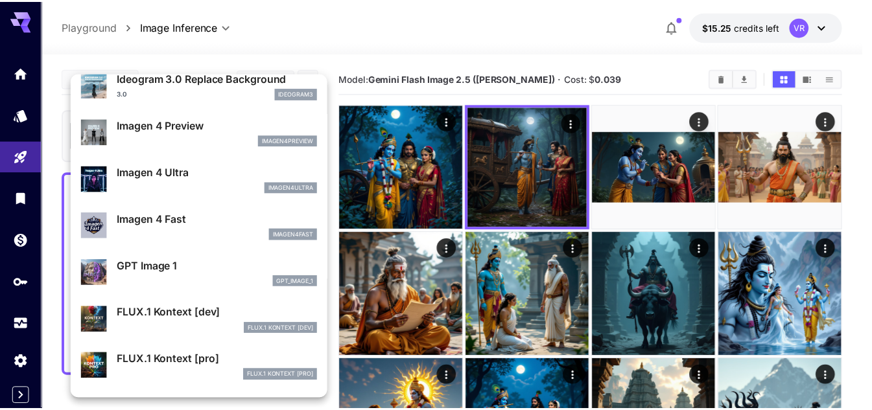
scroll to position [713, 0]
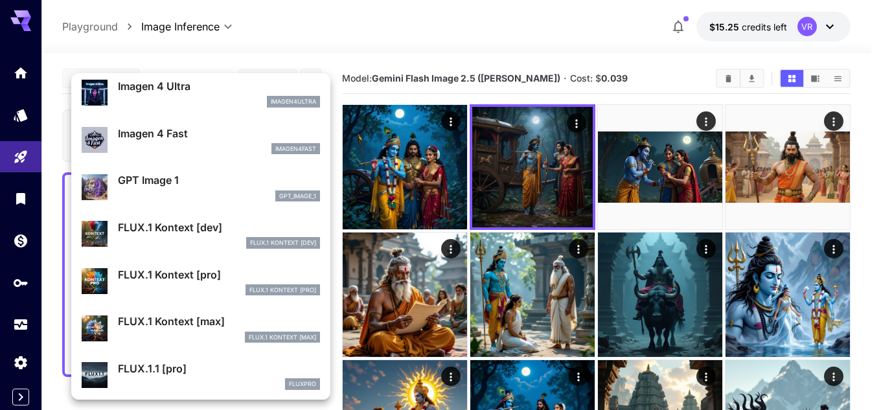
click at [196, 183] on p "GPT Image 1" at bounding box center [219, 180] width 202 height 16
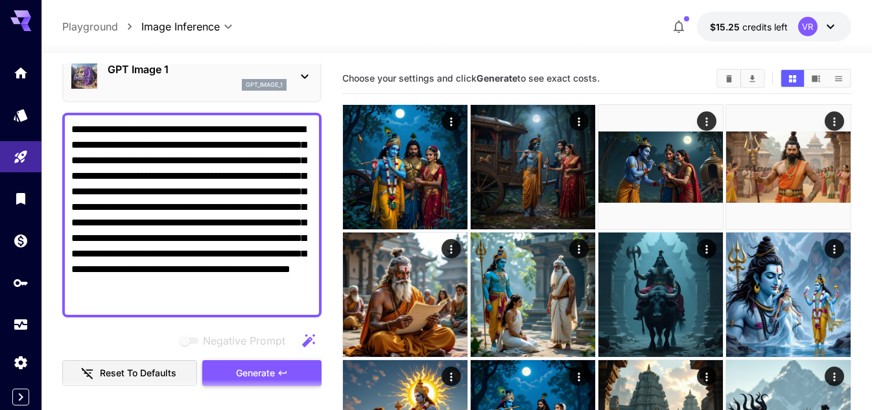
scroll to position [130, 0]
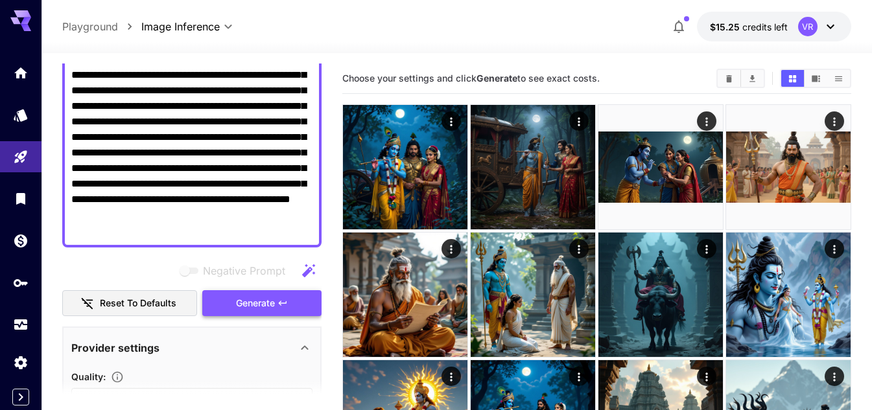
click at [279, 308] on icon "button" at bounding box center [282, 303] width 10 height 10
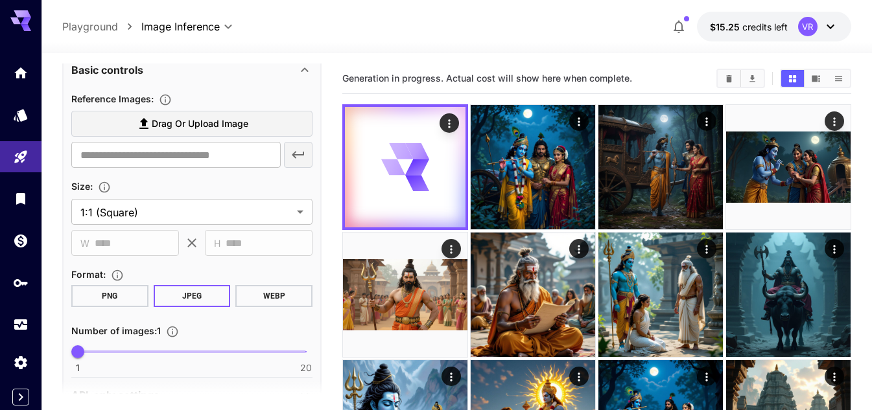
scroll to position [583, 0]
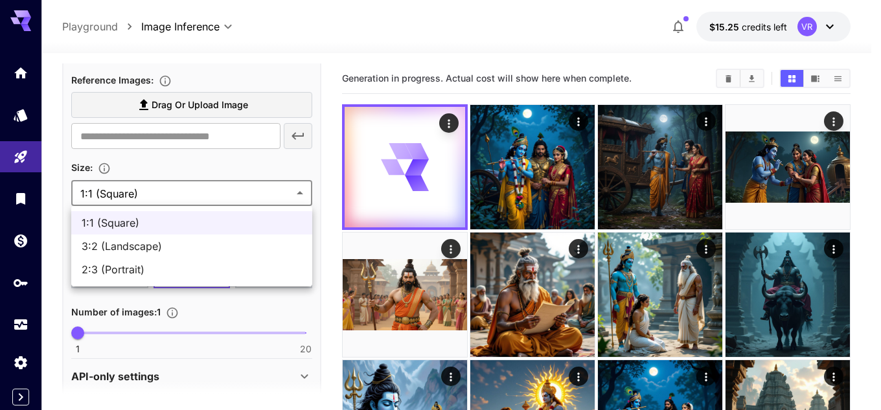
click at [56, 259] on div at bounding box center [440, 205] width 881 height 410
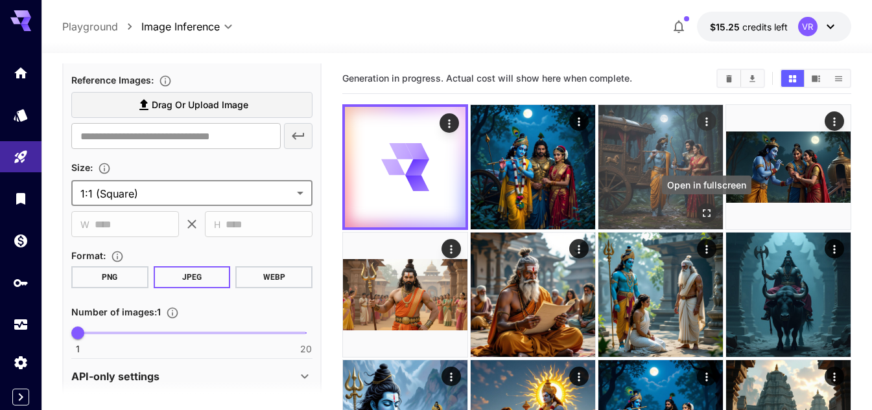
click at [709, 210] on icon "Open in fullscreen" at bounding box center [706, 213] width 8 height 8
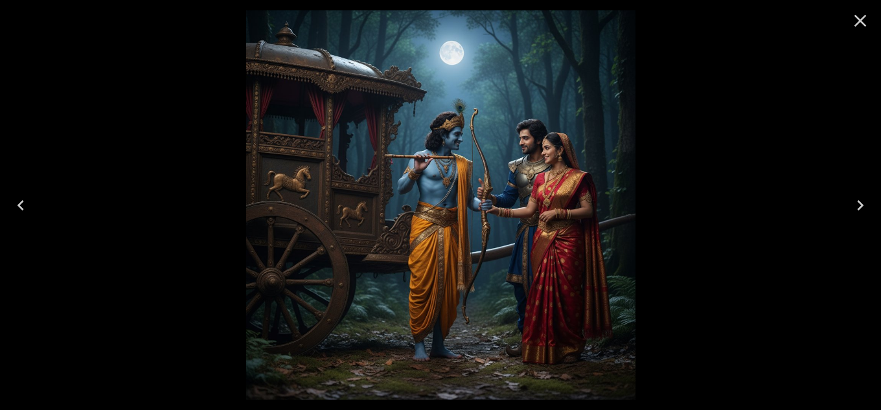
click at [864, 22] on icon "Close" at bounding box center [860, 20] width 21 height 21
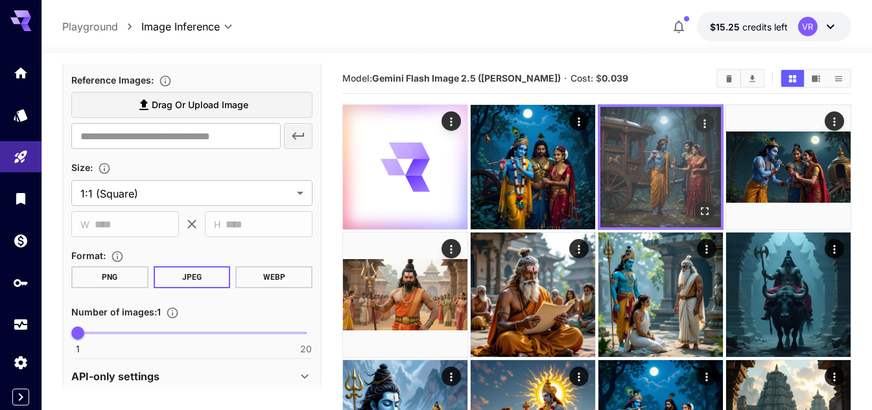
click at [648, 166] on img at bounding box center [660, 167] width 121 height 121
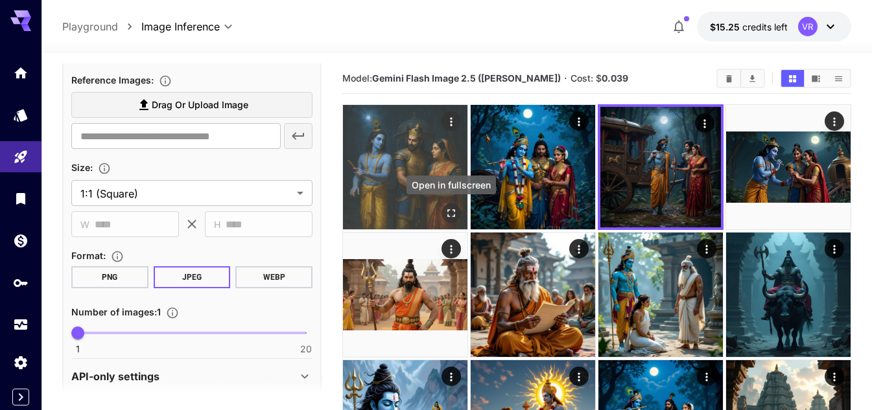
click at [446, 209] on icon "Open in fullscreen" at bounding box center [451, 213] width 13 height 13
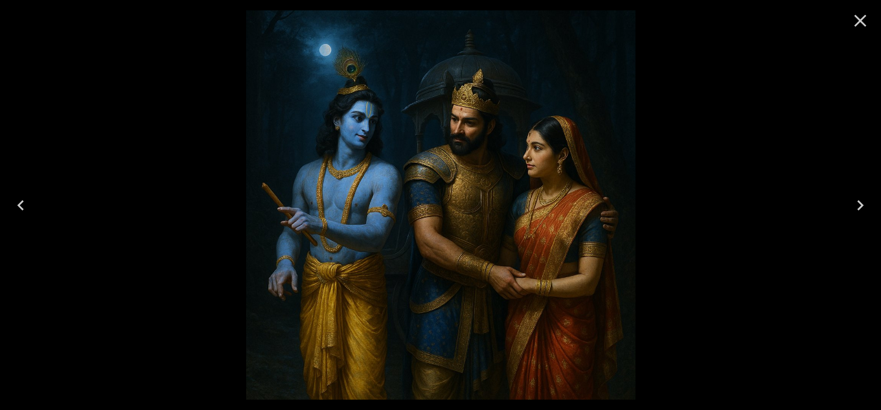
click at [391, 161] on img at bounding box center [440, 204] width 389 height 389
click at [861, 22] on icon "Close" at bounding box center [861, 21] width 12 height 12
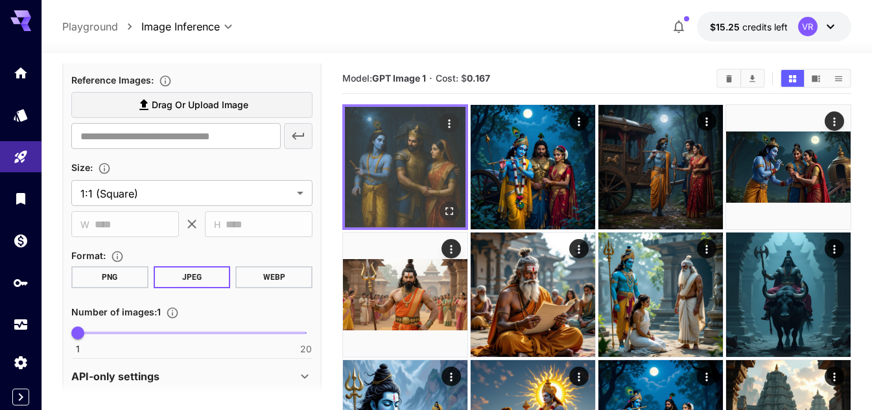
click at [417, 167] on img at bounding box center [405, 167] width 121 height 121
click at [455, 207] on icon "Open in fullscreen" at bounding box center [449, 211] width 13 height 13
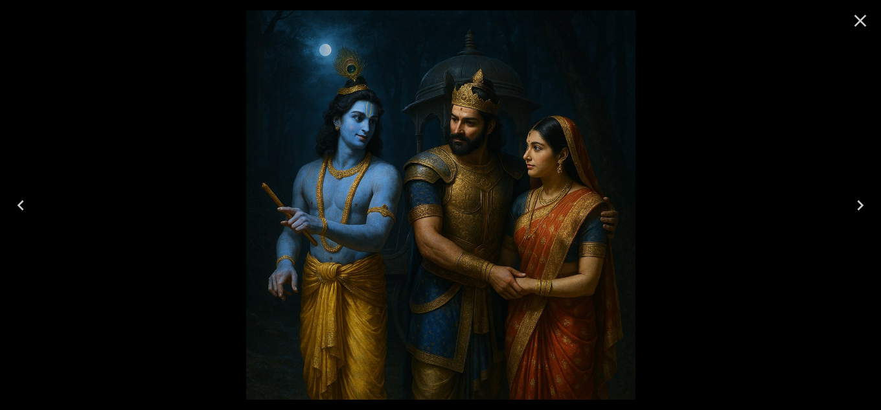
click at [862, 24] on icon "Close" at bounding box center [860, 20] width 21 height 21
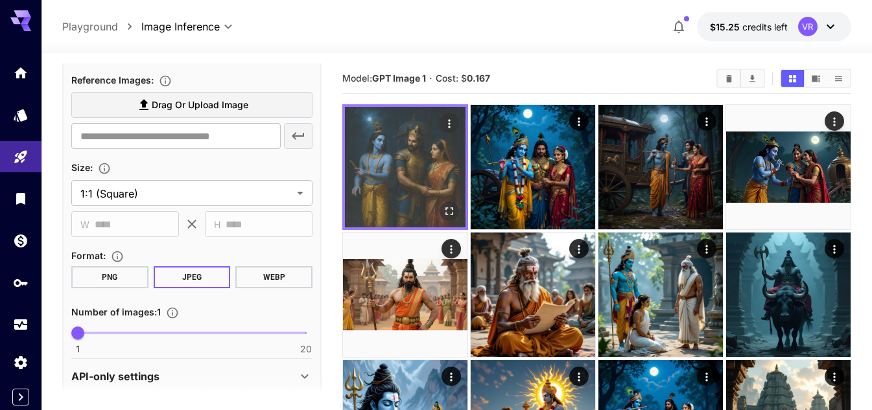
click at [385, 182] on img at bounding box center [405, 167] width 121 height 121
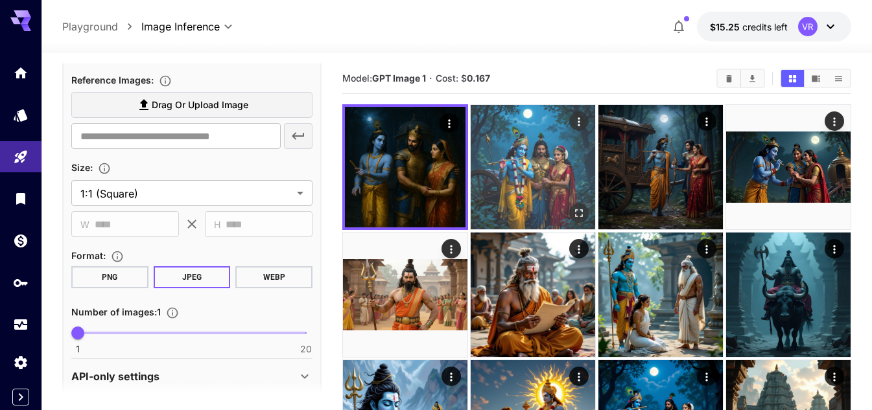
click at [487, 165] on img at bounding box center [532, 167] width 124 height 124
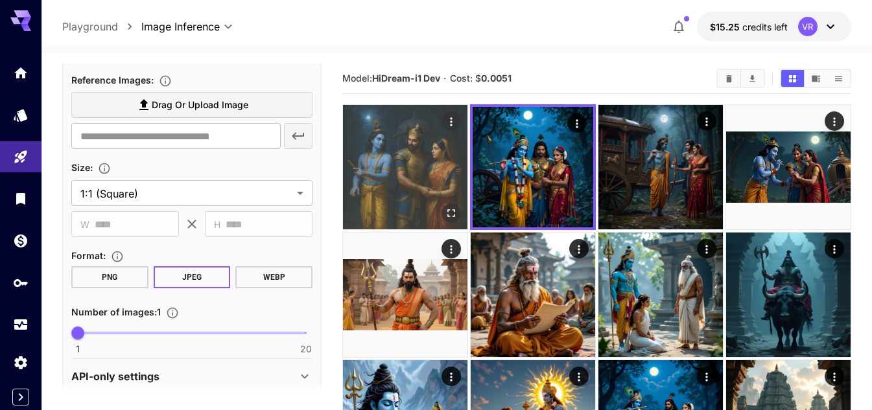
click at [424, 164] on img at bounding box center [405, 167] width 124 height 124
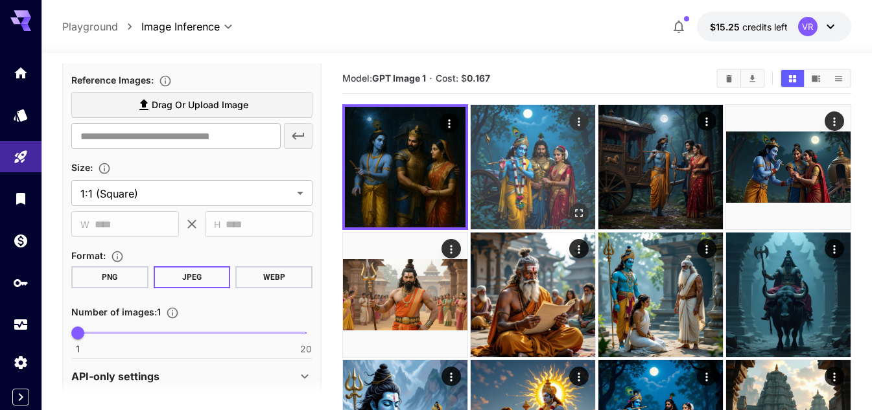
click at [559, 157] on img at bounding box center [532, 167] width 124 height 124
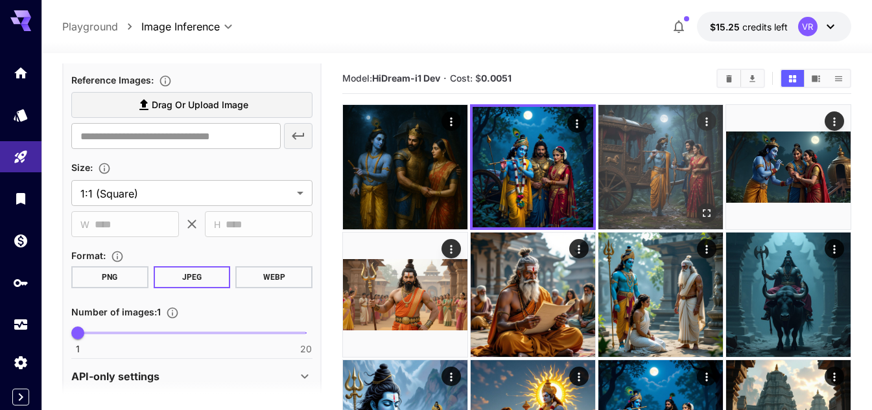
click at [649, 166] on img at bounding box center [660, 167] width 124 height 124
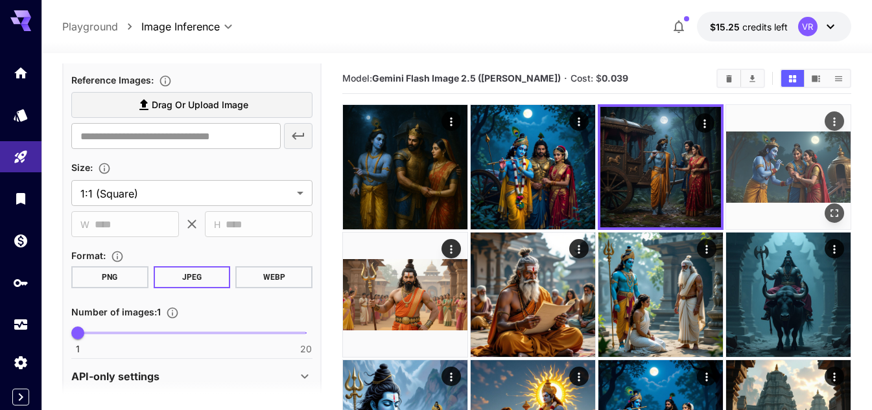
click at [772, 165] on img at bounding box center [788, 167] width 124 height 124
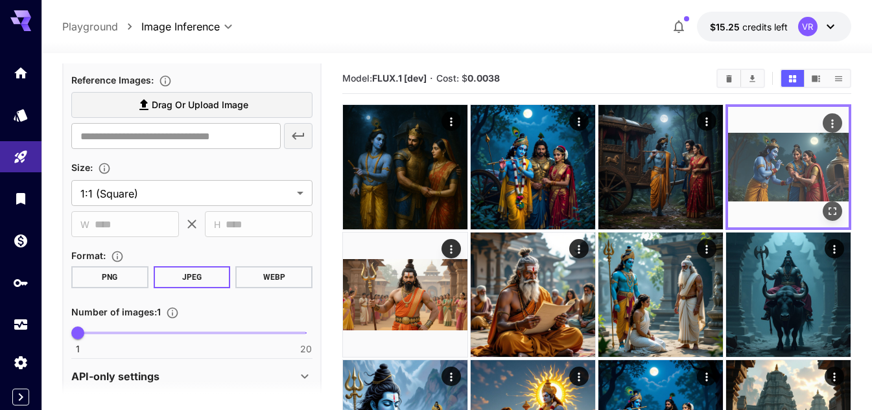
click at [772, 165] on img at bounding box center [788, 167] width 121 height 121
click at [786, 173] on img at bounding box center [788, 167] width 121 height 121
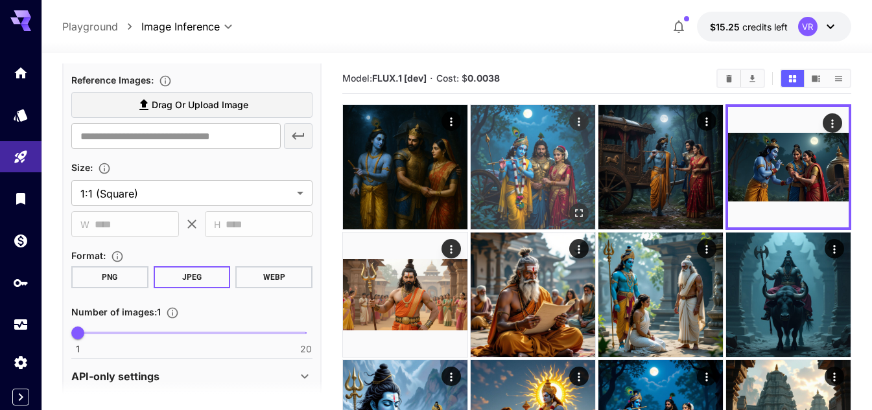
click at [516, 194] on img at bounding box center [532, 167] width 124 height 124
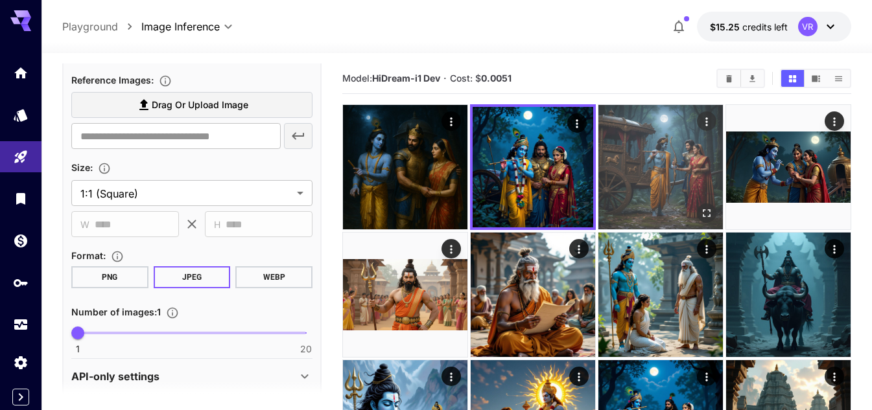
click at [631, 166] on img at bounding box center [660, 167] width 124 height 124
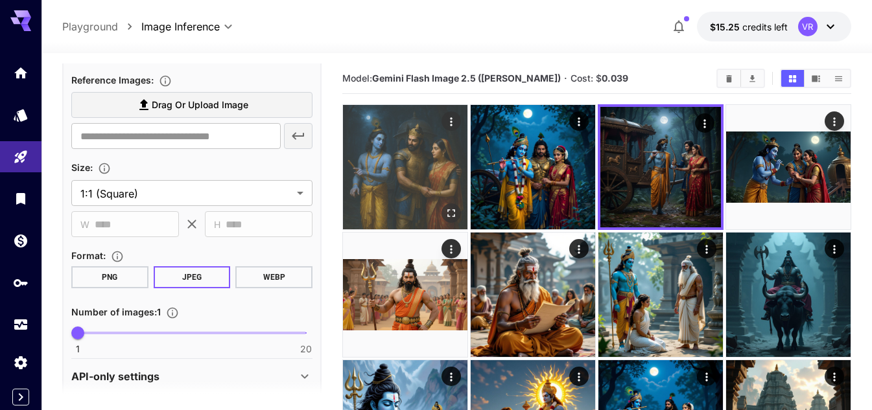
click at [426, 145] on img at bounding box center [405, 167] width 124 height 124
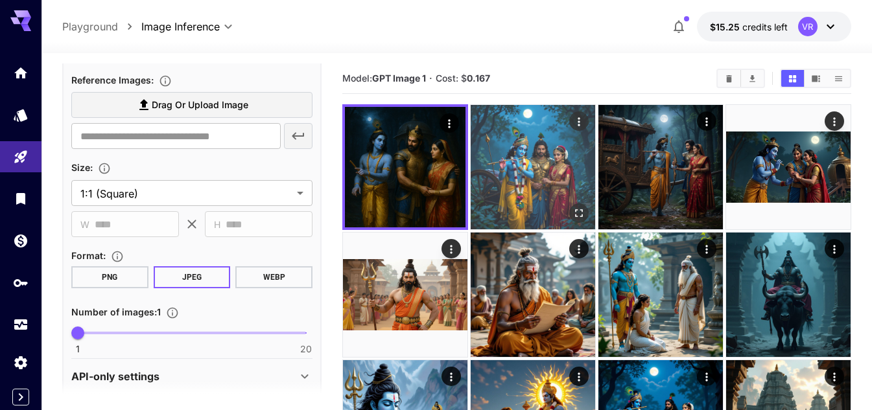
click at [533, 165] on img at bounding box center [532, 167] width 124 height 124
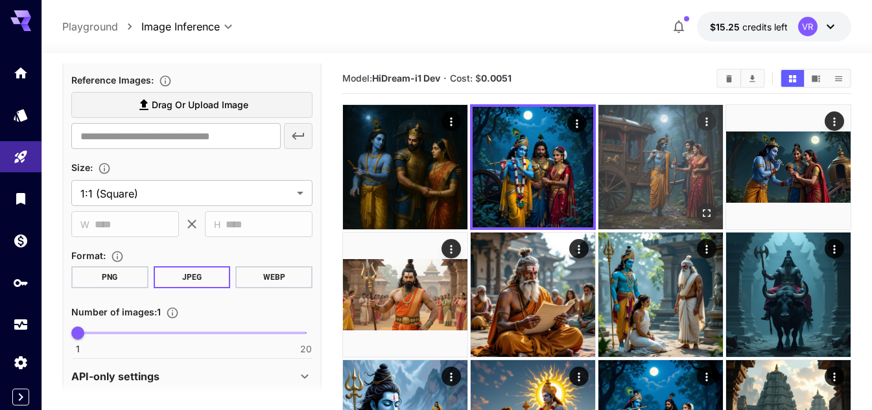
click at [645, 162] on img at bounding box center [660, 167] width 124 height 124
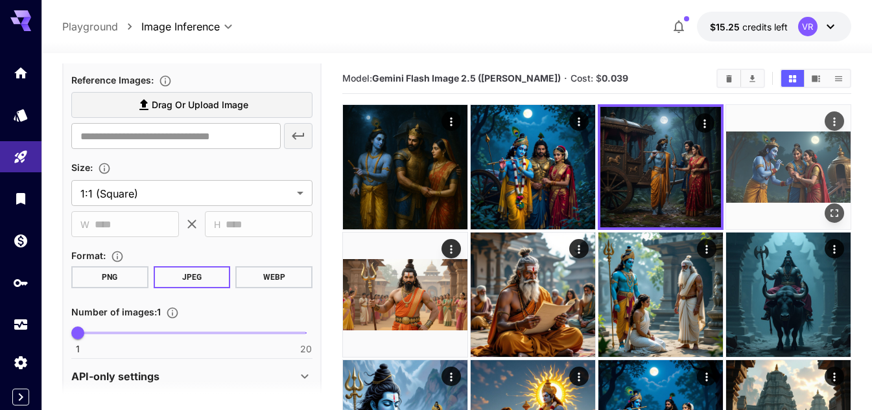
click at [806, 152] on img at bounding box center [788, 167] width 124 height 124
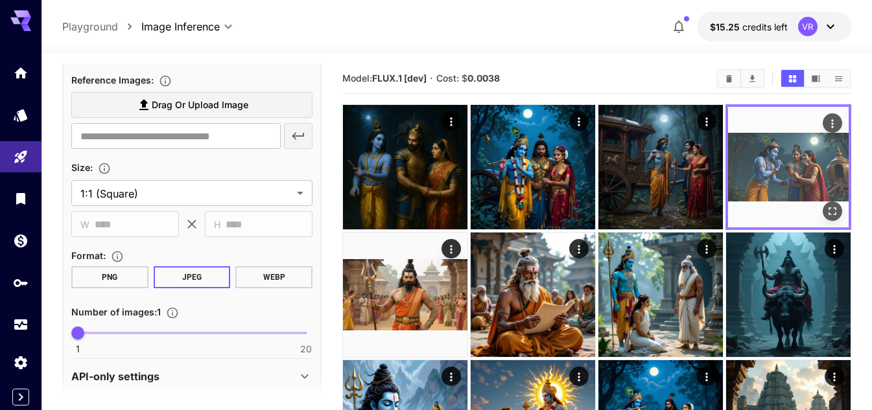
click at [785, 173] on img at bounding box center [788, 167] width 121 height 121
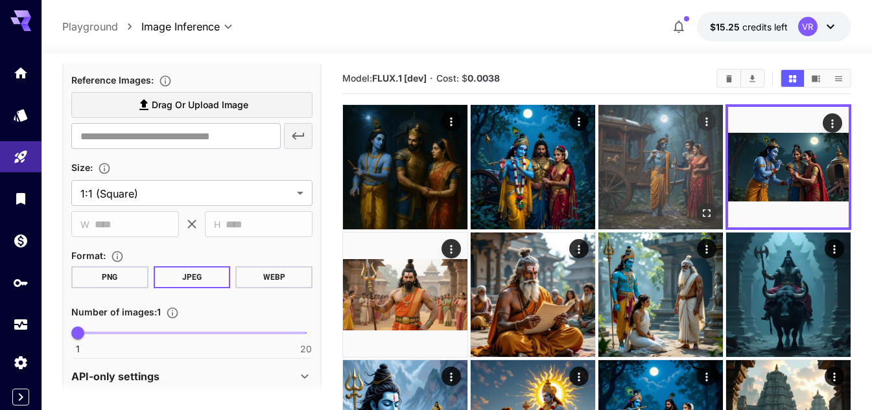
click at [690, 171] on img at bounding box center [660, 167] width 124 height 124
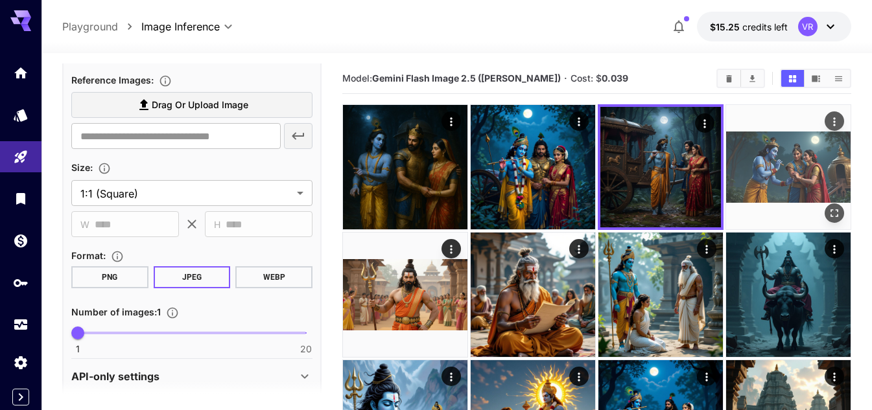
click at [813, 155] on img at bounding box center [788, 167] width 124 height 124
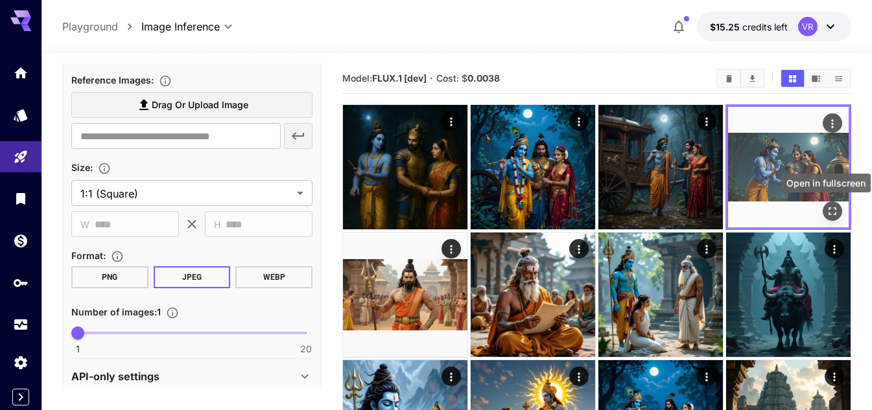
click at [834, 205] on icon "Open in fullscreen" at bounding box center [832, 211] width 13 height 13
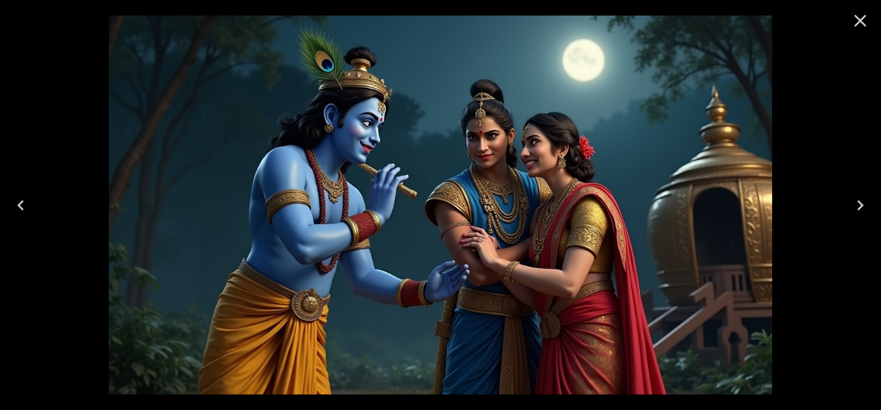
click at [855, 21] on icon "Close" at bounding box center [860, 20] width 21 height 21
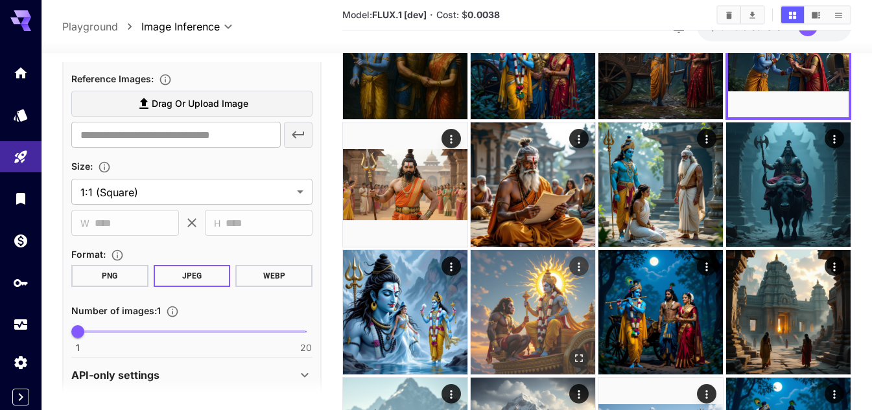
scroll to position [0, 0]
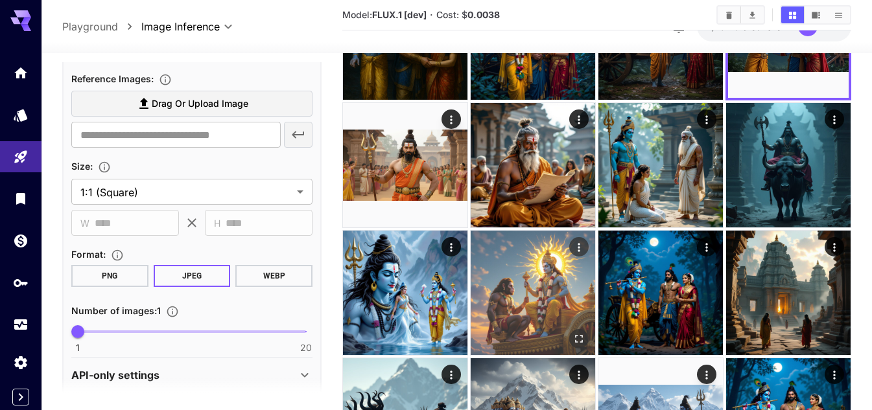
click at [535, 279] on img at bounding box center [532, 293] width 124 height 124
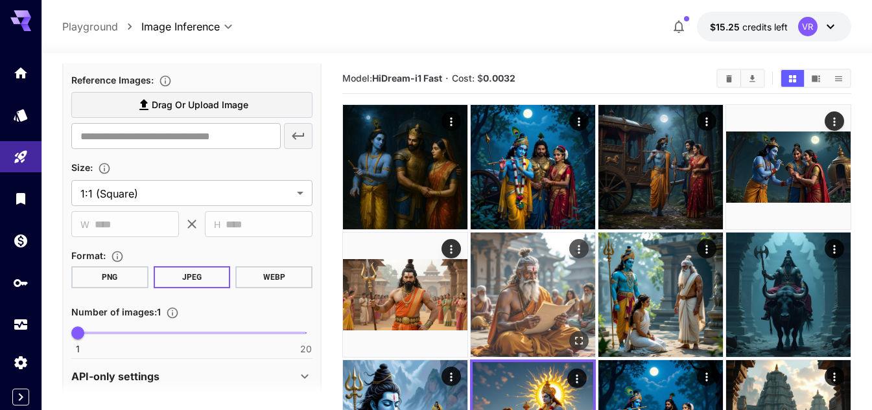
click at [537, 284] on img at bounding box center [532, 295] width 124 height 124
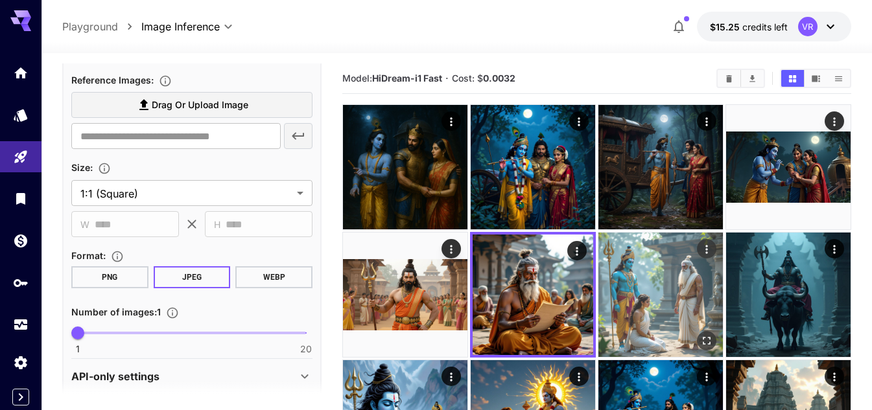
click at [686, 289] on img at bounding box center [660, 295] width 124 height 124
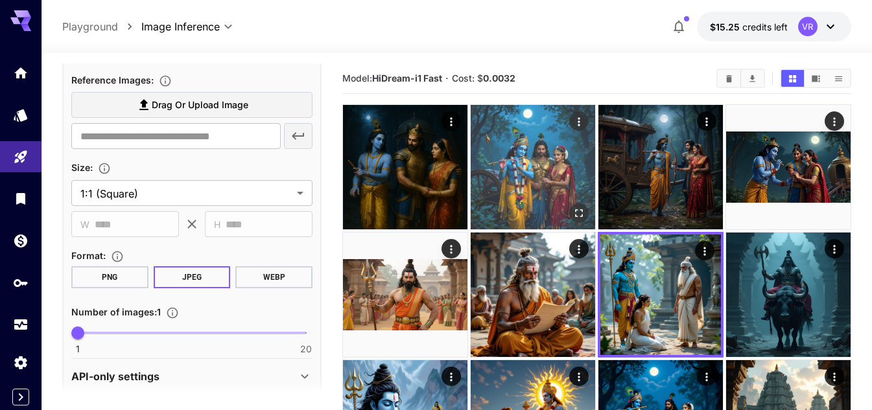
click at [529, 166] on img at bounding box center [532, 167] width 124 height 124
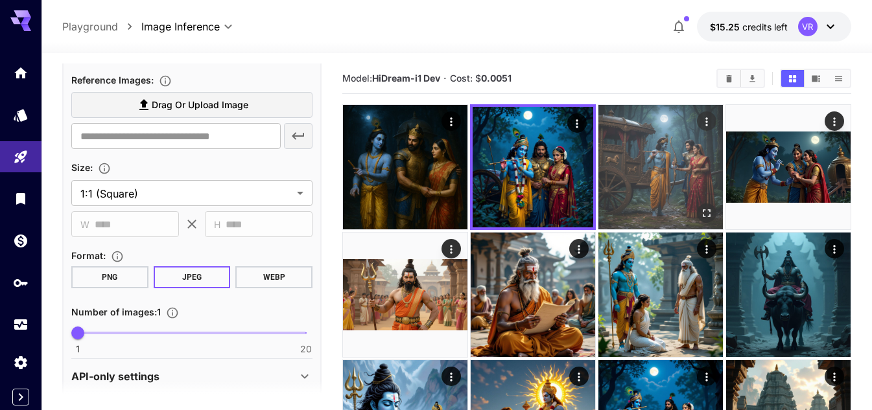
click at [629, 165] on img at bounding box center [660, 167] width 124 height 124
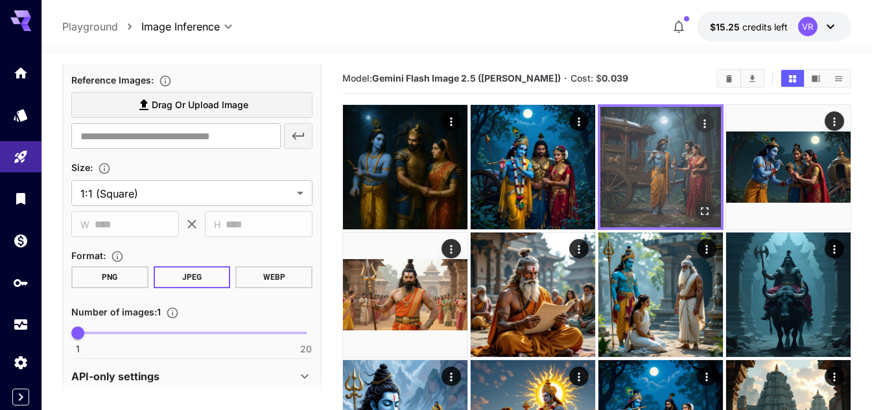
click at [695, 187] on img at bounding box center [660, 167] width 121 height 121
click at [659, 152] on img at bounding box center [660, 167] width 121 height 121
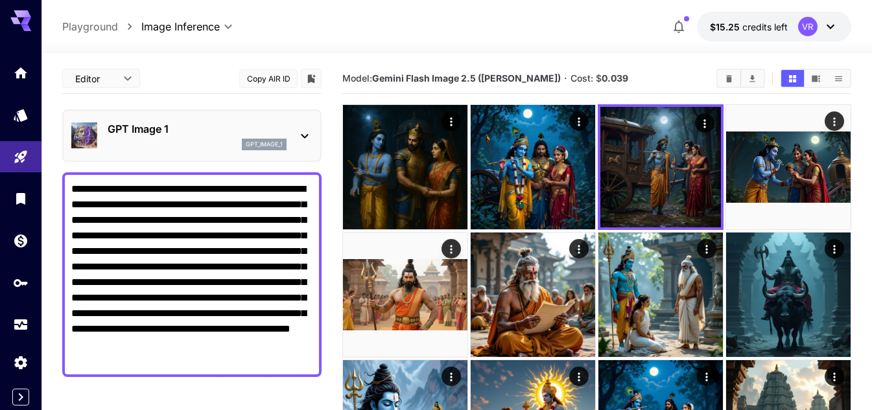
click at [152, 135] on p "GPT Image 1" at bounding box center [197, 129] width 179 height 16
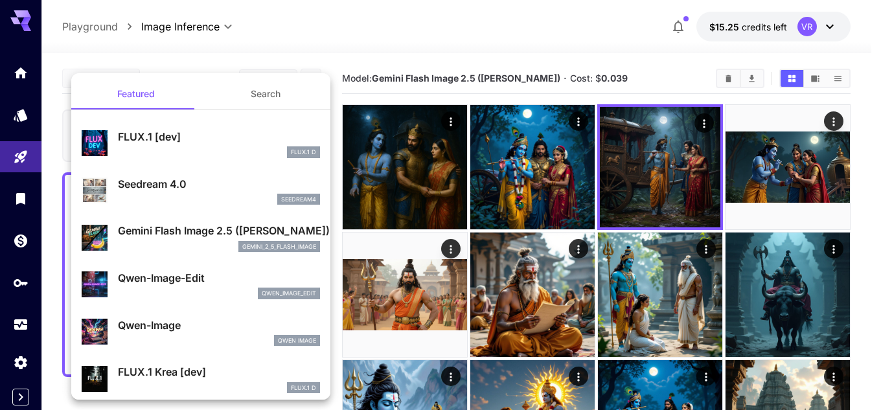
click at [200, 185] on p "Seedream 4.0" at bounding box center [219, 184] width 202 height 16
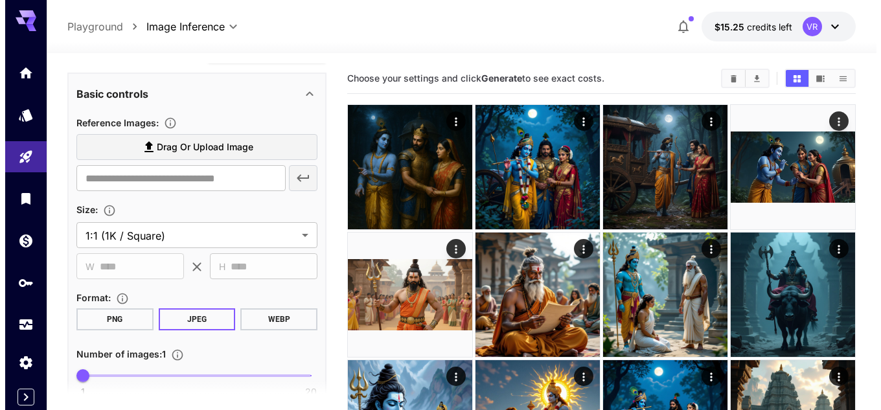
scroll to position [389, 0]
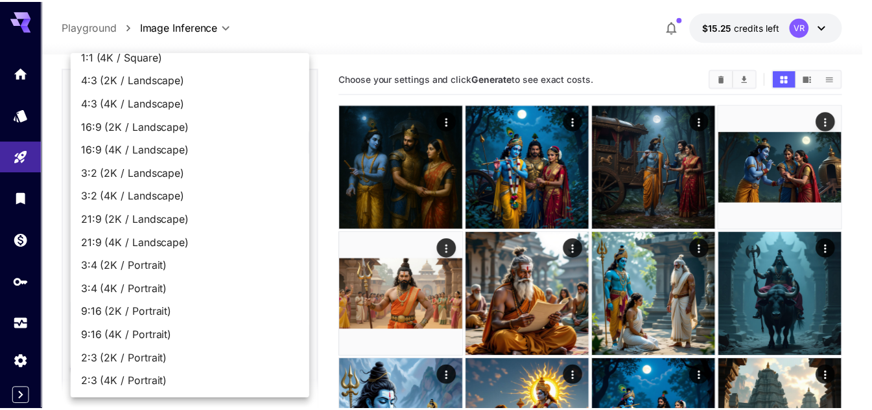
scroll to position [0, 0]
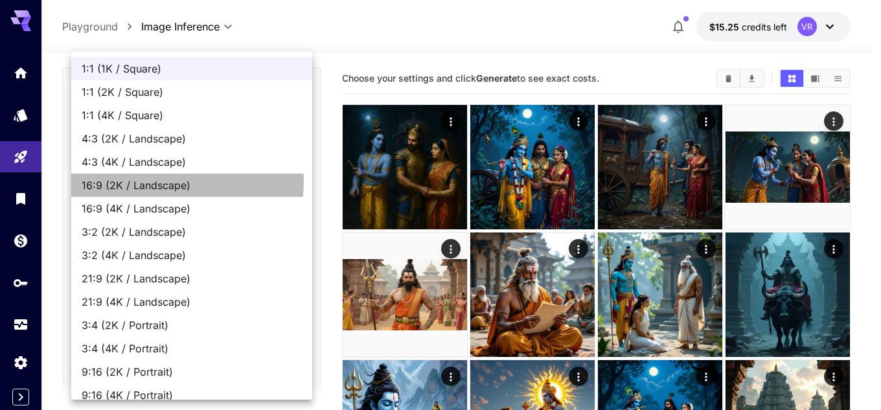
click at [165, 181] on span "16:9 (2K / Landscape)" at bounding box center [192, 186] width 220 height 16
type input "**********"
type input "****"
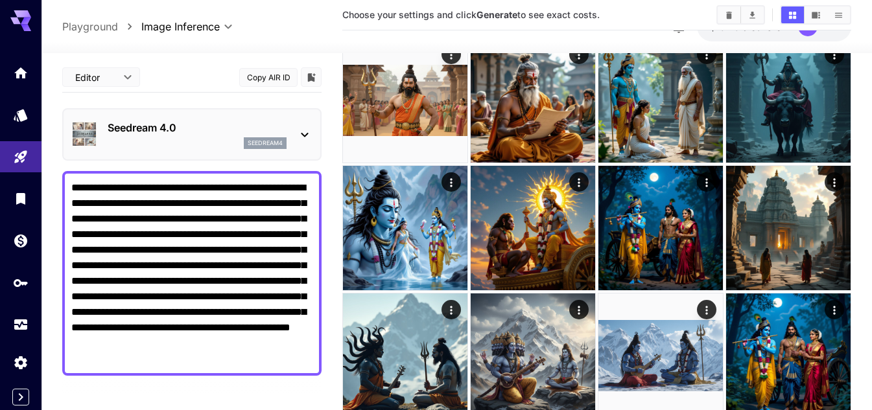
scroll to position [130, 0]
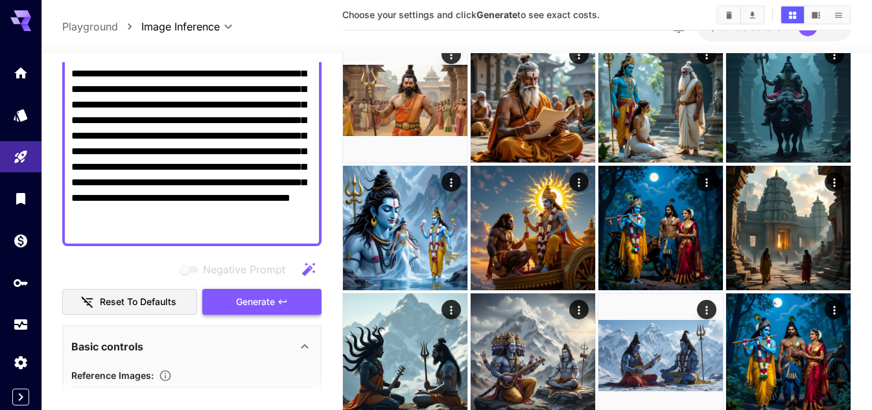
click at [261, 308] on span "Generate" at bounding box center [255, 302] width 39 height 16
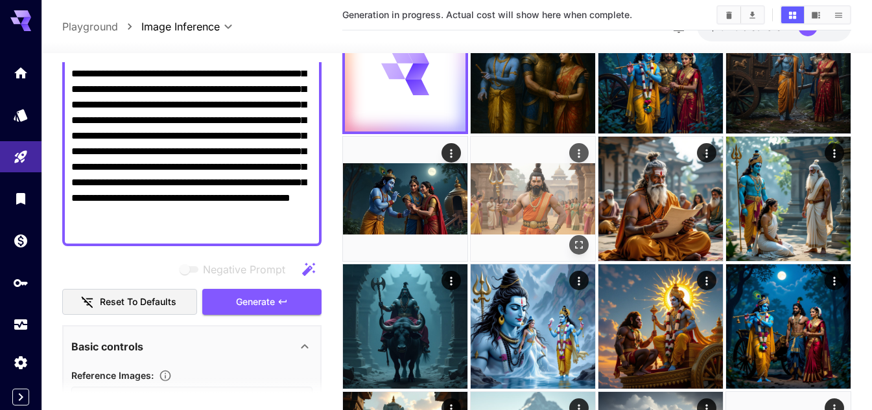
scroll to position [0, 0]
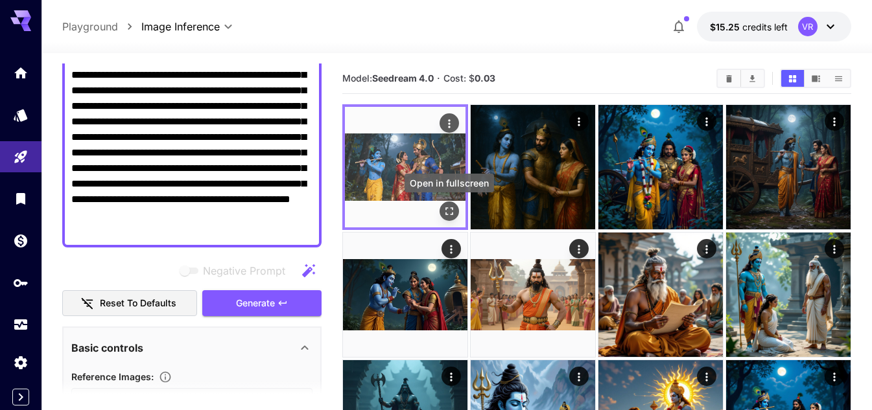
click at [444, 213] on icon "Open in fullscreen" at bounding box center [449, 211] width 13 height 13
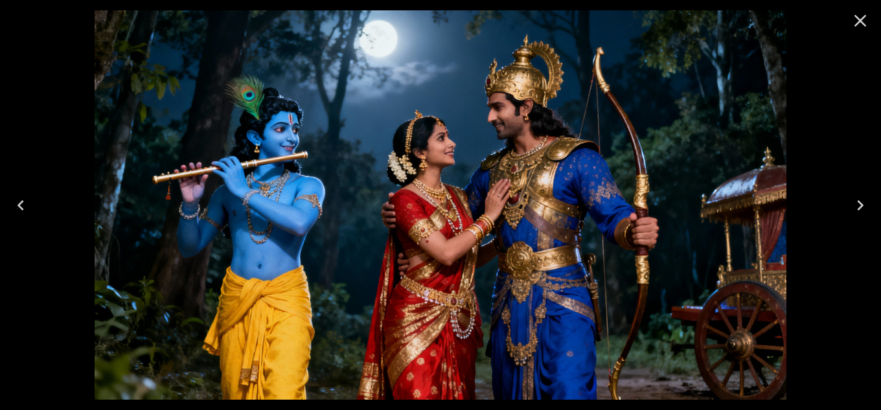
click at [853, 21] on icon "Close" at bounding box center [860, 20] width 21 height 21
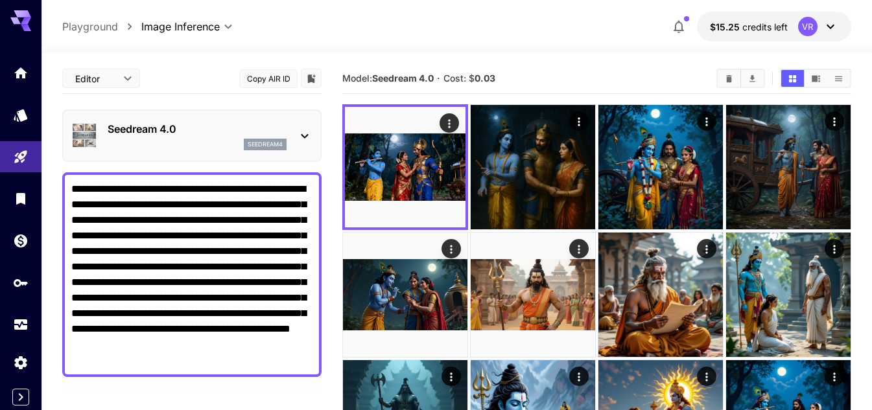
click at [170, 128] on p "Seedream 4.0" at bounding box center [197, 129] width 179 height 16
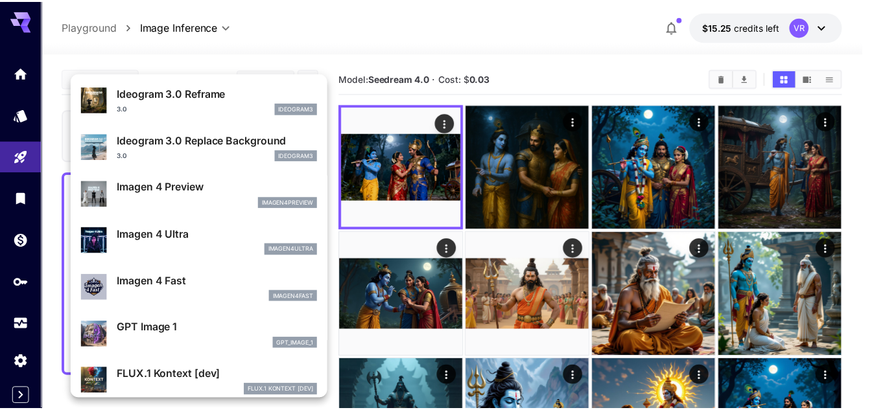
scroll to position [583, 0]
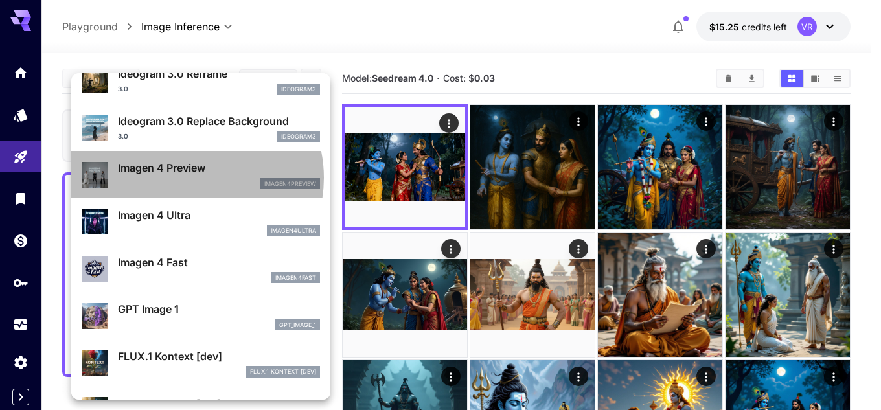
click at [193, 178] on div "imagen4preview" at bounding box center [219, 184] width 202 height 12
type input "**********"
type input "****"
type input "***"
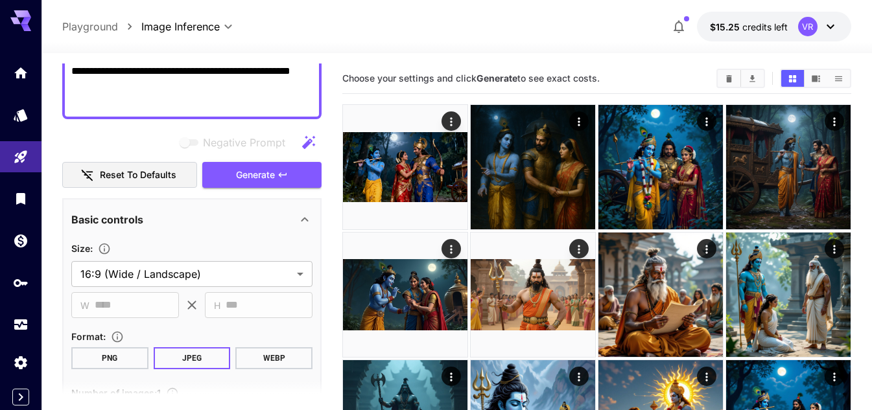
scroll to position [259, 0]
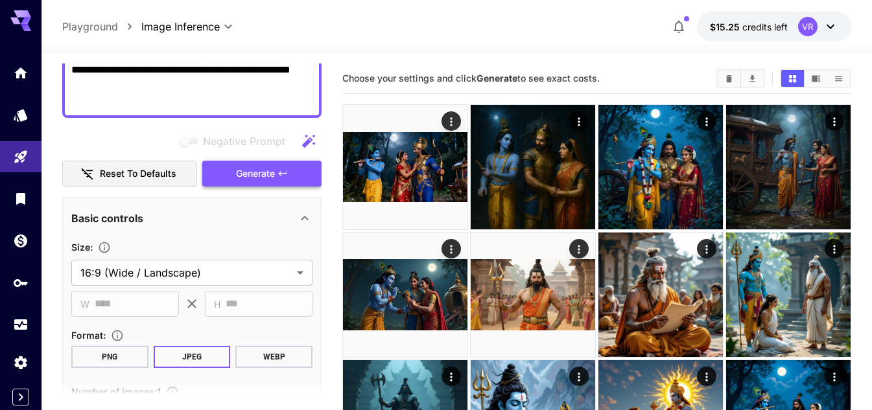
click at [253, 176] on span "Generate" at bounding box center [255, 174] width 39 height 16
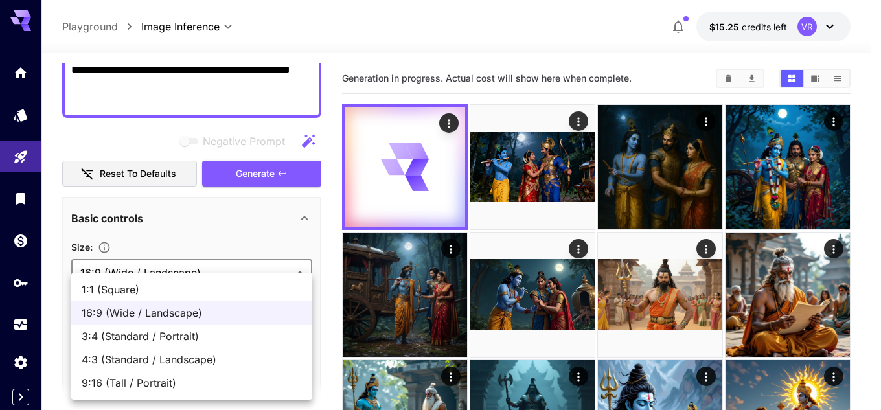
click at [331, 280] on div at bounding box center [440, 205] width 881 height 410
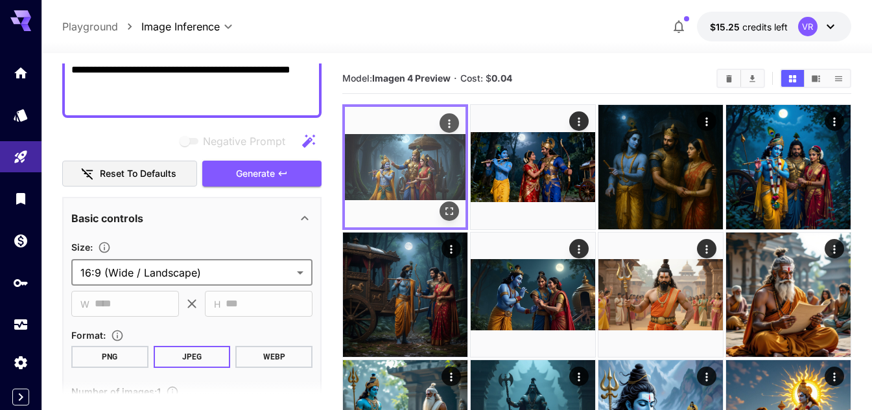
click at [448, 211] on icon "Open in fullscreen" at bounding box center [449, 211] width 13 height 13
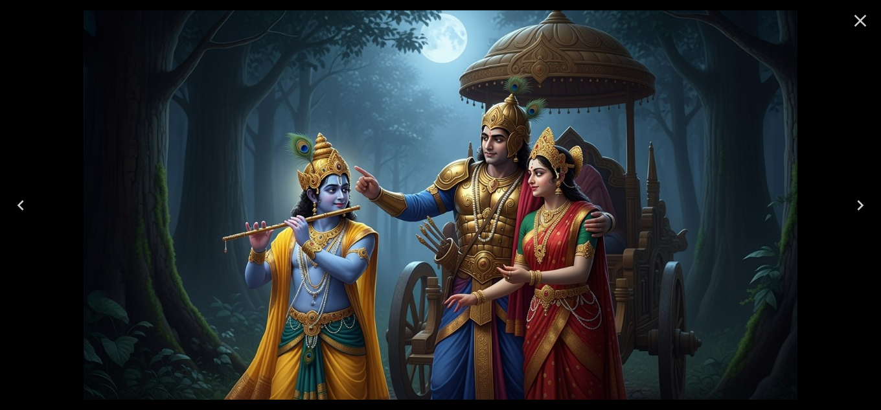
click at [859, 20] on icon "Close" at bounding box center [860, 20] width 21 height 21
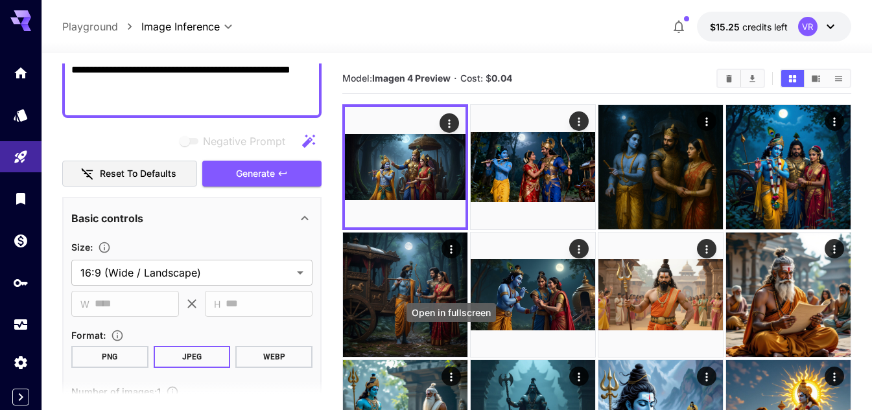
click at [426, 306] on div "Open in fullscreen" at bounding box center [450, 312] width 89 height 19
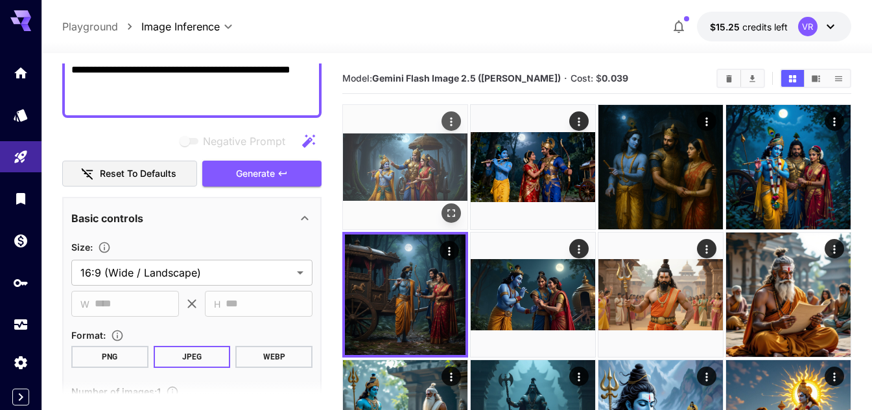
click at [413, 169] on img at bounding box center [405, 167] width 124 height 124
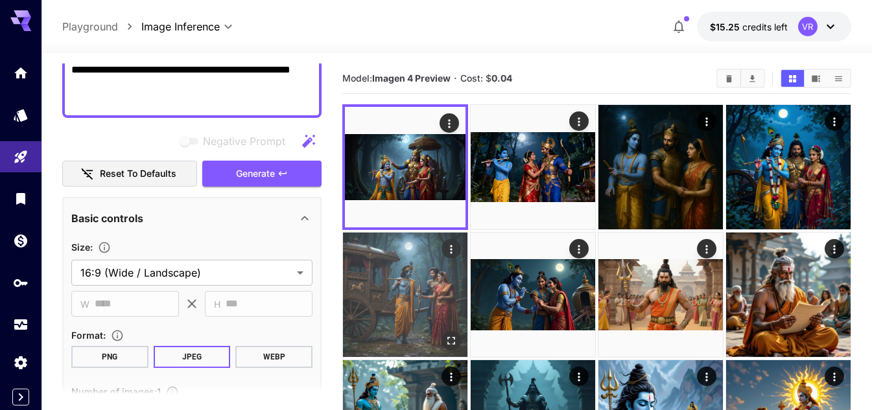
click at [413, 301] on img at bounding box center [405, 295] width 124 height 124
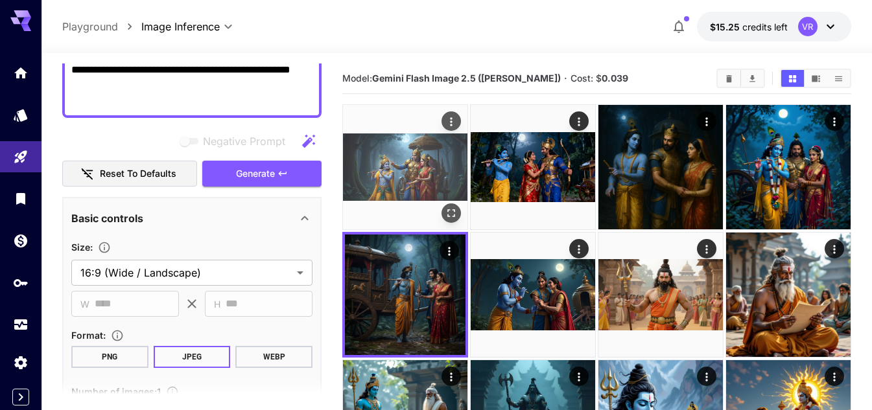
click at [424, 145] on img at bounding box center [405, 167] width 124 height 124
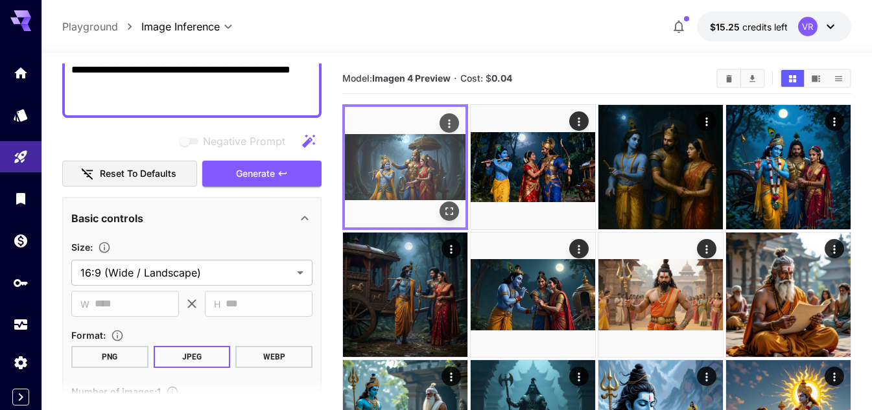
click at [448, 213] on icon "Open in fullscreen" at bounding box center [449, 211] width 13 height 13
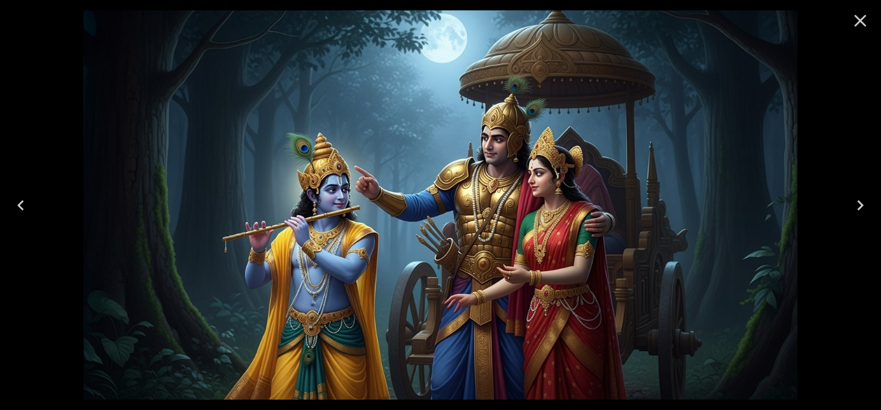
click at [864, 21] on icon "Close" at bounding box center [860, 20] width 21 height 21
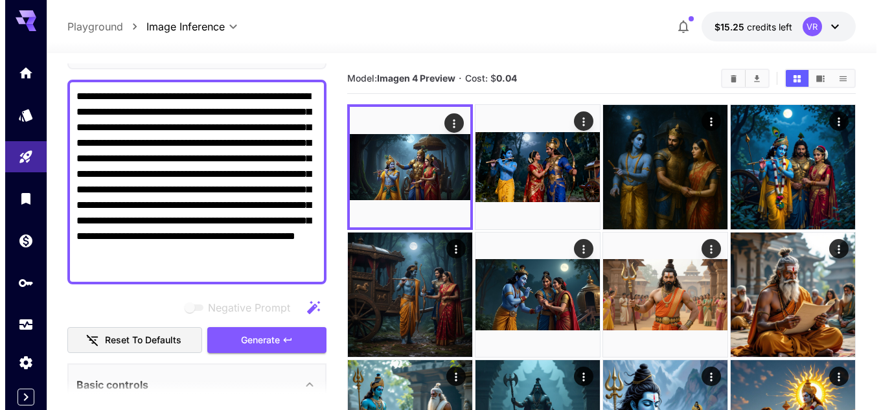
scroll to position [0, 0]
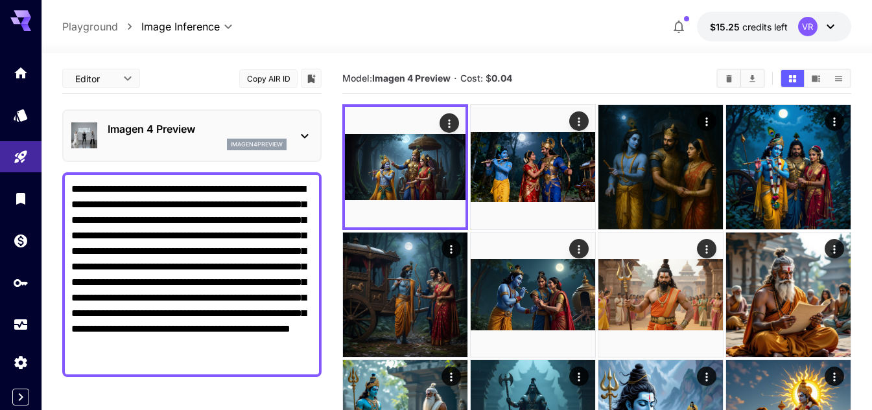
click at [163, 122] on p "Imagen 4 Preview" at bounding box center [197, 129] width 179 height 16
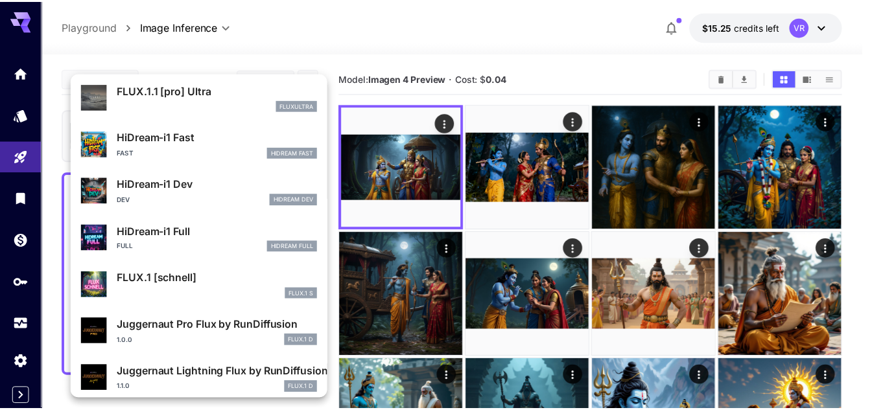
scroll to position [1049, 0]
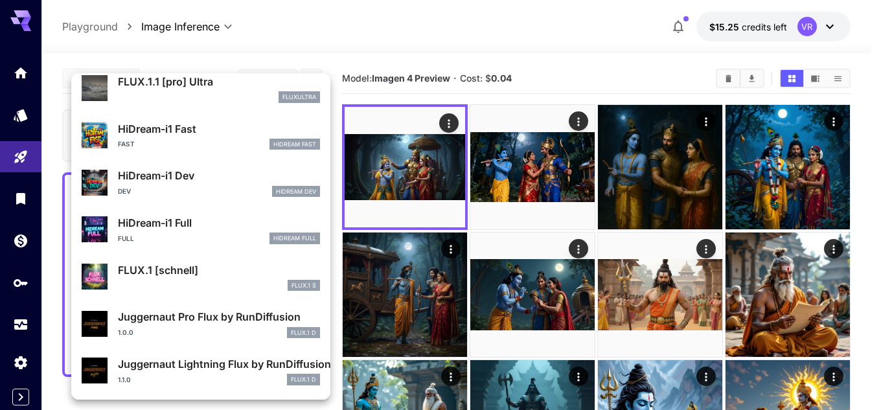
click at [207, 368] on p "Juggernaut Lightning Flux by RunDiffusion" at bounding box center [219, 364] width 202 height 16
type input "**********"
type input "****"
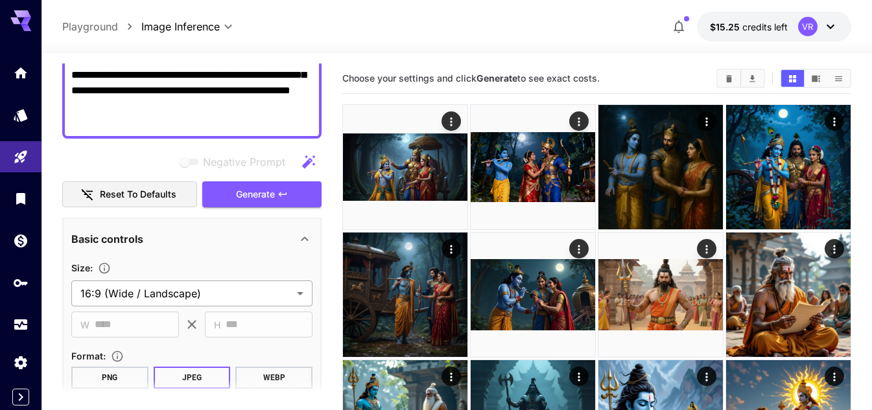
scroll to position [259, 0]
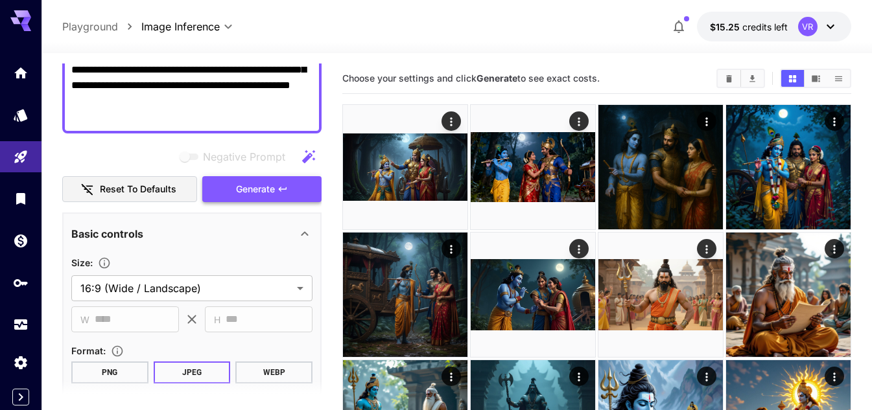
click at [273, 189] on span "Generate" at bounding box center [255, 189] width 39 height 16
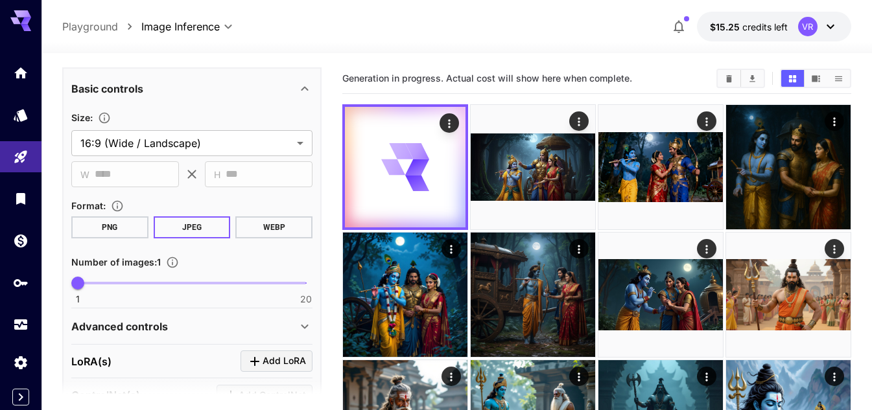
scroll to position [389, 0]
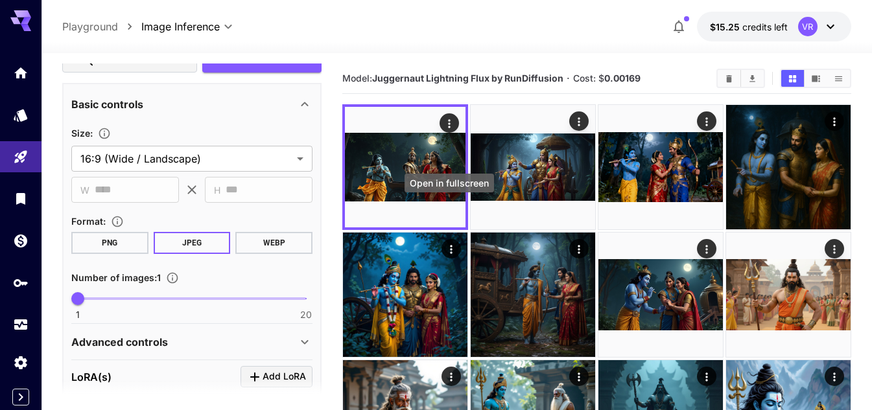
click at [437, 183] on div "Open in fullscreen" at bounding box center [448, 183] width 89 height 19
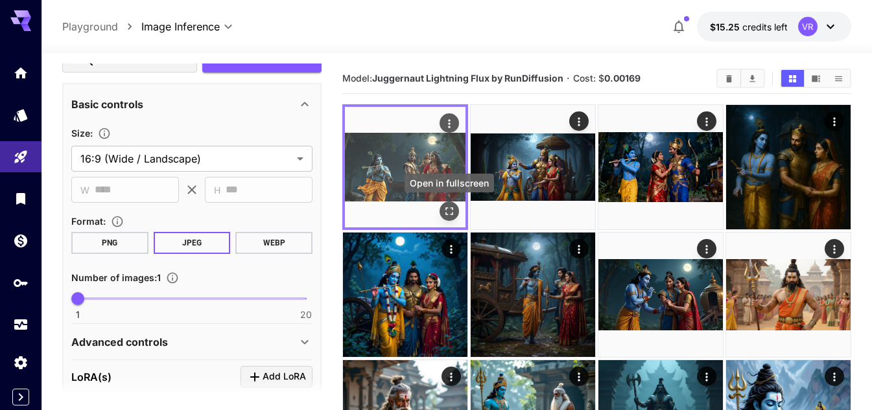
click at [443, 205] on icon "Open in fullscreen" at bounding box center [449, 211] width 13 height 13
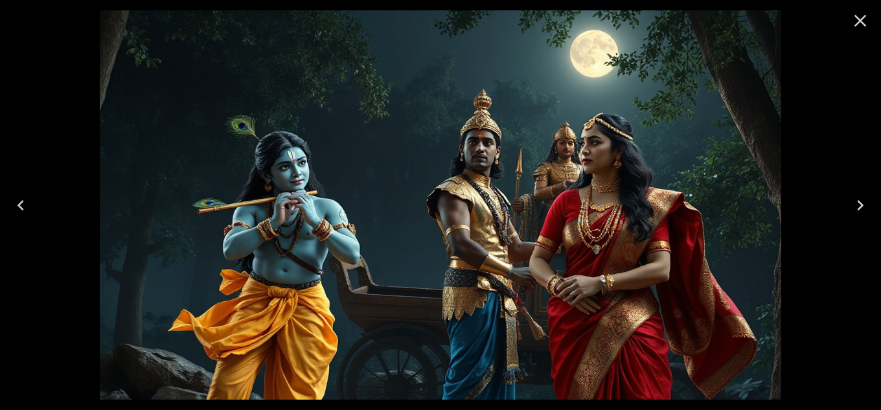
click at [857, 19] on icon "Close" at bounding box center [860, 20] width 21 height 21
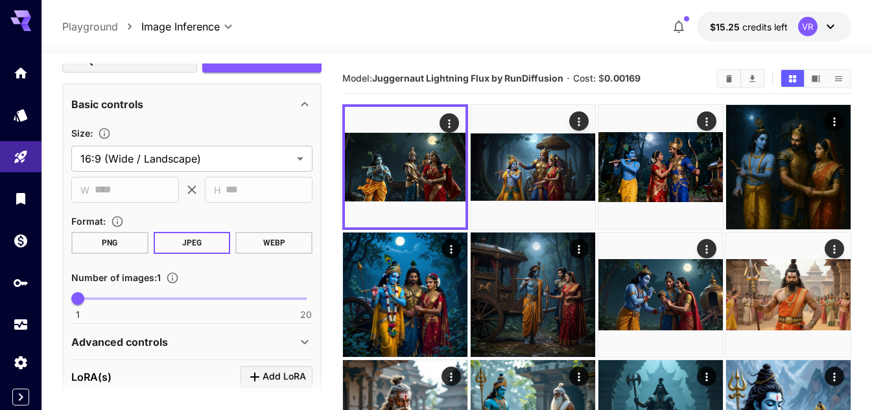
scroll to position [324, 0]
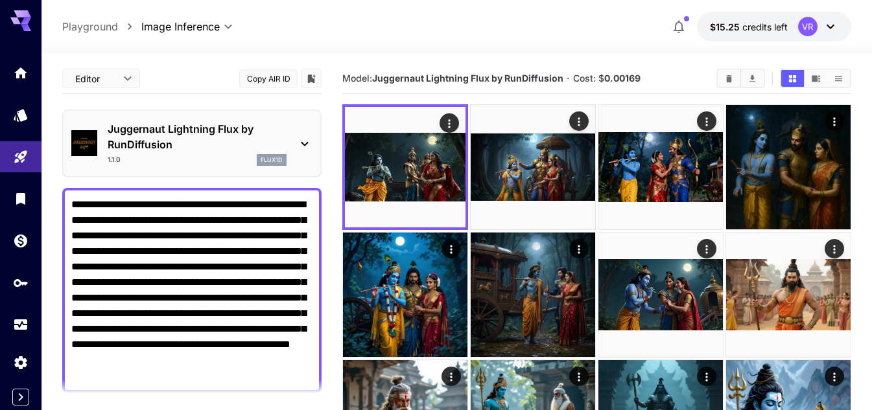
click at [240, 124] on p "Juggernaut Lightning Flux by RunDiffusion" at bounding box center [197, 136] width 179 height 31
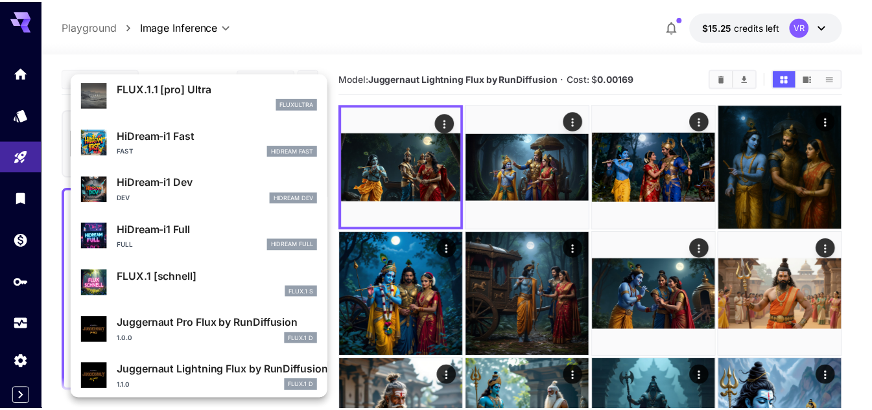
scroll to position [1049, 0]
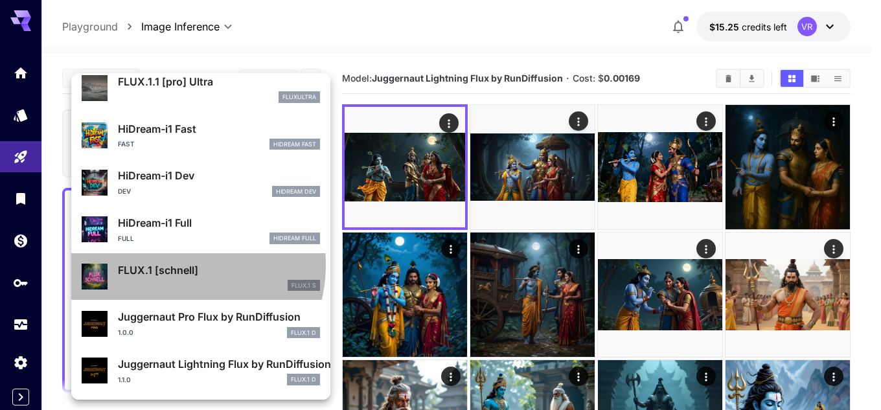
click at [170, 265] on p "FLUX.1 [schnell]" at bounding box center [219, 270] width 202 height 16
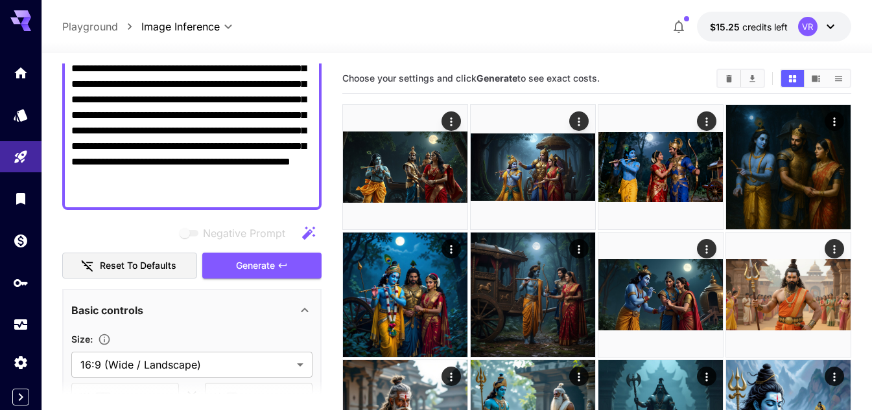
scroll to position [324, 0]
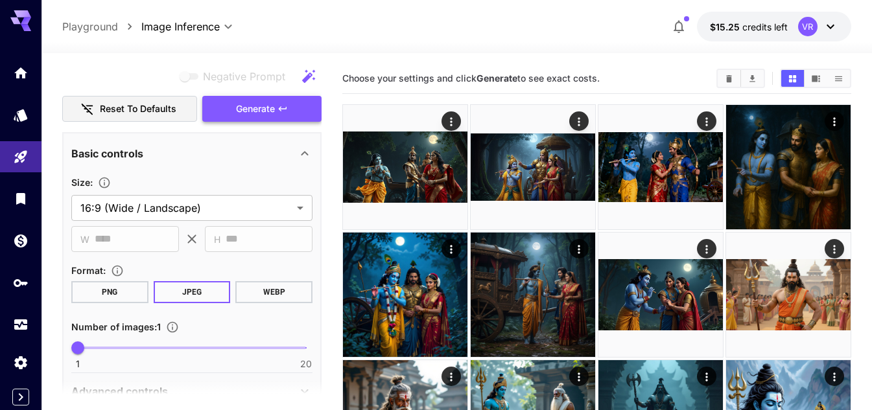
click at [295, 98] on button "Generate" at bounding box center [261, 109] width 119 height 27
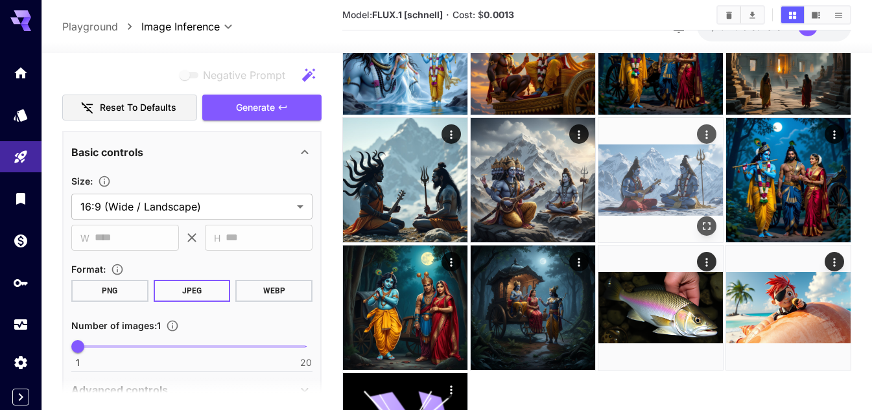
scroll to position [495, 0]
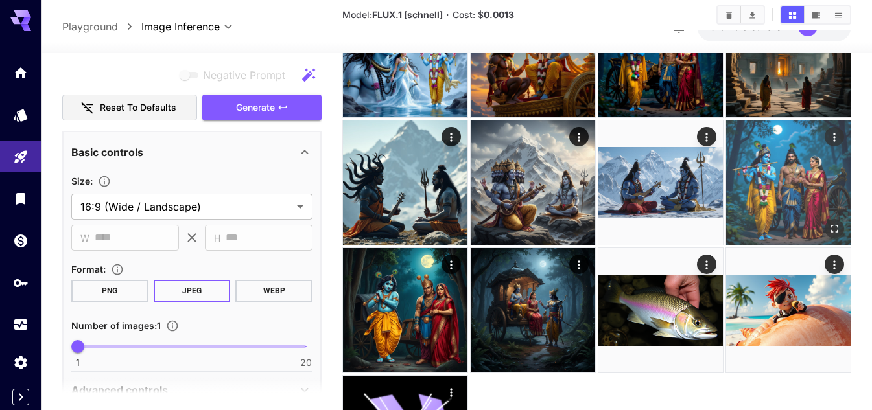
click at [769, 165] on img at bounding box center [788, 183] width 124 height 124
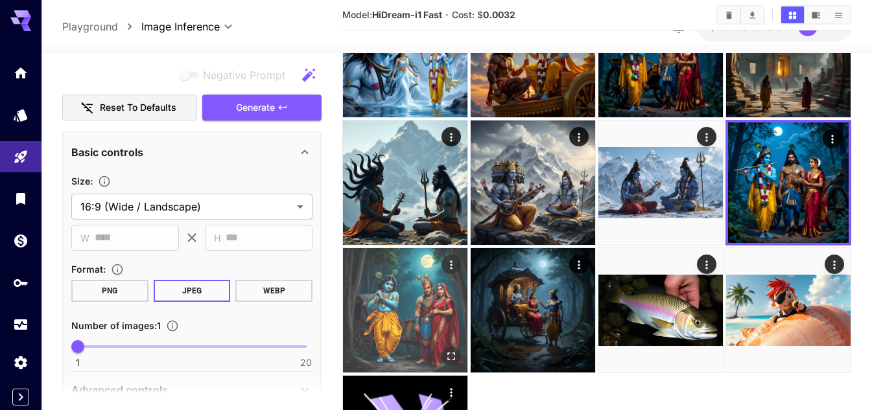
click at [347, 320] on img at bounding box center [405, 310] width 124 height 124
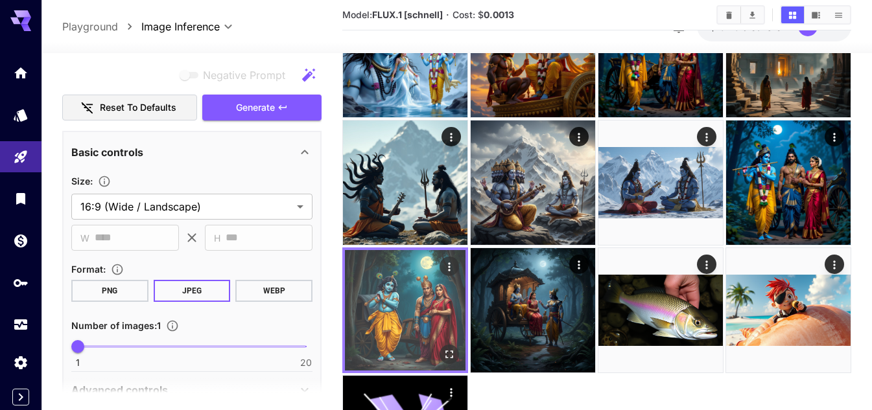
click at [405, 319] on img at bounding box center [405, 310] width 121 height 121
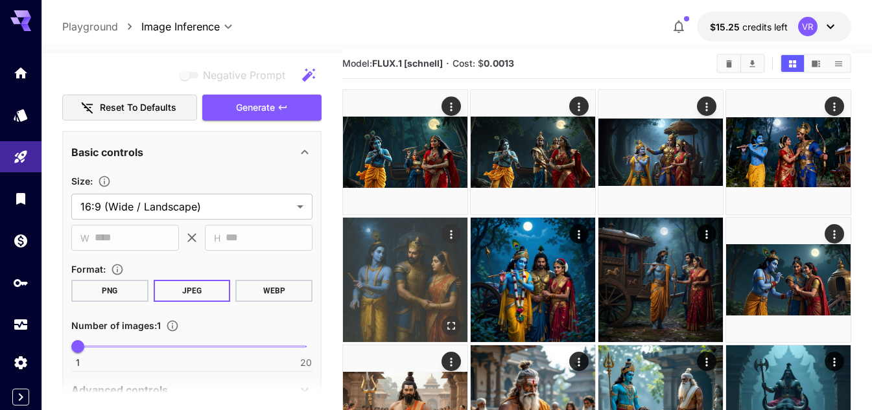
scroll to position [0, 0]
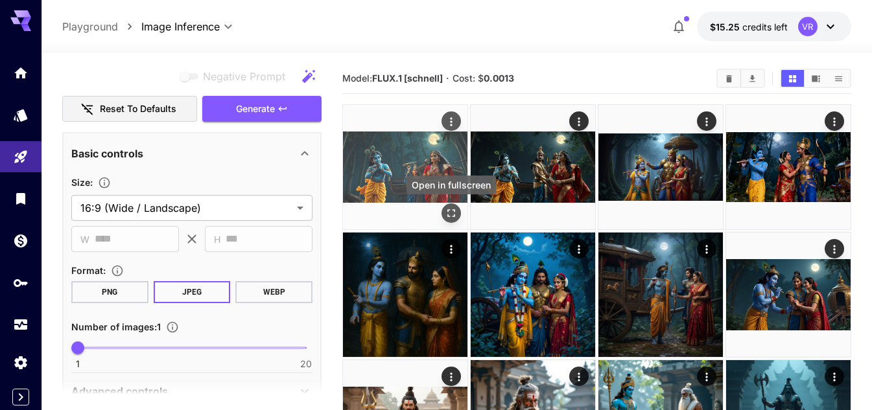
click at [455, 209] on icon "Open in fullscreen" at bounding box center [451, 213] width 13 height 13
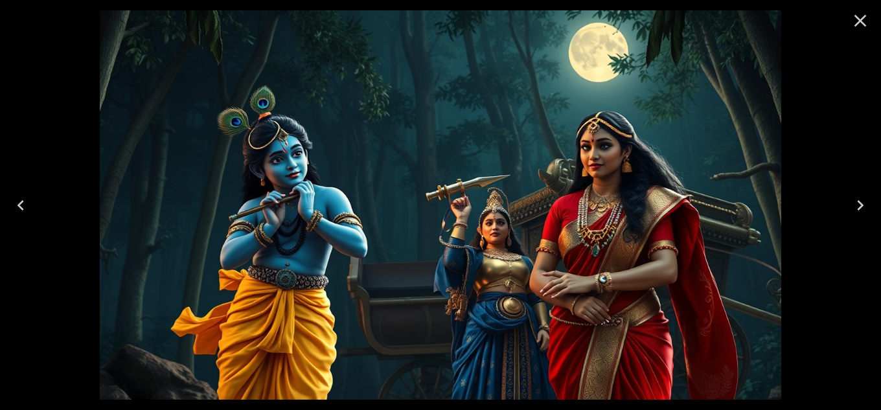
click at [849, 19] on button "Close" at bounding box center [860, 20] width 31 height 31
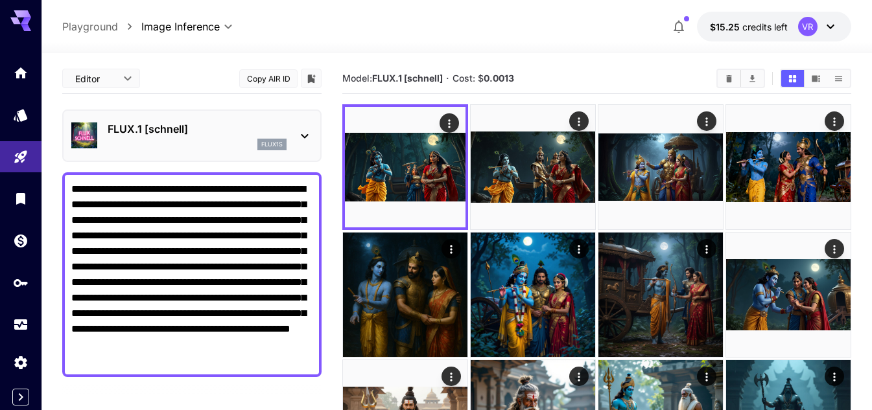
click at [180, 124] on p "FLUX.1 [schnell]" at bounding box center [197, 129] width 179 height 16
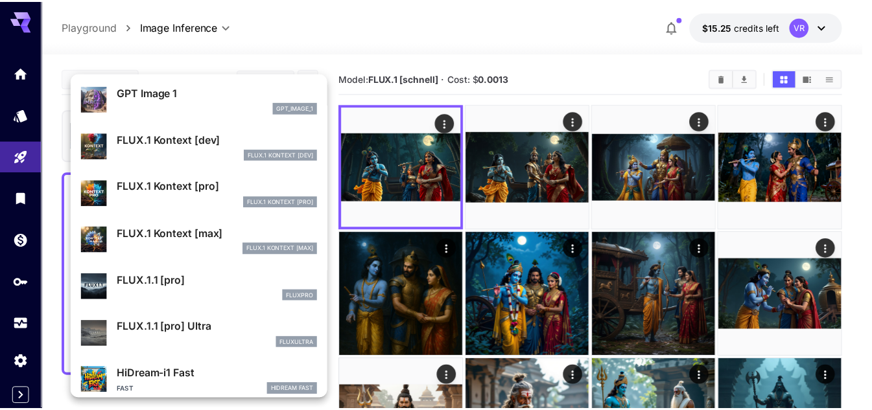
scroll to position [789, 0]
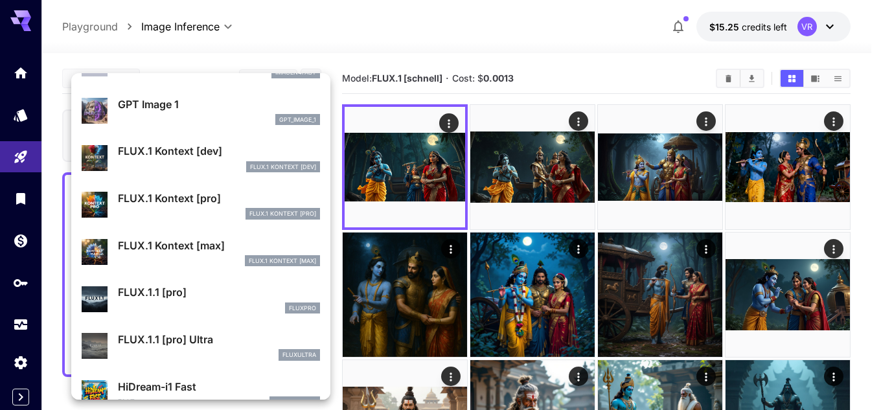
click at [169, 158] on p "FLUX.1 Kontext [dev]" at bounding box center [219, 151] width 202 height 16
type input "****"
type input "**"
type input "***"
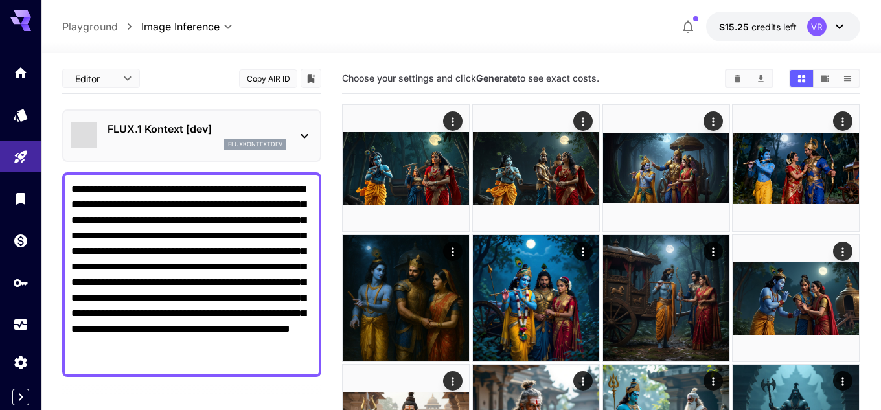
type input "*******"
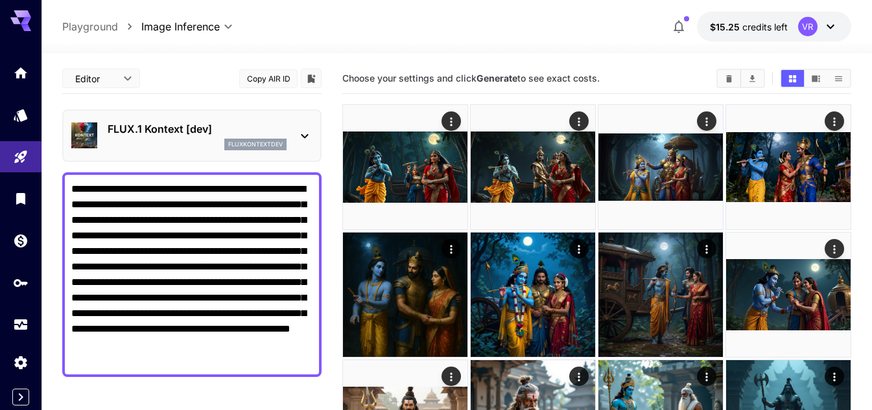
click at [196, 125] on p "FLUX.1 Kontext [dev]" at bounding box center [197, 129] width 179 height 16
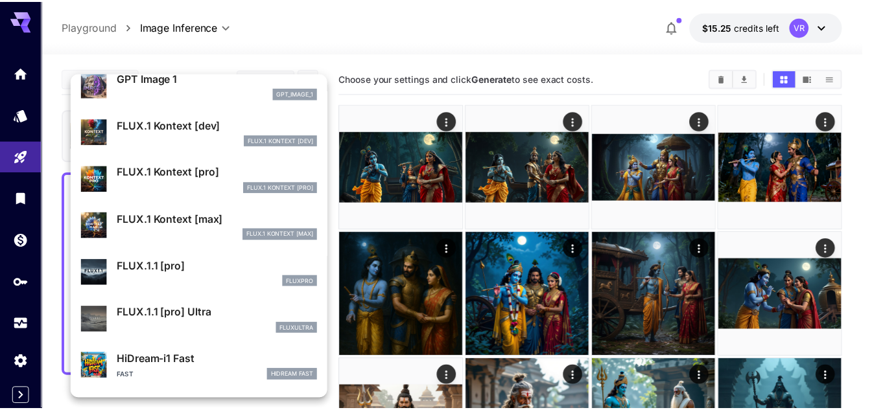
scroll to position [845, 0]
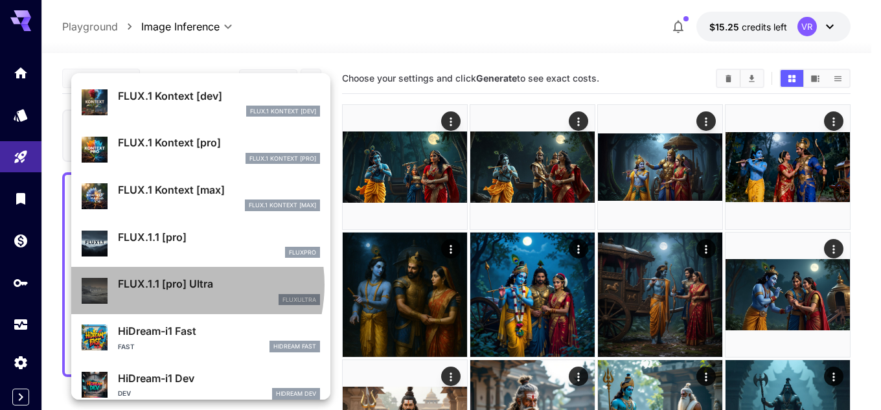
click at [170, 284] on p "FLUX.1.1 [pro] Ultra" at bounding box center [219, 284] width 202 height 16
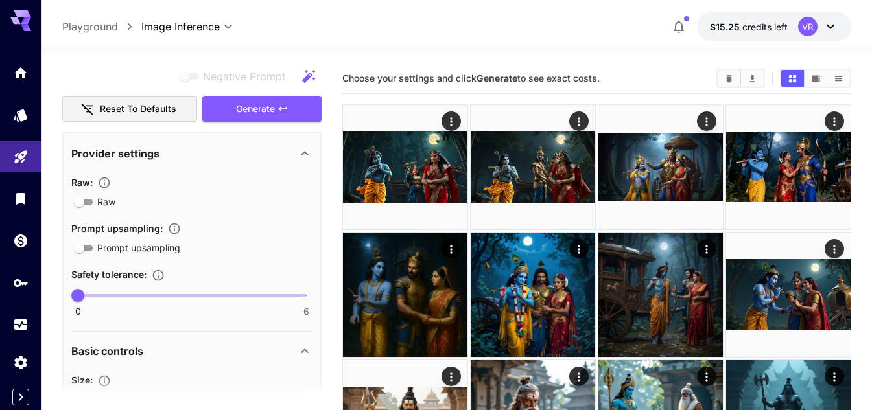
scroll to position [518, 0]
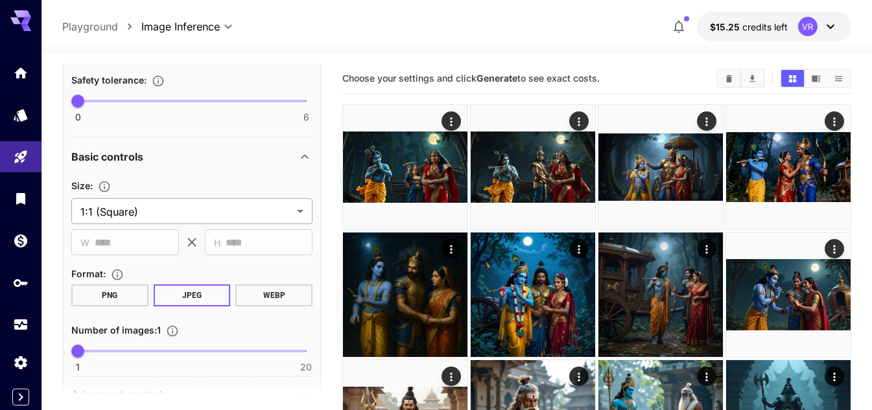
click at [177, 198] on section "**********" at bounding box center [191, 201] width 241 height 47
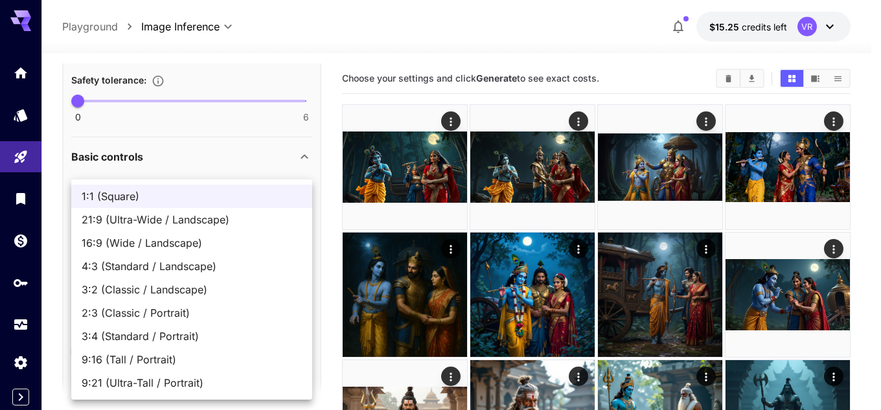
click at [152, 239] on span "16:9 (Wide / Landscape)" at bounding box center [192, 243] width 220 height 16
type input "**********"
type input "****"
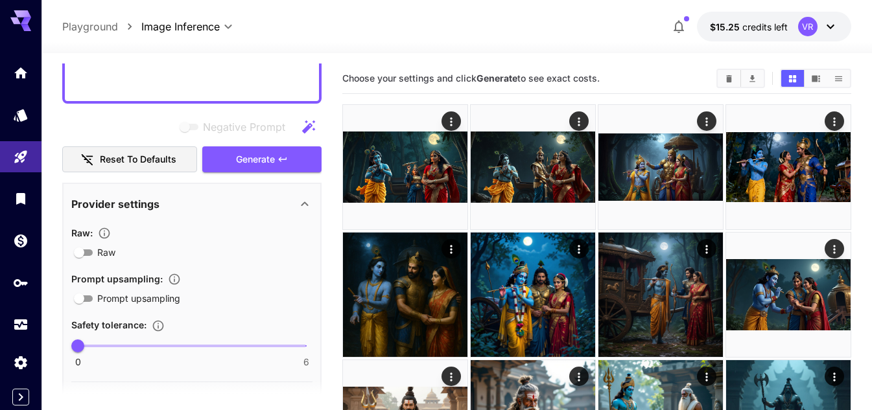
scroll to position [135, 0]
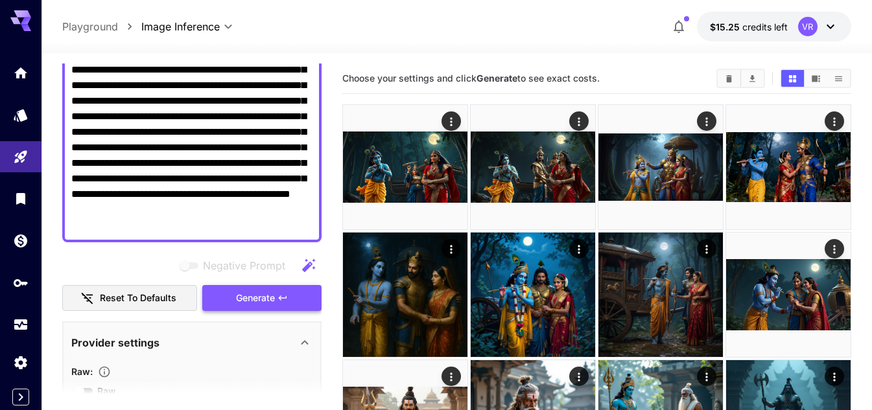
click at [261, 296] on span "Generate" at bounding box center [255, 298] width 39 height 16
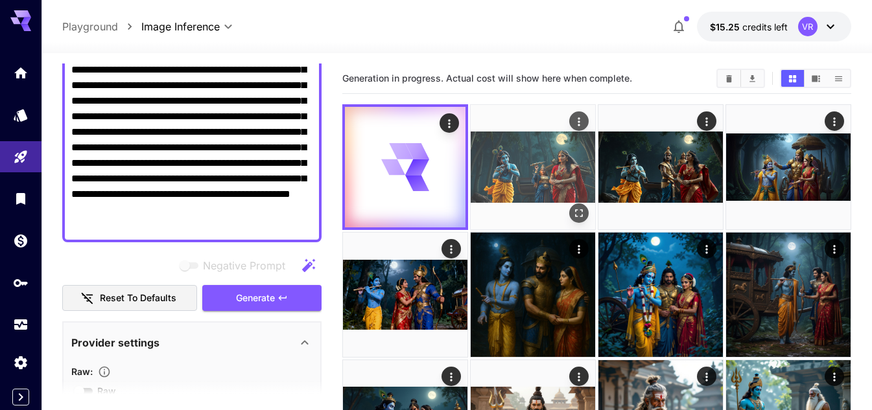
click at [574, 209] on icon "Open in fullscreen" at bounding box center [578, 213] width 13 height 13
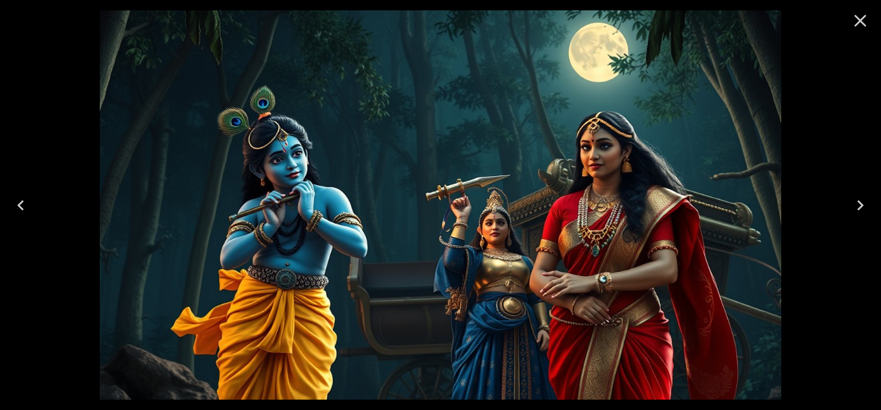
click at [864, 26] on icon "Close" at bounding box center [860, 20] width 21 height 21
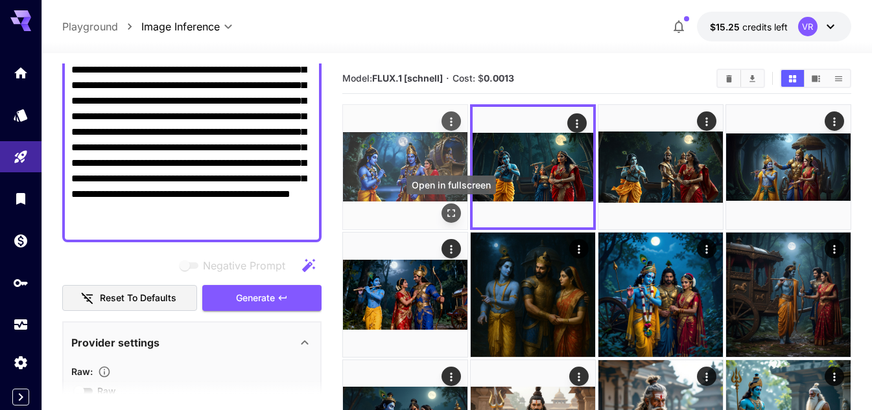
click at [450, 207] on icon "Open in fullscreen" at bounding box center [451, 213] width 13 height 13
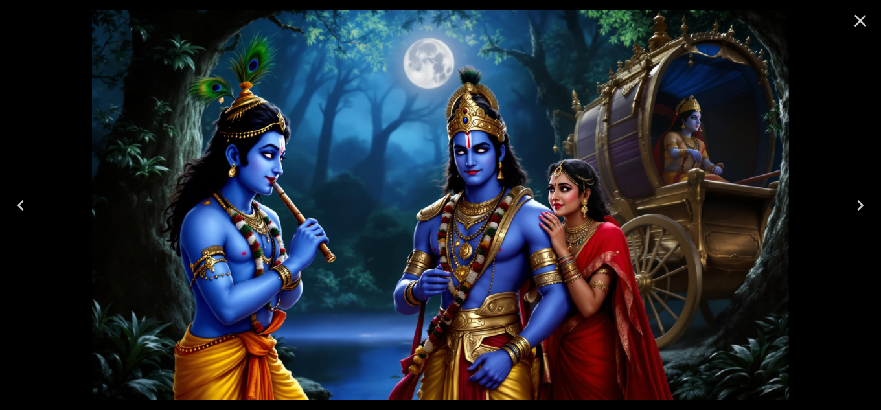
click at [854, 25] on icon "Close" at bounding box center [860, 20] width 21 height 21
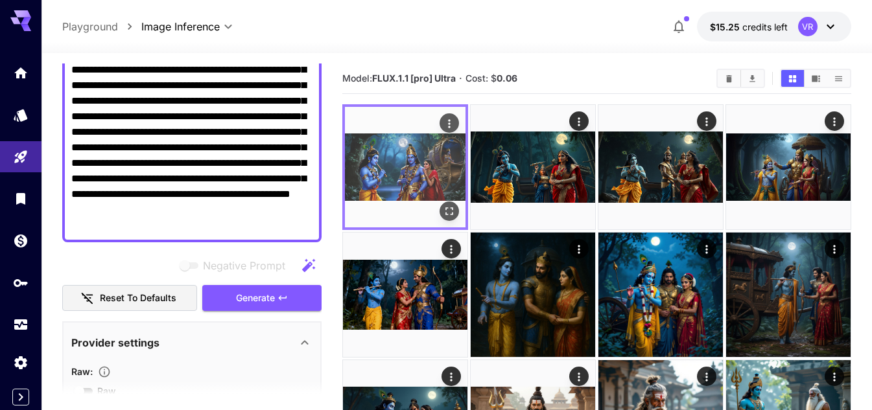
click at [445, 202] on div at bounding box center [405, 167] width 126 height 126
click at [442, 202] on div "Open in fullscreen" at bounding box center [448, 211] width 19 height 19
click at [446, 218] on button "Open in fullscreen" at bounding box center [448, 211] width 19 height 19
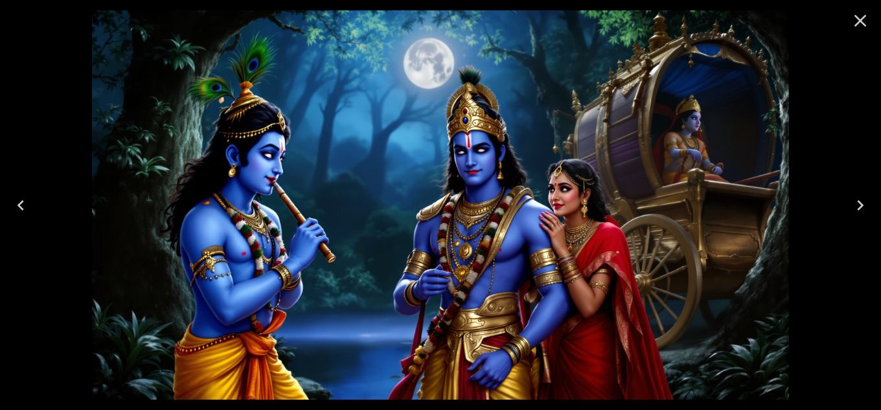
click at [862, 23] on icon "Close" at bounding box center [860, 20] width 21 height 21
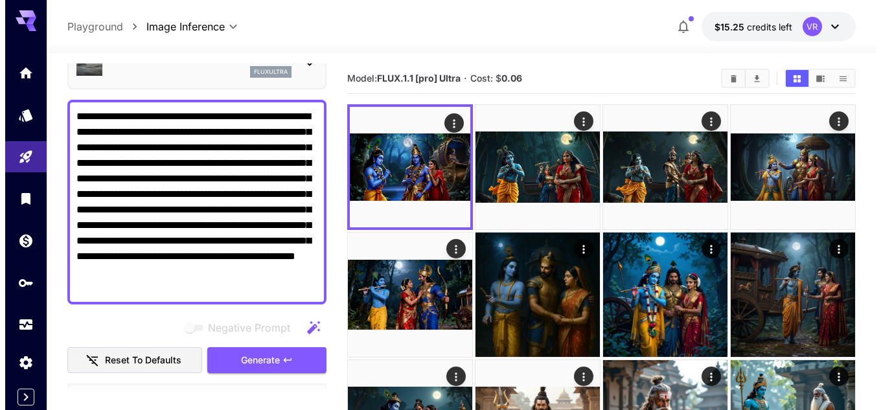
scroll to position [0, 0]
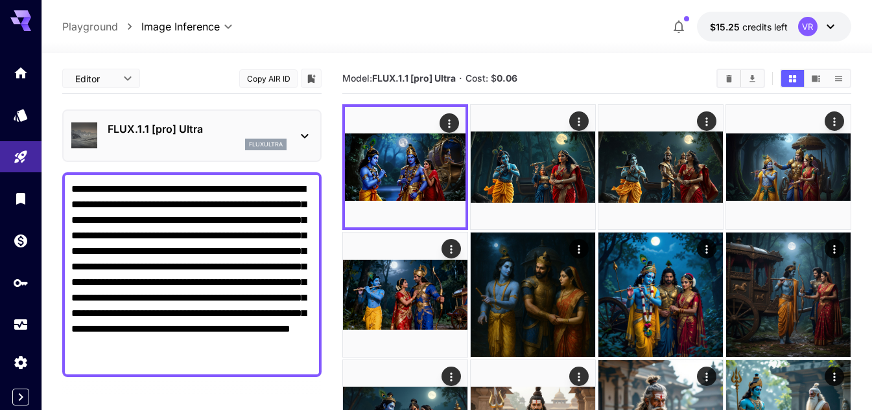
click at [199, 146] on div "fluxultra" at bounding box center [197, 145] width 179 height 12
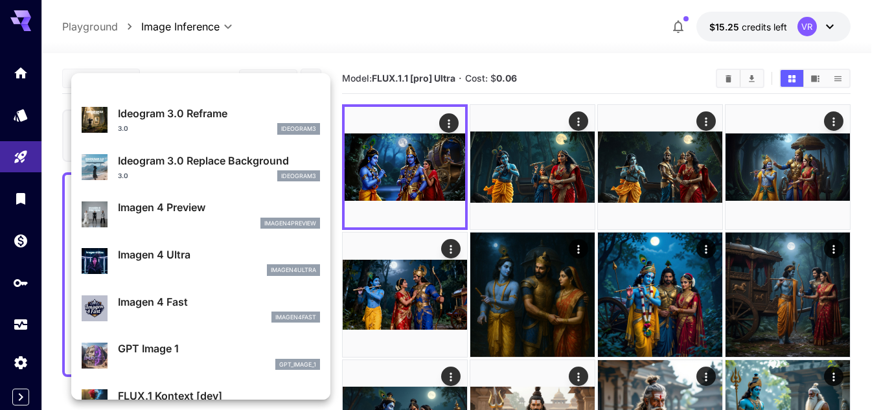
scroll to position [520, 0]
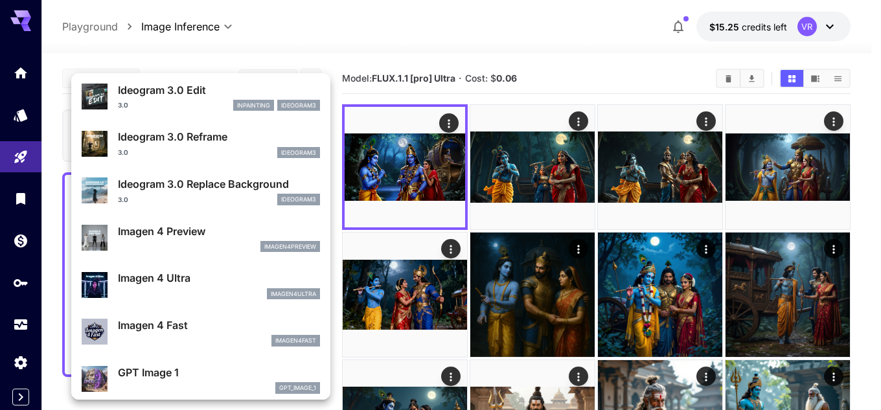
click at [496, 43] on div at bounding box center [440, 205] width 881 height 410
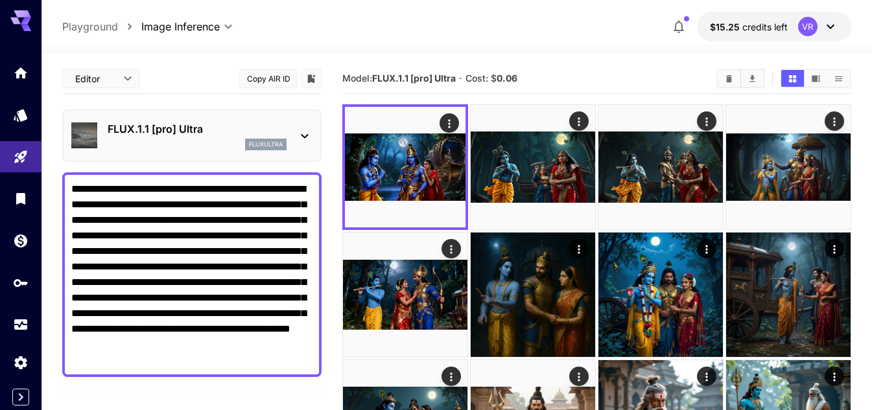
click at [180, 148] on div "fluxultra" at bounding box center [197, 145] width 179 height 12
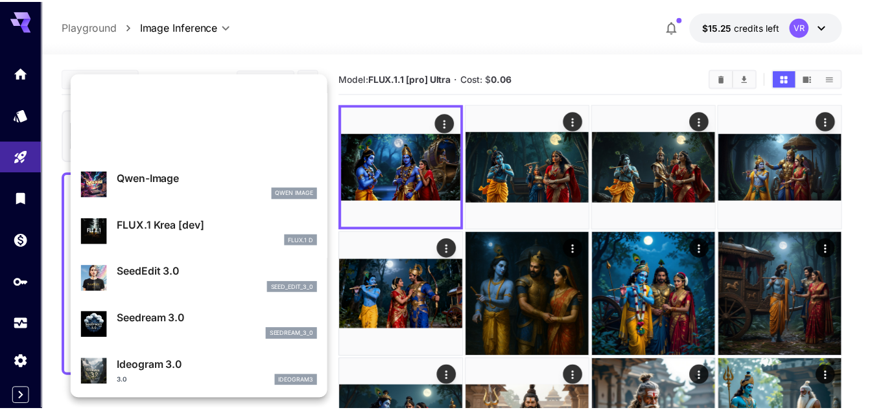
scroll to position [0, 0]
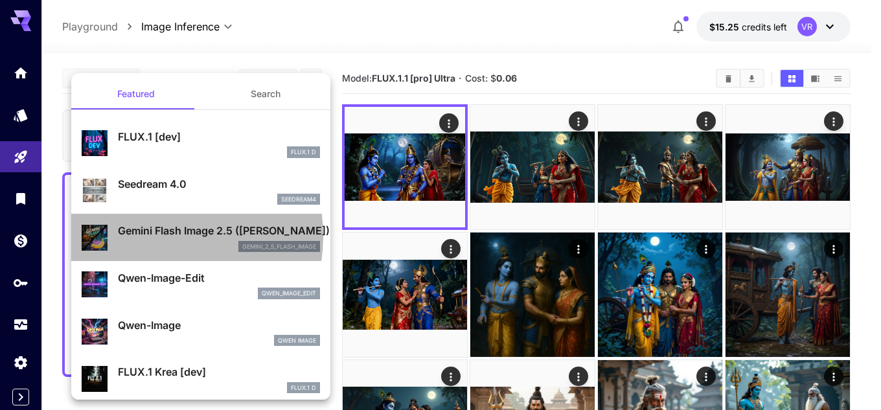
click at [156, 236] on p "Gemini Flash Image 2.5 ([PERSON_NAME])" at bounding box center [219, 231] width 202 height 16
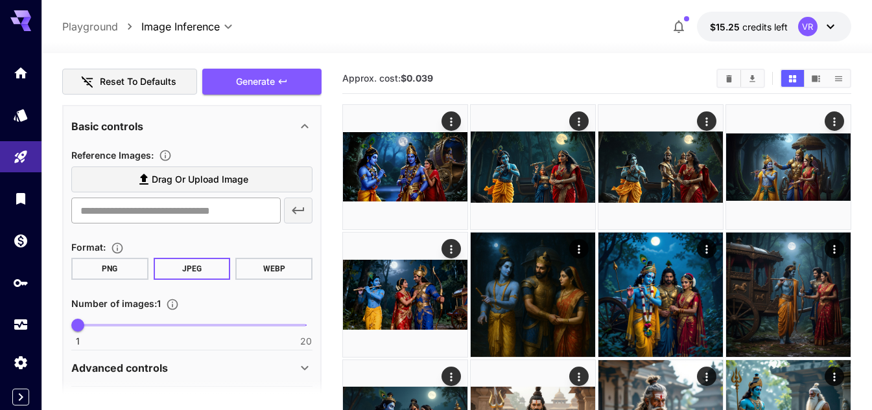
scroll to position [410, 0]
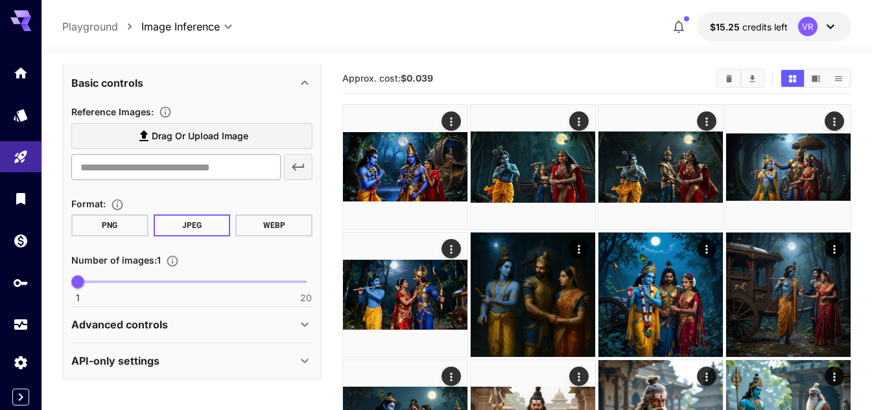
click at [154, 170] on input "text" at bounding box center [175, 167] width 209 height 26
click at [198, 324] on div "Advanced controls" at bounding box center [184, 325] width 226 height 16
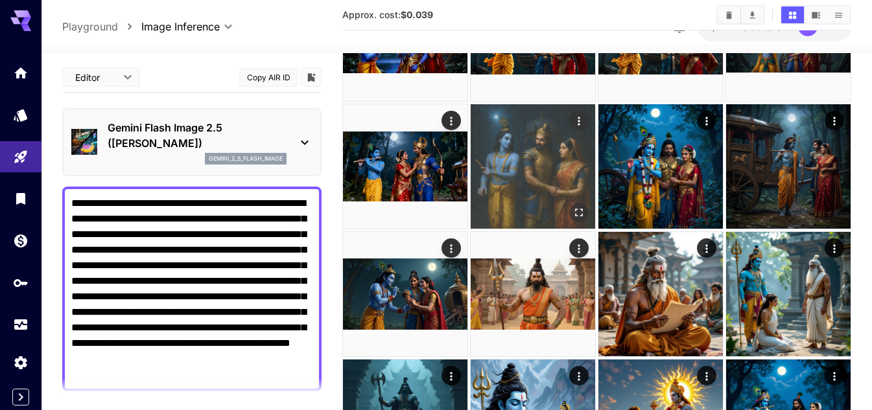
scroll to position [130, 0]
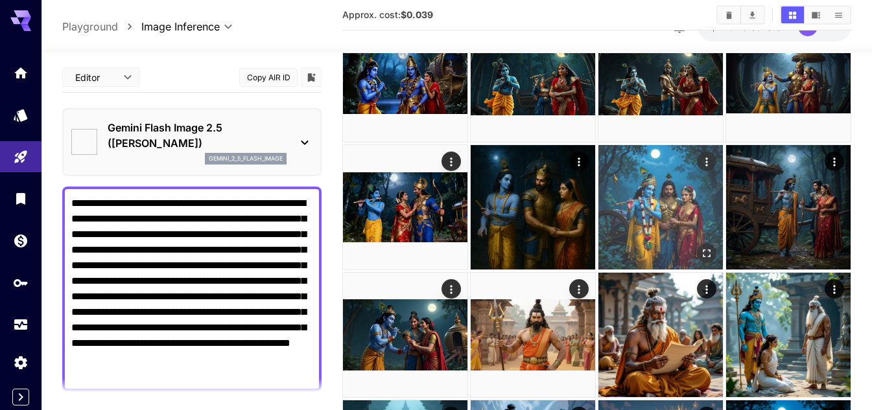
scroll to position [65, 0]
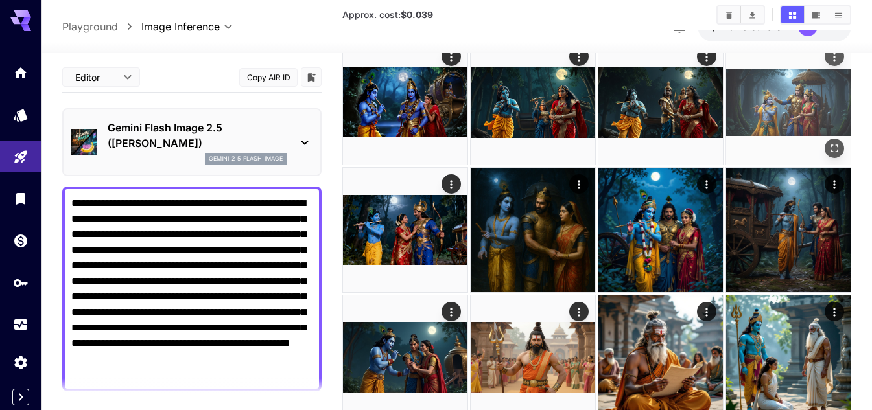
click at [831, 143] on icon "Open in fullscreen" at bounding box center [834, 148] width 13 height 13
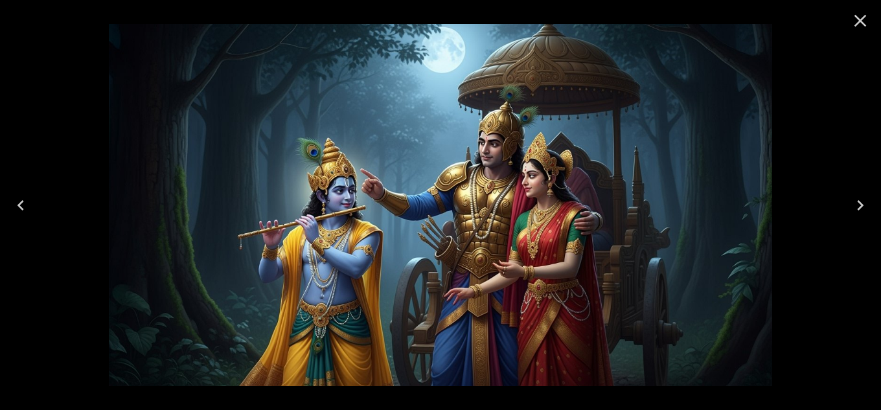
click at [864, 17] on icon "Close" at bounding box center [861, 21] width 12 height 12
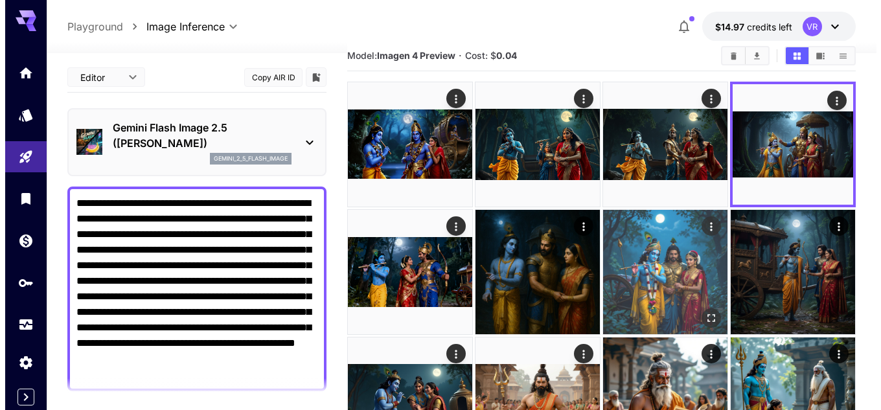
scroll to position [0, 0]
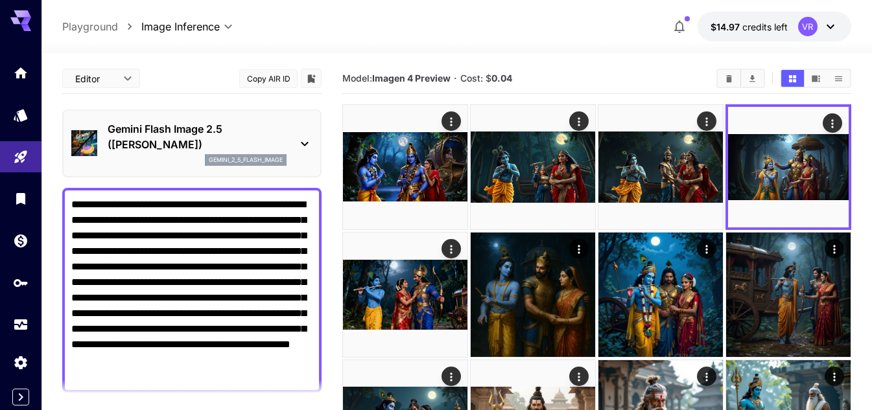
click at [165, 145] on p "Gemini Flash Image 2.5 ([PERSON_NAME])" at bounding box center [197, 136] width 179 height 31
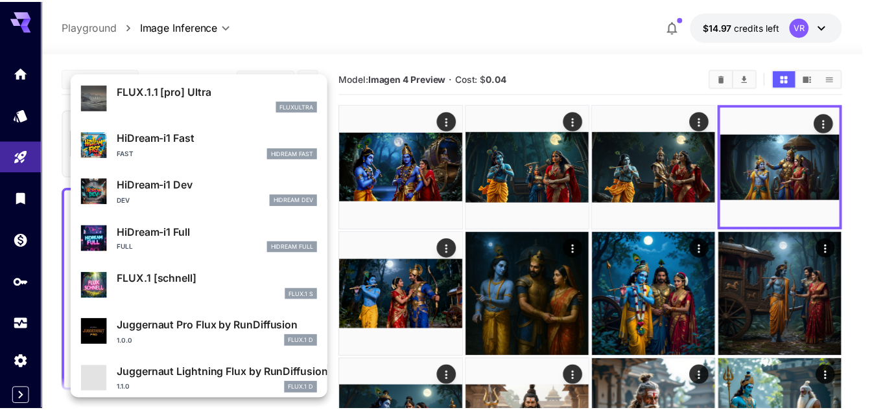
scroll to position [1049, 0]
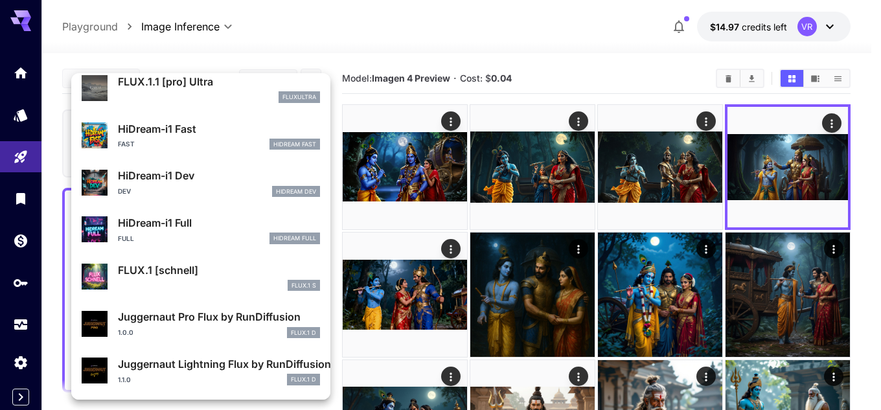
click at [454, 45] on div at bounding box center [440, 205] width 881 height 410
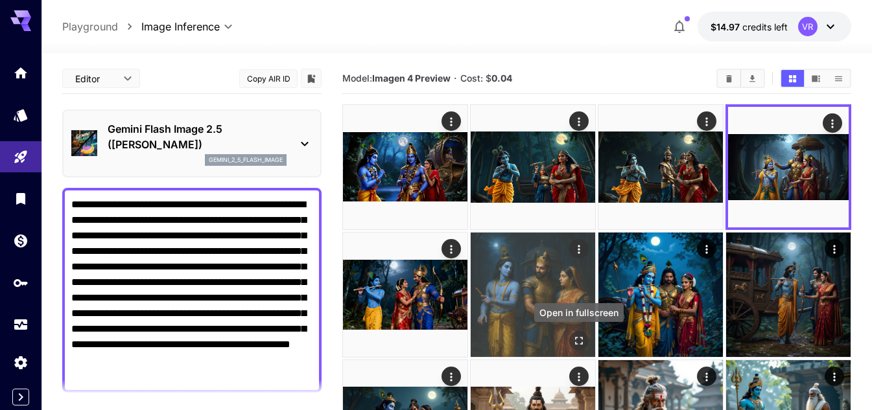
click at [577, 345] on icon "Open in fullscreen" at bounding box center [578, 340] width 13 height 13
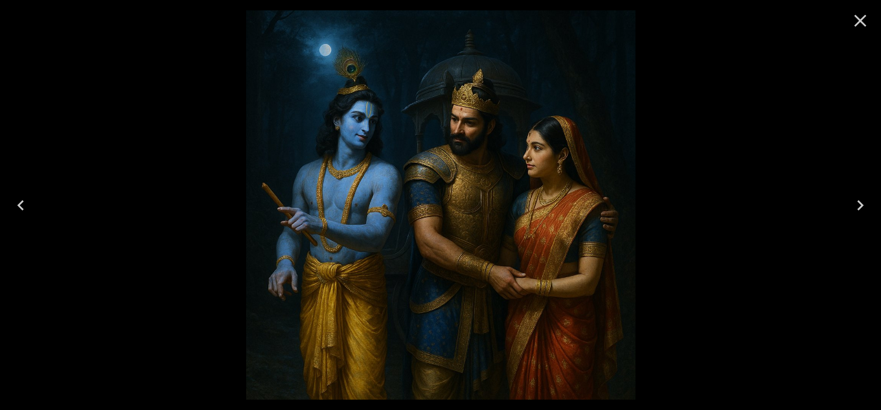
click at [866, 19] on icon "Close" at bounding box center [860, 20] width 21 height 21
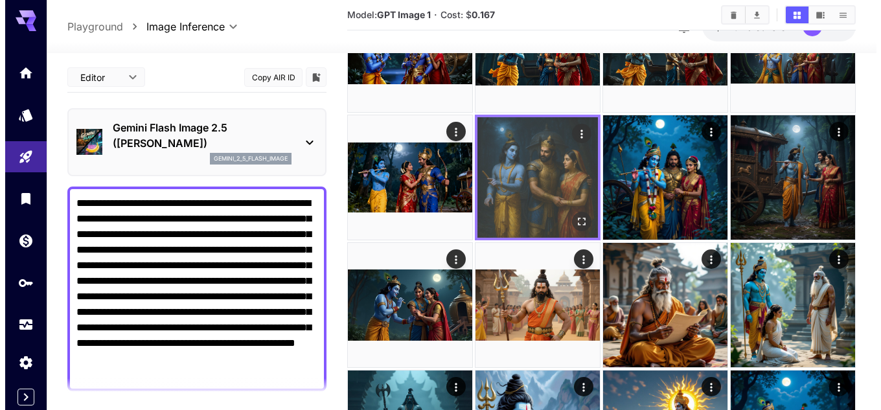
scroll to position [0, 0]
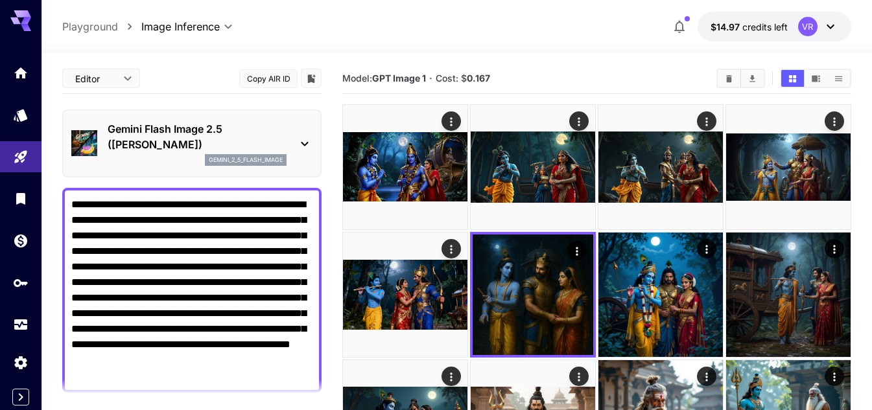
click at [237, 128] on p "Gemini Flash Image 2.5 ([PERSON_NAME])" at bounding box center [197, 136] width 179 height 31
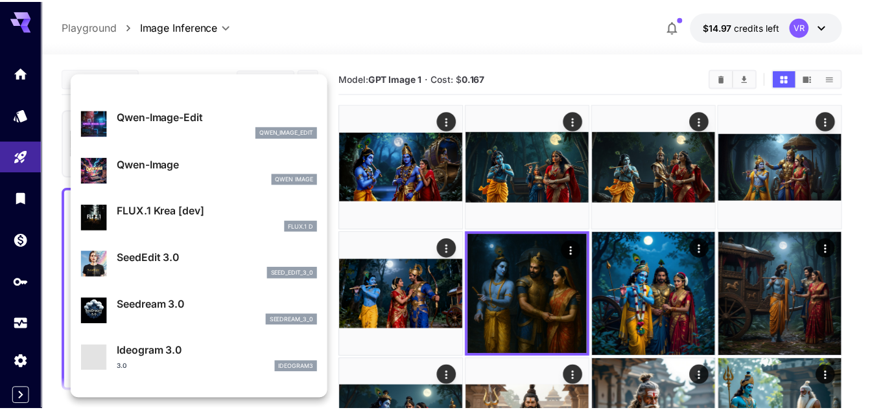
scroll to position [390, 0]
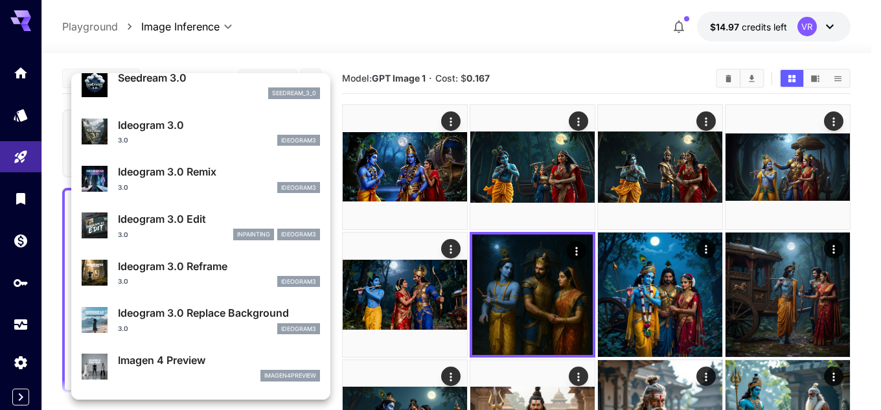
click at [654, 297] on div at bounding box center [440, 205] width 881 height 410
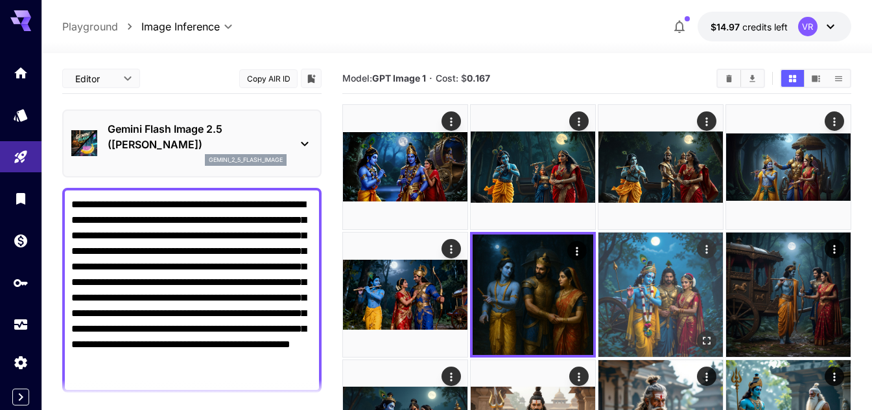
click at [664, 295] on img at bounding box center [660, 295] width 124 height 124
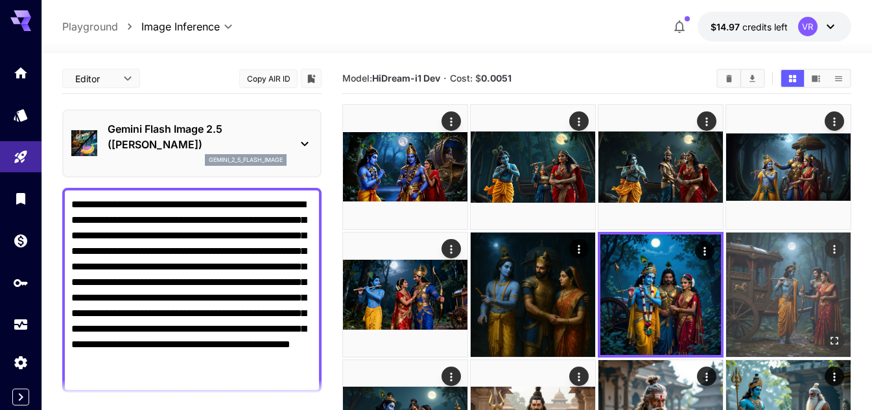
click at [753, 291] on img at bounding box center [788, 295] width 124 height 124
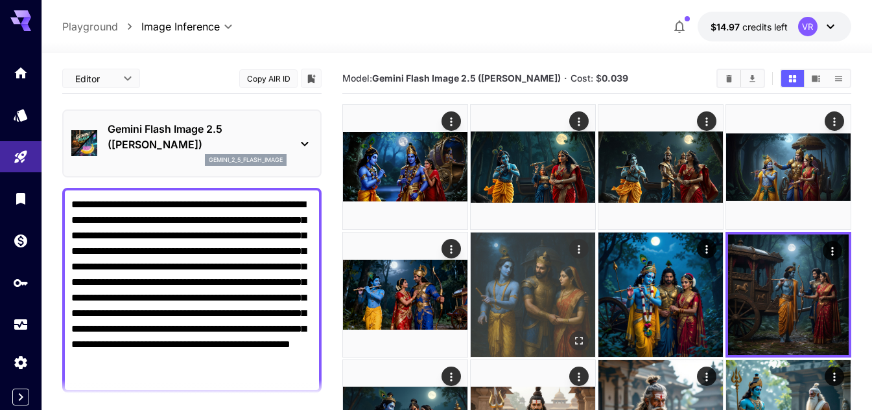
click at [525, 273] on img at bounding box center [532, 295] width 124 height 124
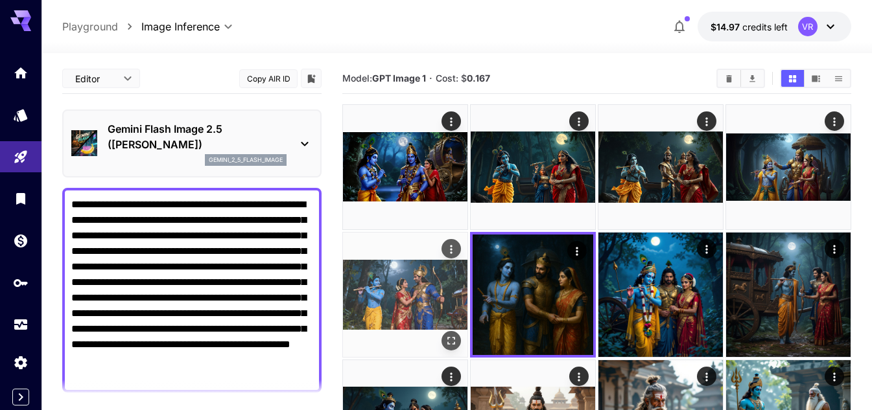
click at [439, 279] on img at bounding box center [405, 295] width 124 height 124
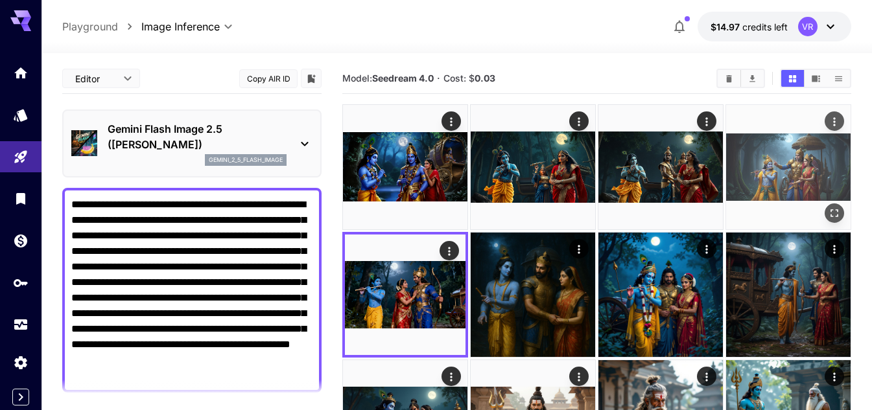
click at [783, 168] on img at bounding box center [788, 167] width 124 height 124
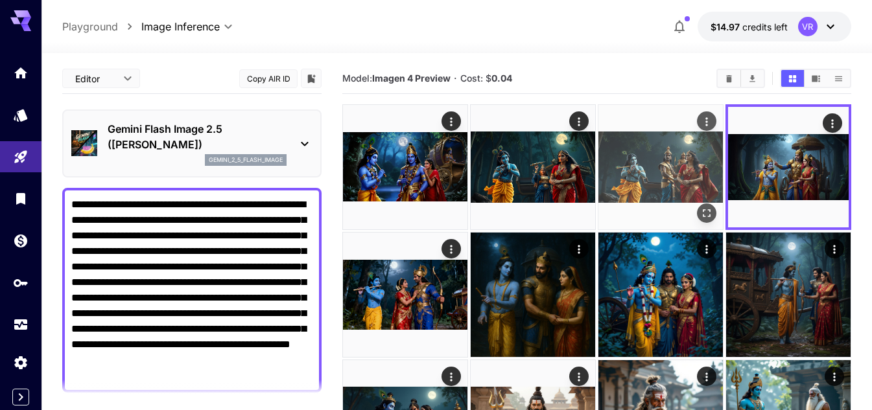
click at [687, 168] on img at bounding box center [660, 167] width 124 height 124
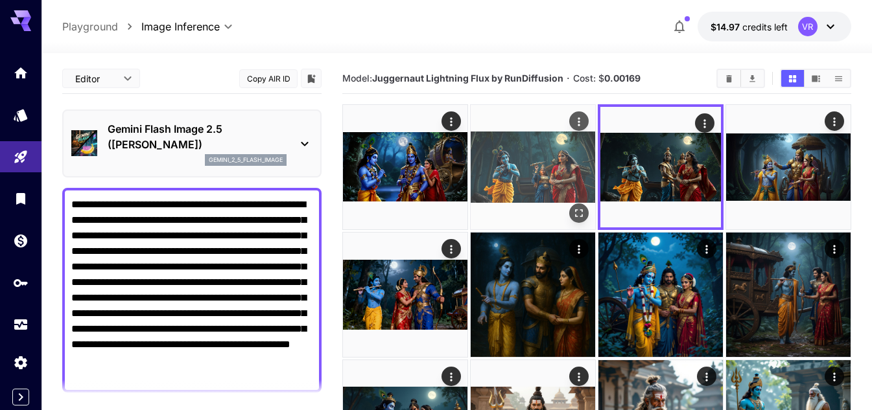
click at [538, 166] on img at bounding box center [532, 167] width 124 height 124
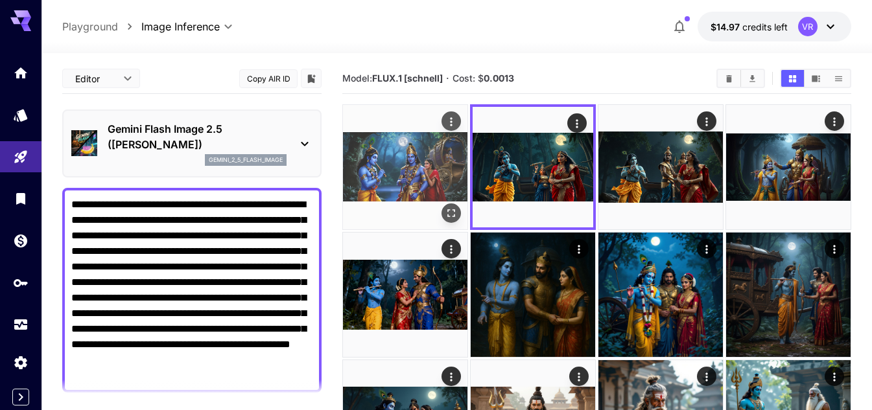
click at [388, 165] on img at bounding box center [405, 167] width 124 height 124
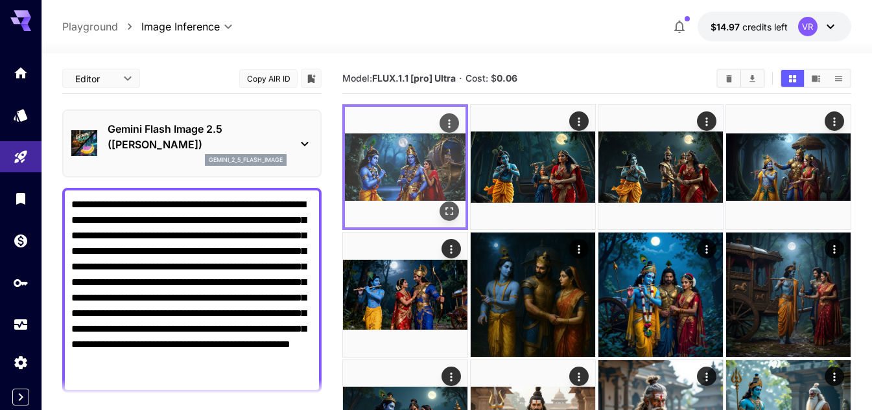
click at [434, 156] on img at bounding box center [405, 167] width 121 height 121
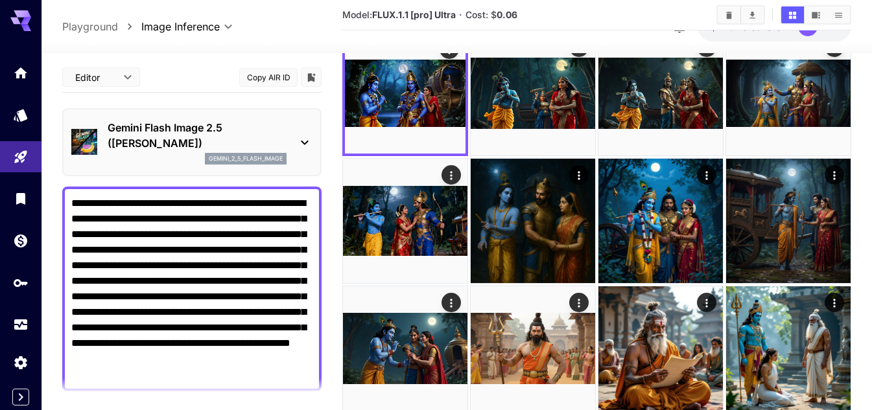
scroll to position [324, 0]
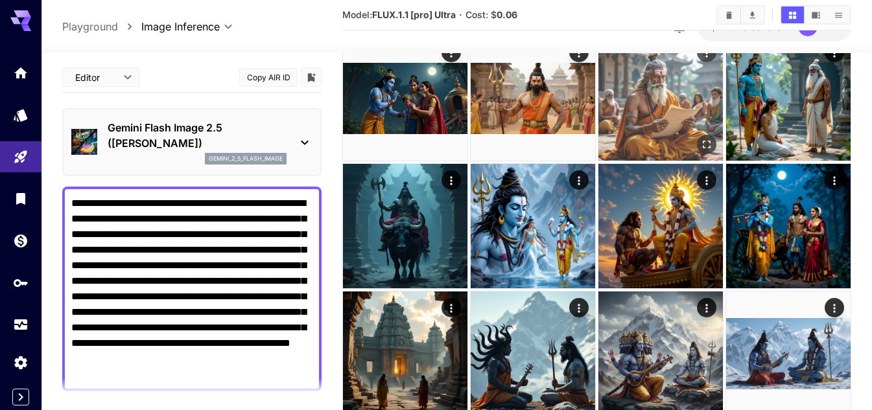
click at [661, 118] on img at bounding box center [660, 98] width 124 height 124
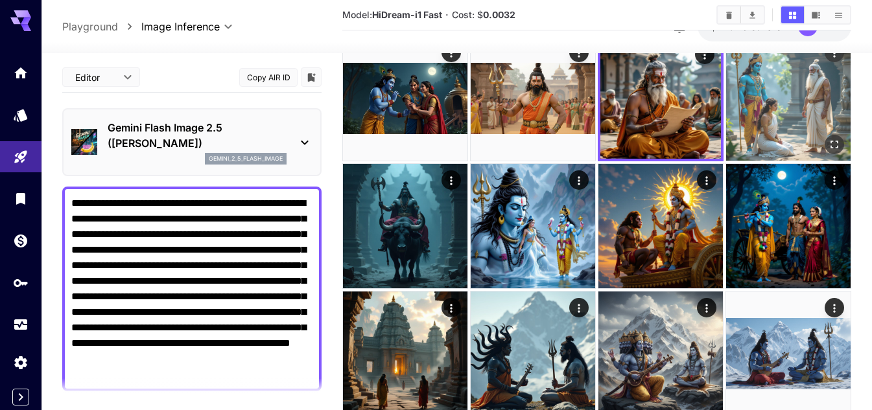
click at [807, 102] on img at bounding box center [788, 98] width 124 height 124
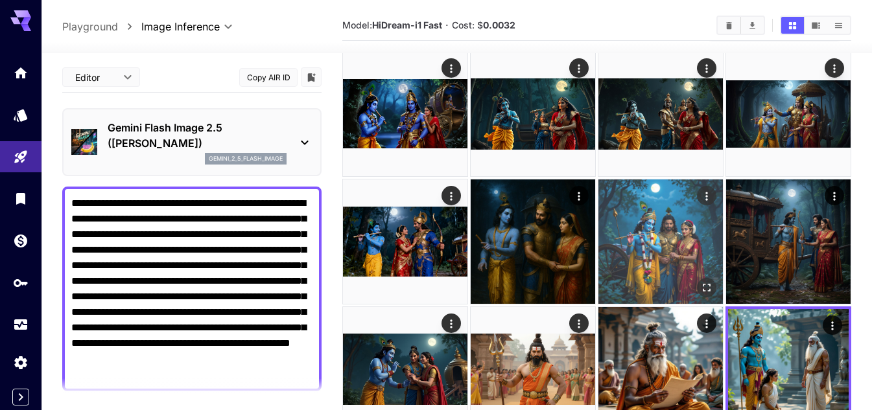
scroll to position [0, 0]
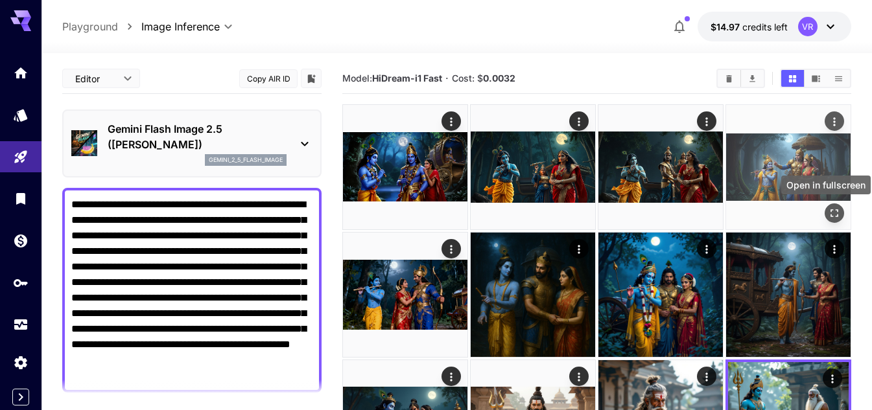
click at [832, 213] on icon "Open in fullscreen" at bounding box center [834, 213] width 13 height 13
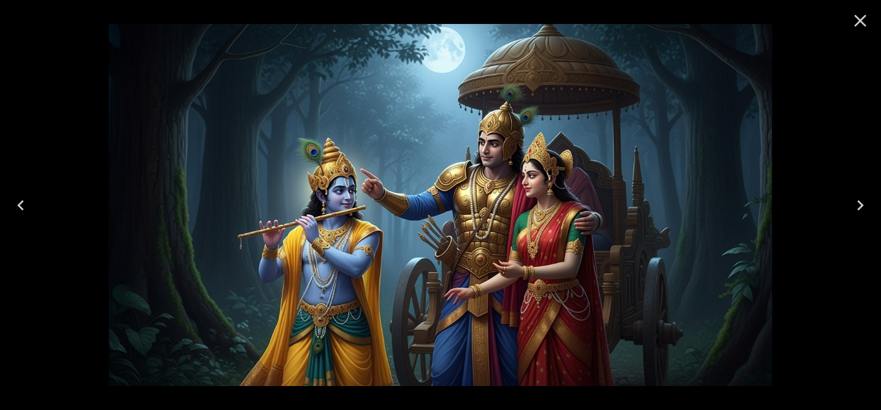
click at [864, 19] on icon "Close" at bounding box center [860, 20] width 21 height 21
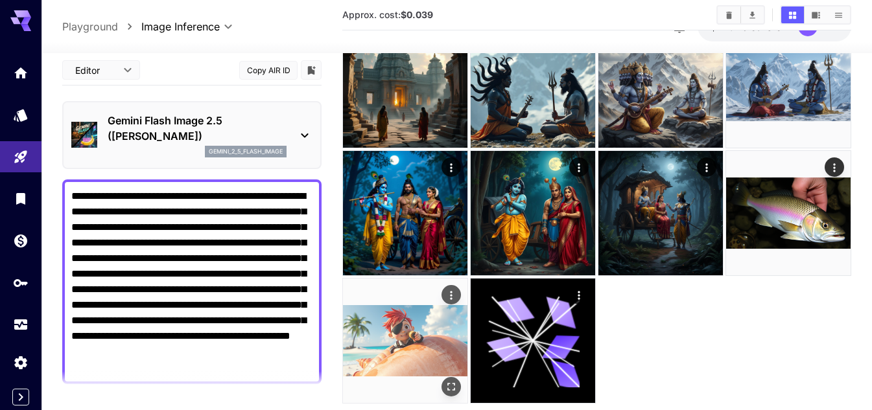
scroll to position [625, 0]
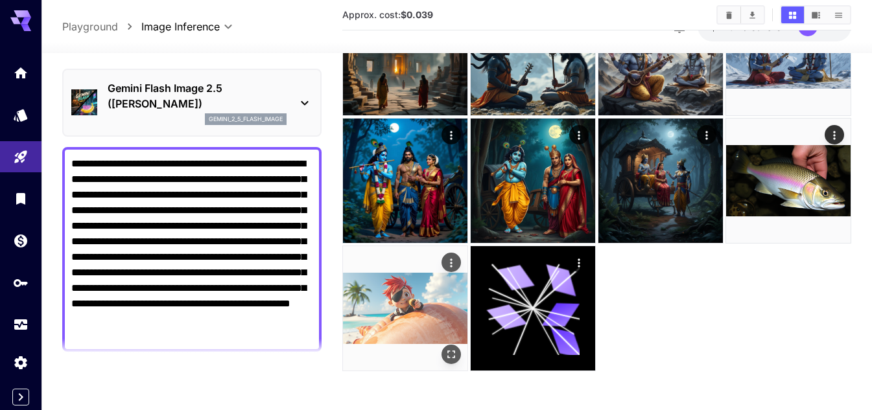
click at [401, 301] on img at bounding box center [405, 308] width 124 height 124
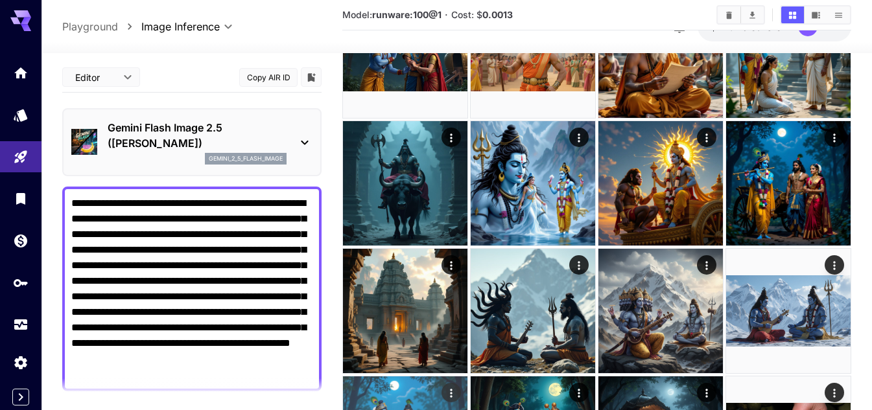
scroll to position [365, 0]
